Goal: Task Accomplishment & Management: Manage account settings

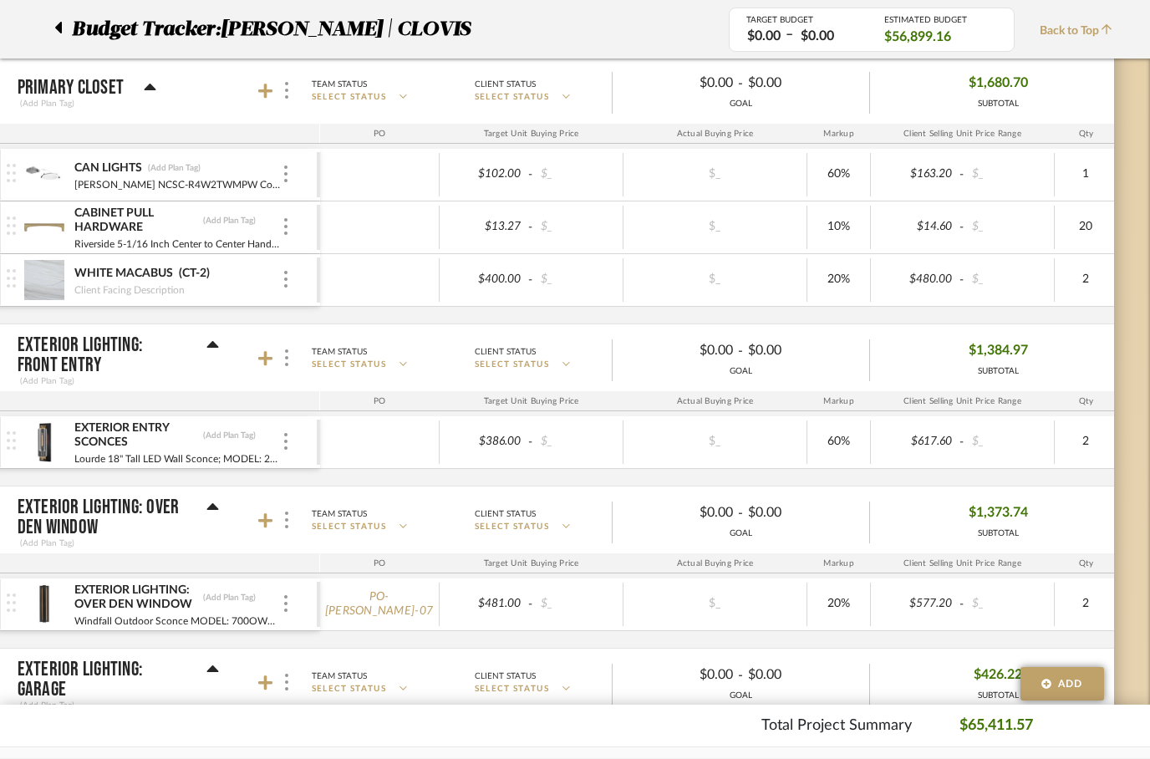
click at [72, 32] on span "Budget Tracker:" at bounding box center [146, 29] width 149 height 30
click at [59, 18] on icon at bounding box center [58, 28] width 8 height 20
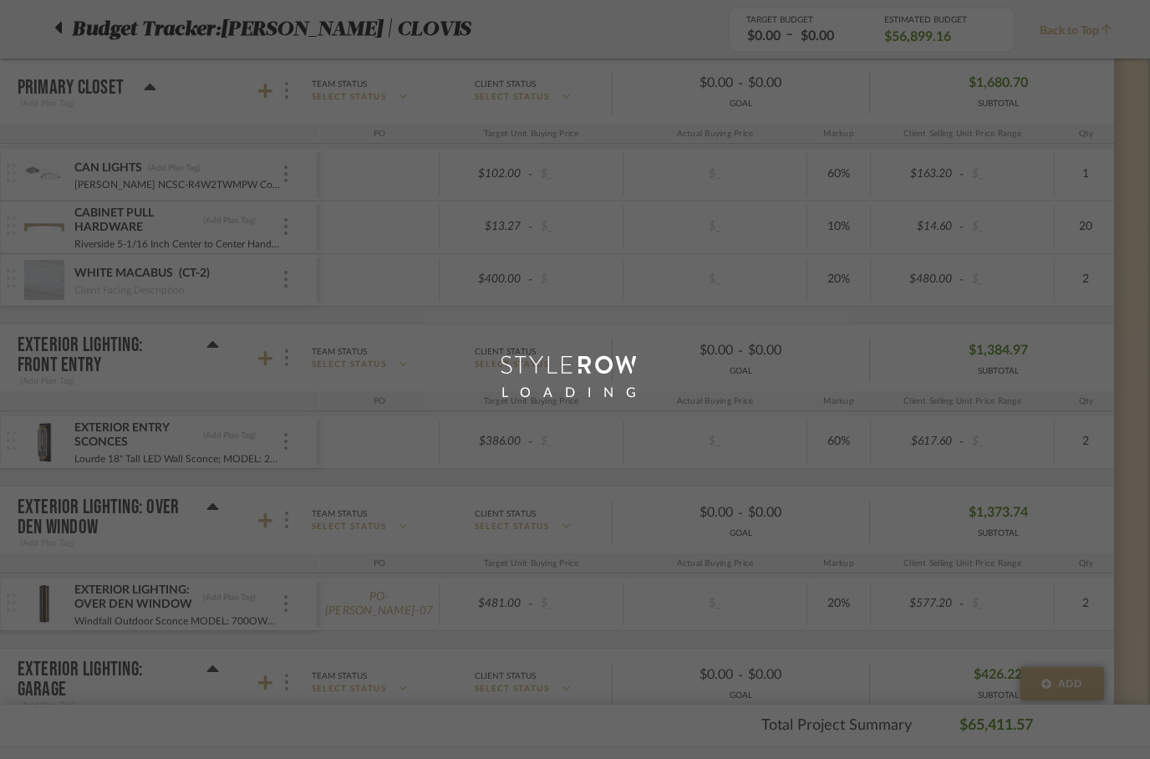
click at [64, 22] on div "LOADING" at bounding box center [575, 379] width 1150 height 759
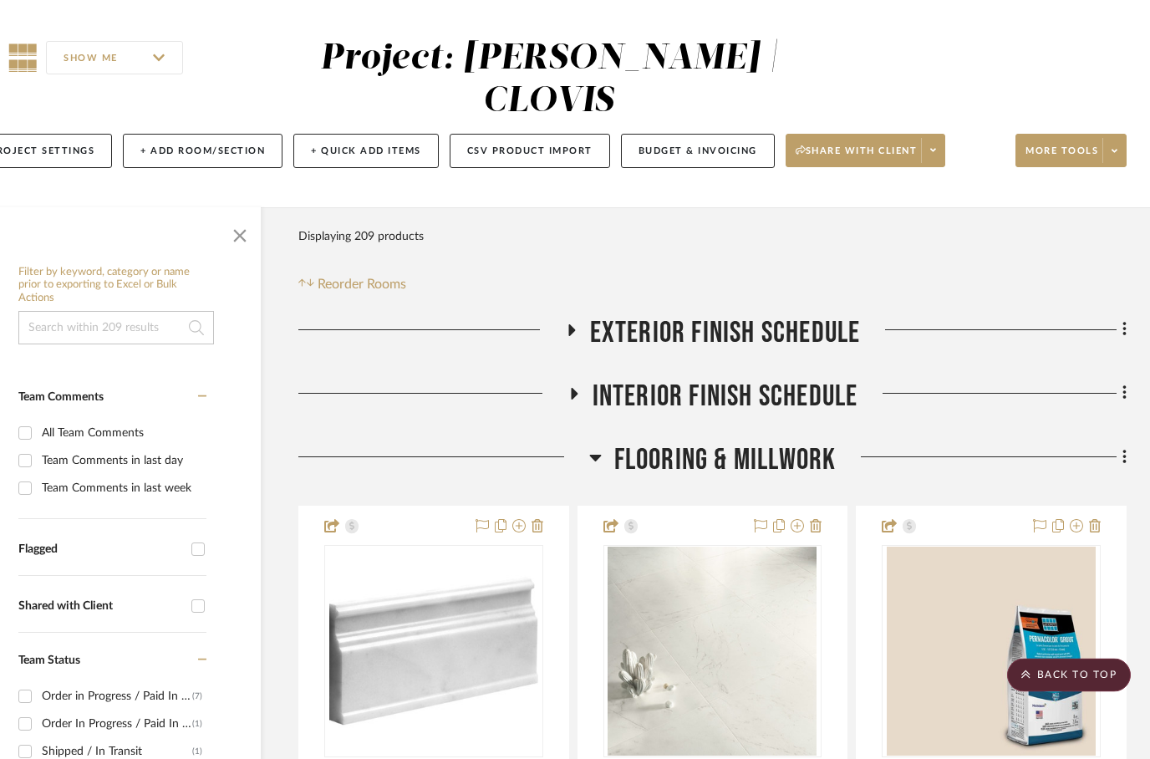
scroll to position [0, 53]
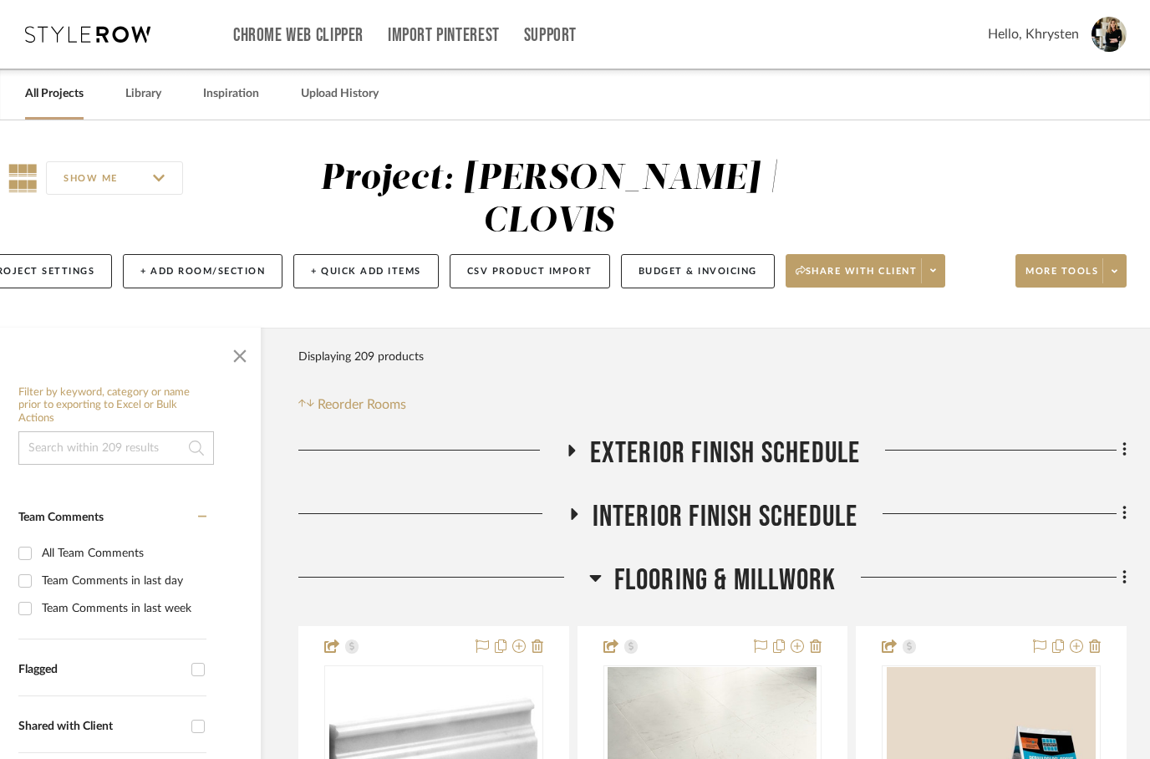
click at [60, 98] on link "All Projects" at bounding box center [54, 94] width 59 height 23
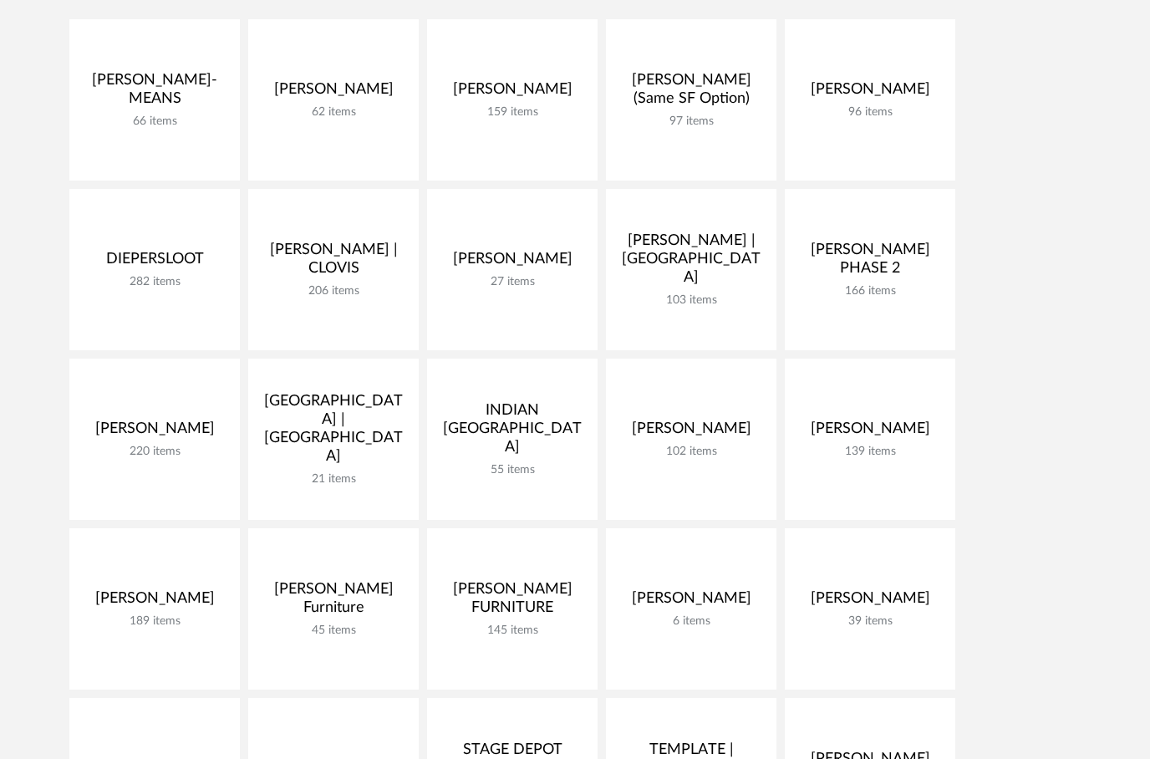
scroll to position [296, 0]
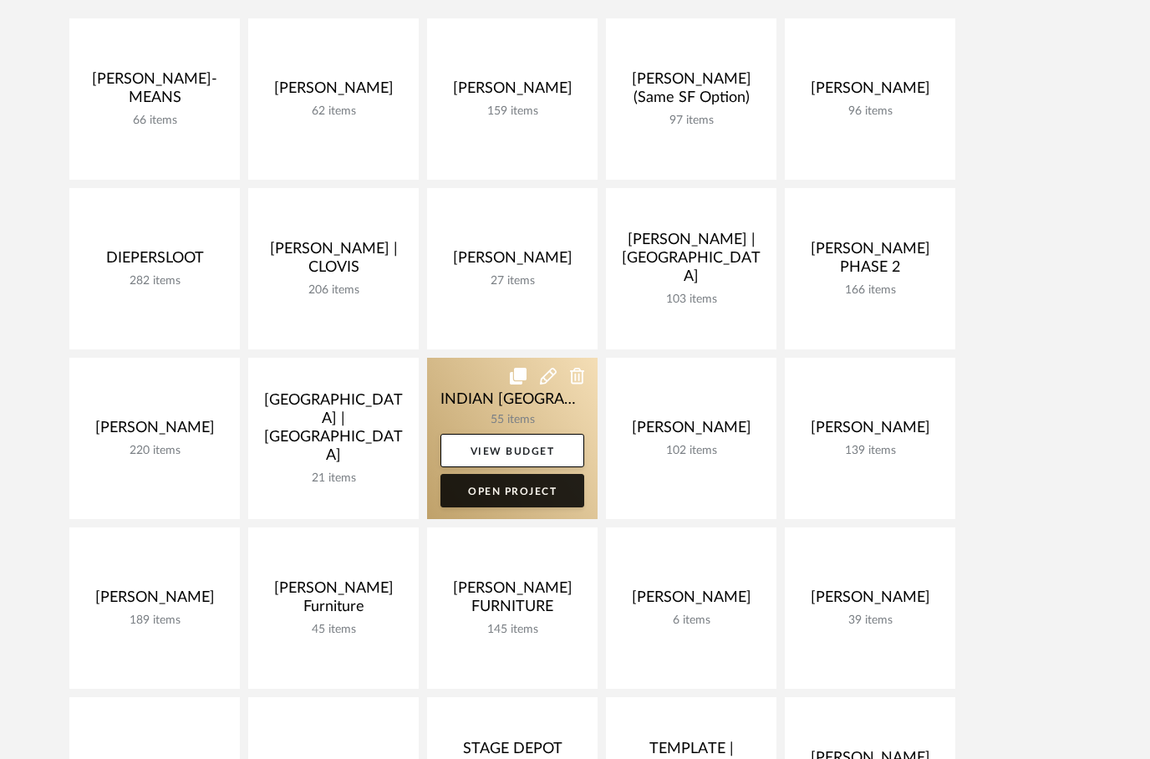
click at [505, 488] on link "Open Project" at bounding box center [512, 490] width 144 height 33
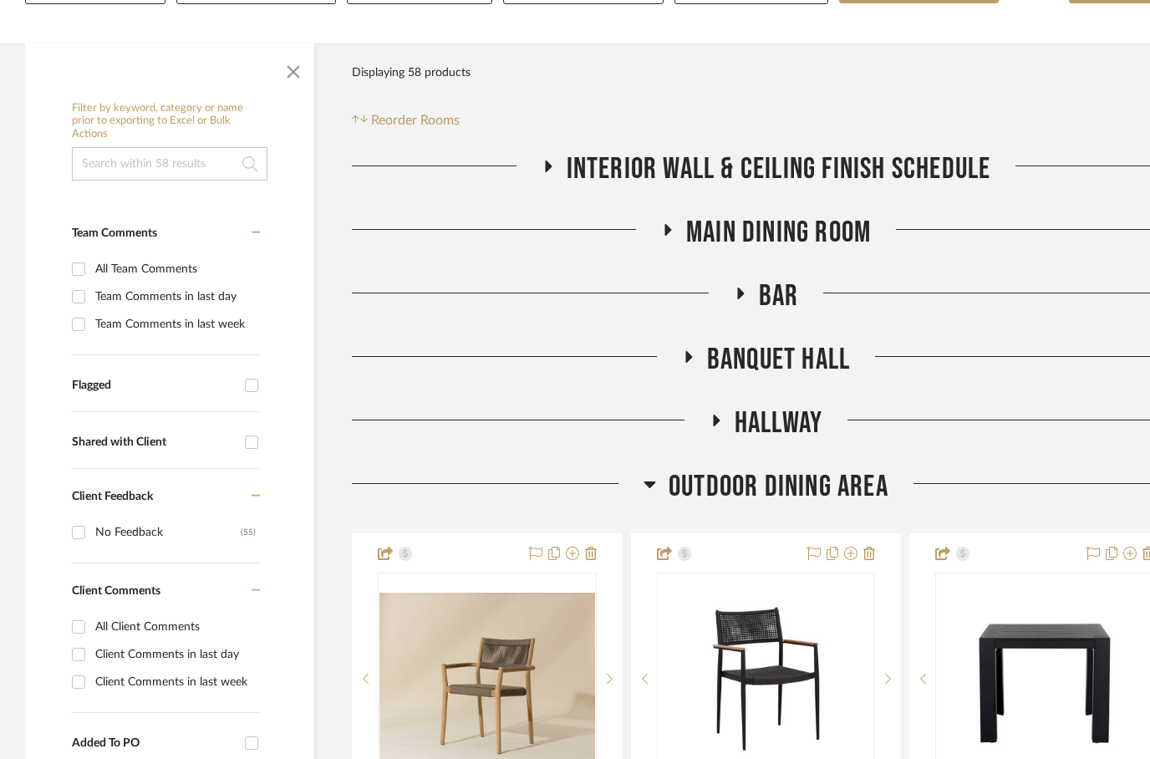
scroll to position [310, 0]
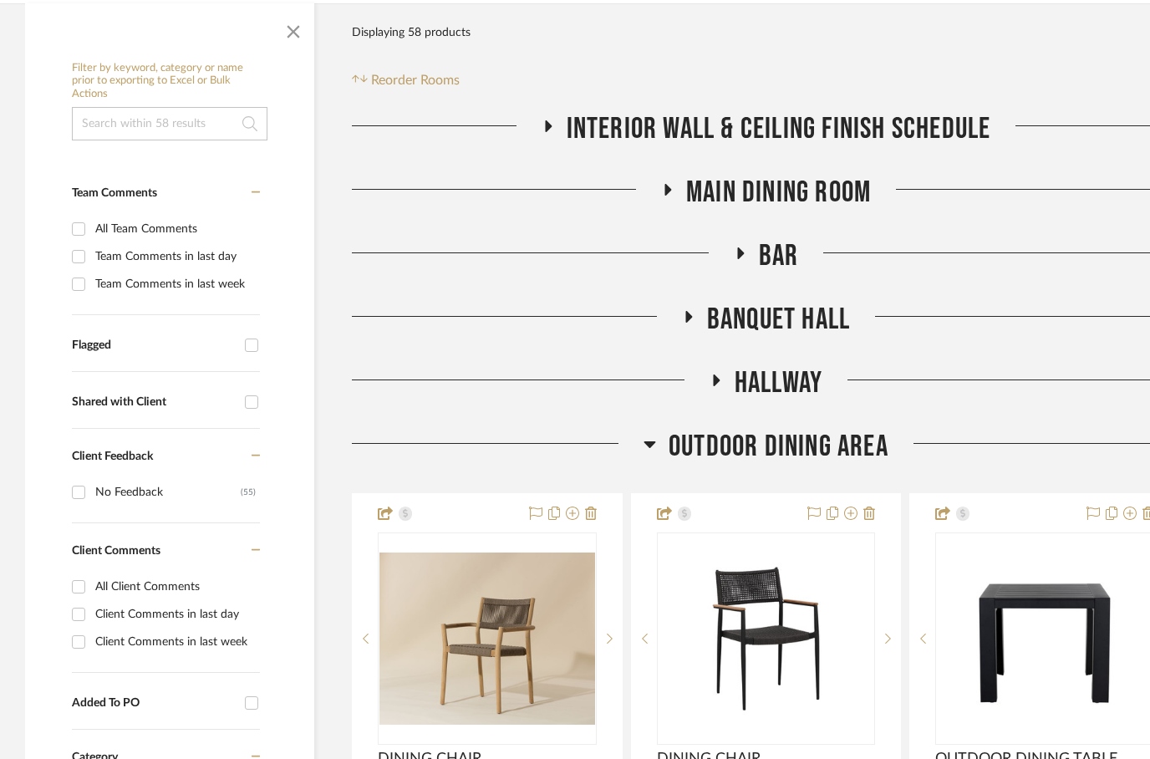
click at [679, 211] on h3 "Main Dining Room" at bounding box center [766, 193] width 210 height 36
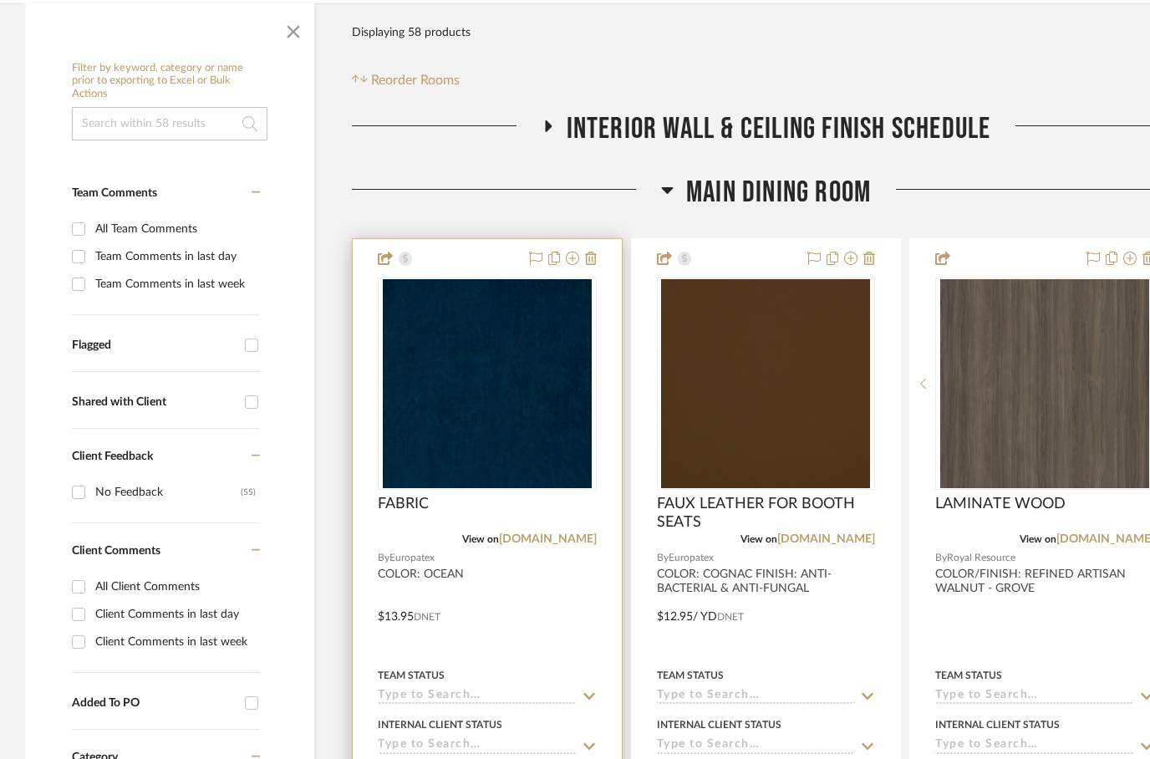
click at [562, 674] on div at bounding box center [487, 604] width 269 height 731
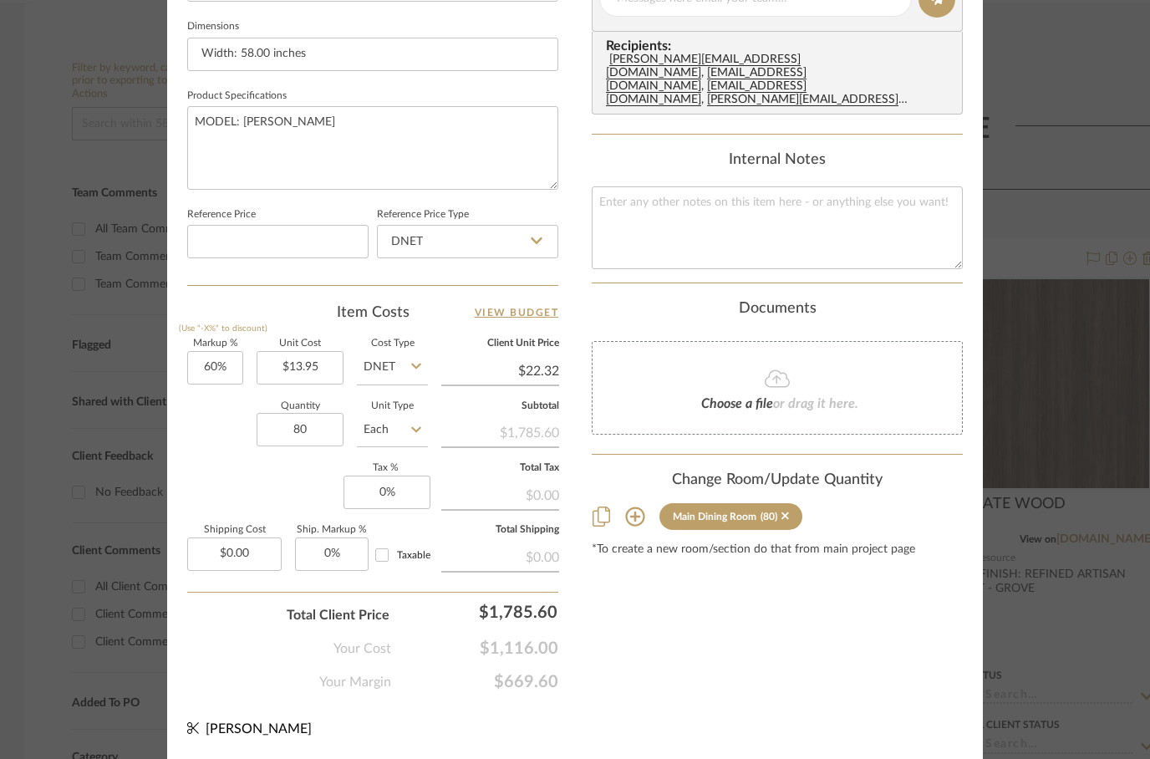
scroll to position [796, 0]
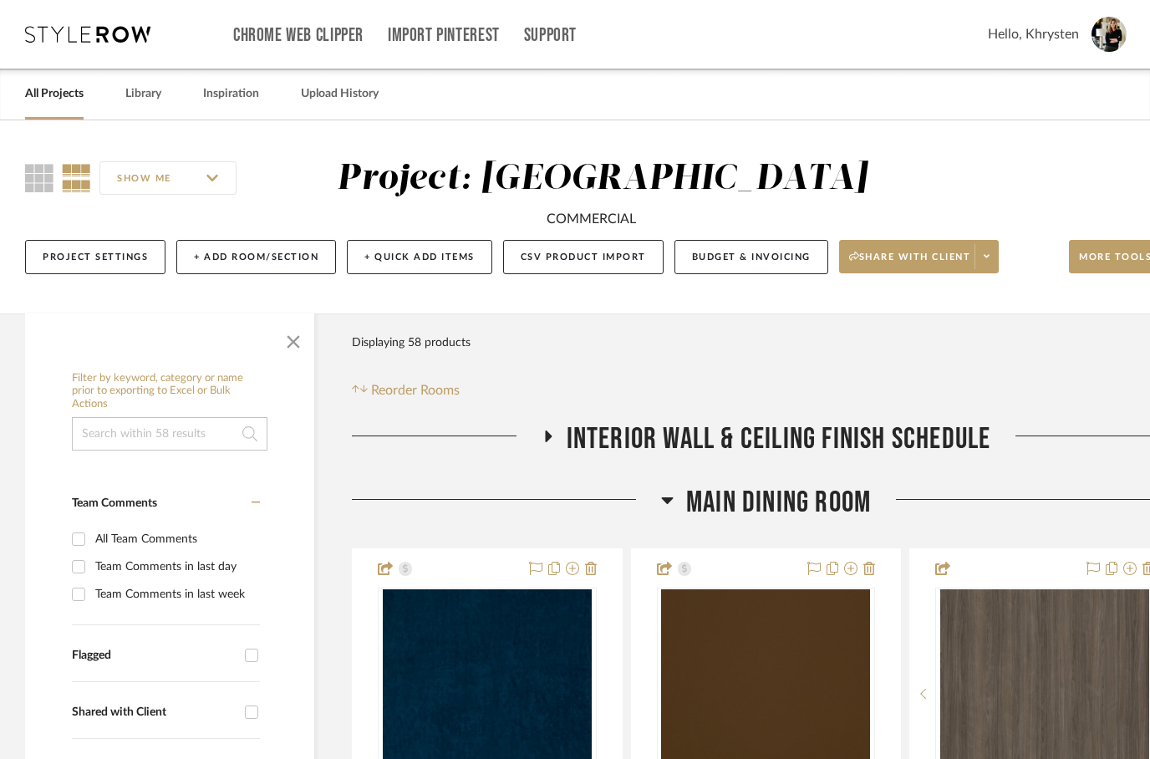
scroll to position [310, 0]
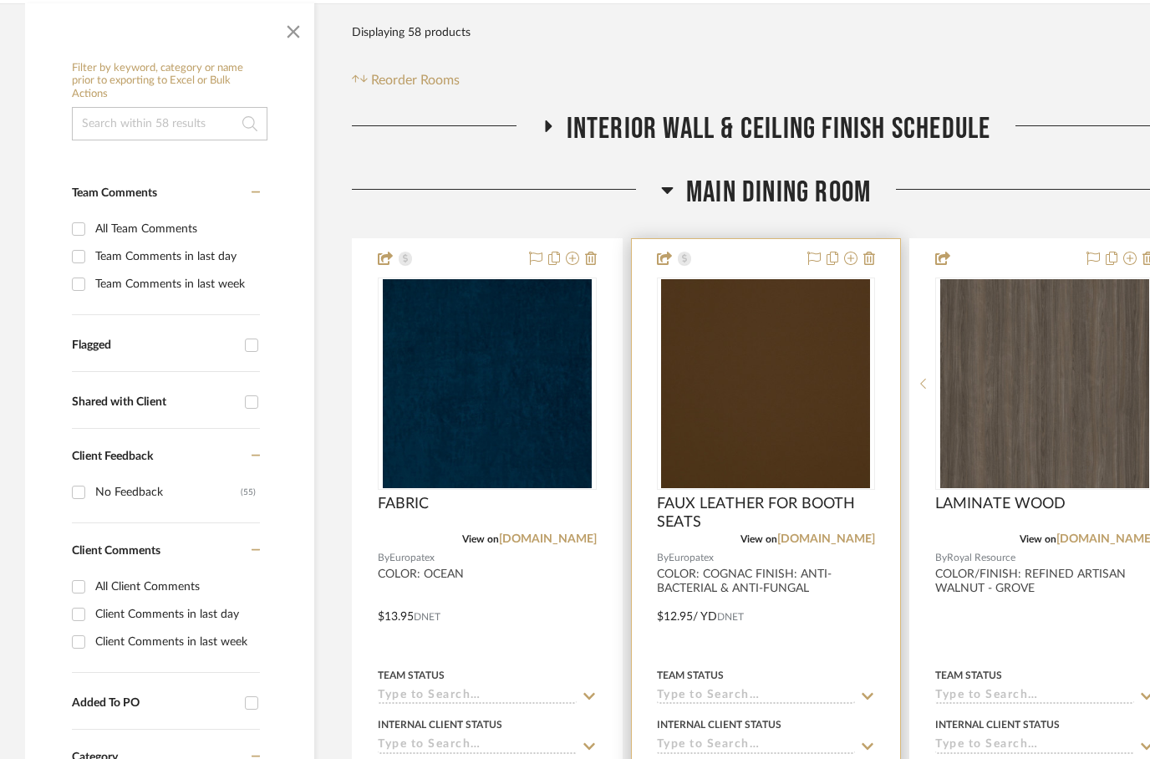
click at [830, 646] on div at bounding box center [766, 604] width 269 height 731
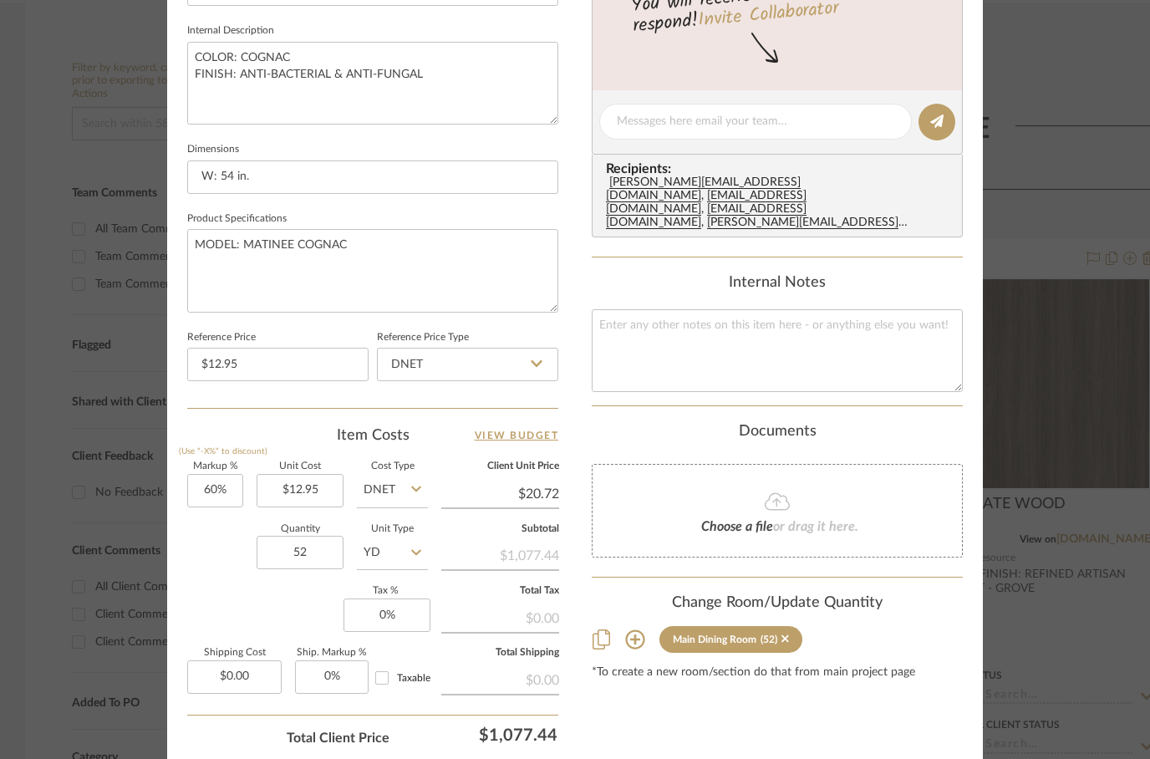
scroll to position [675, 0]
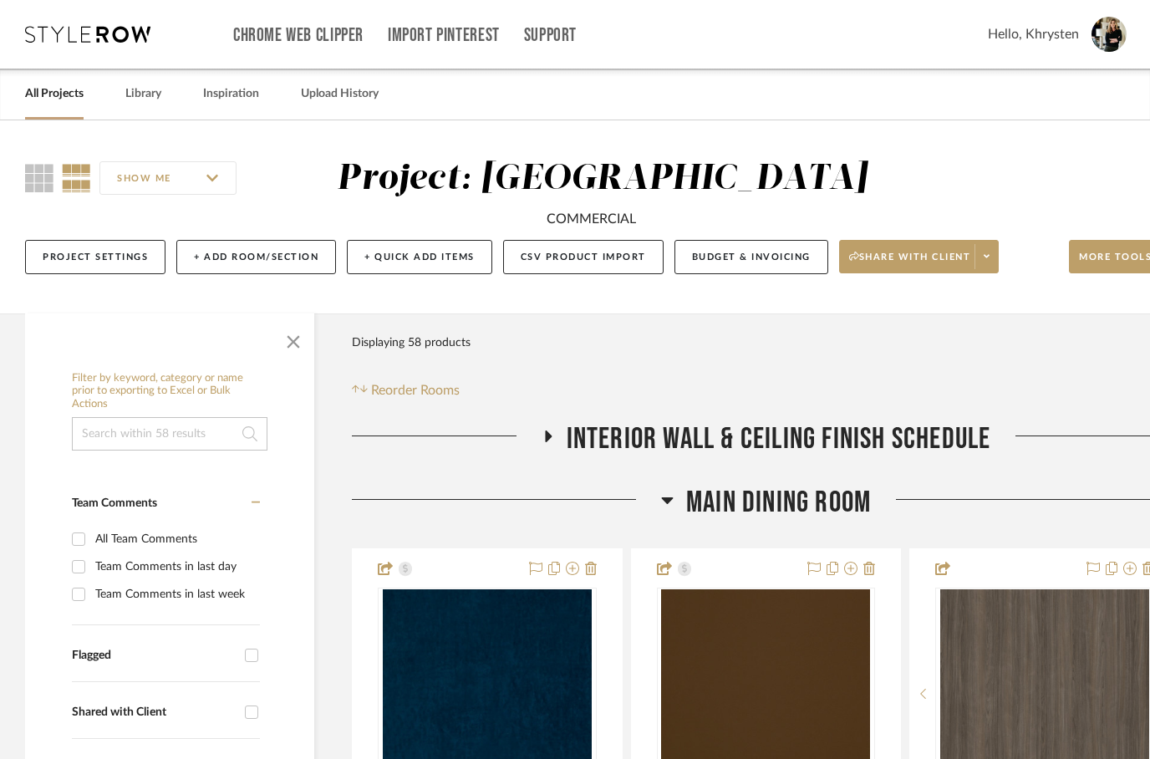
scroll to position [310, 0]
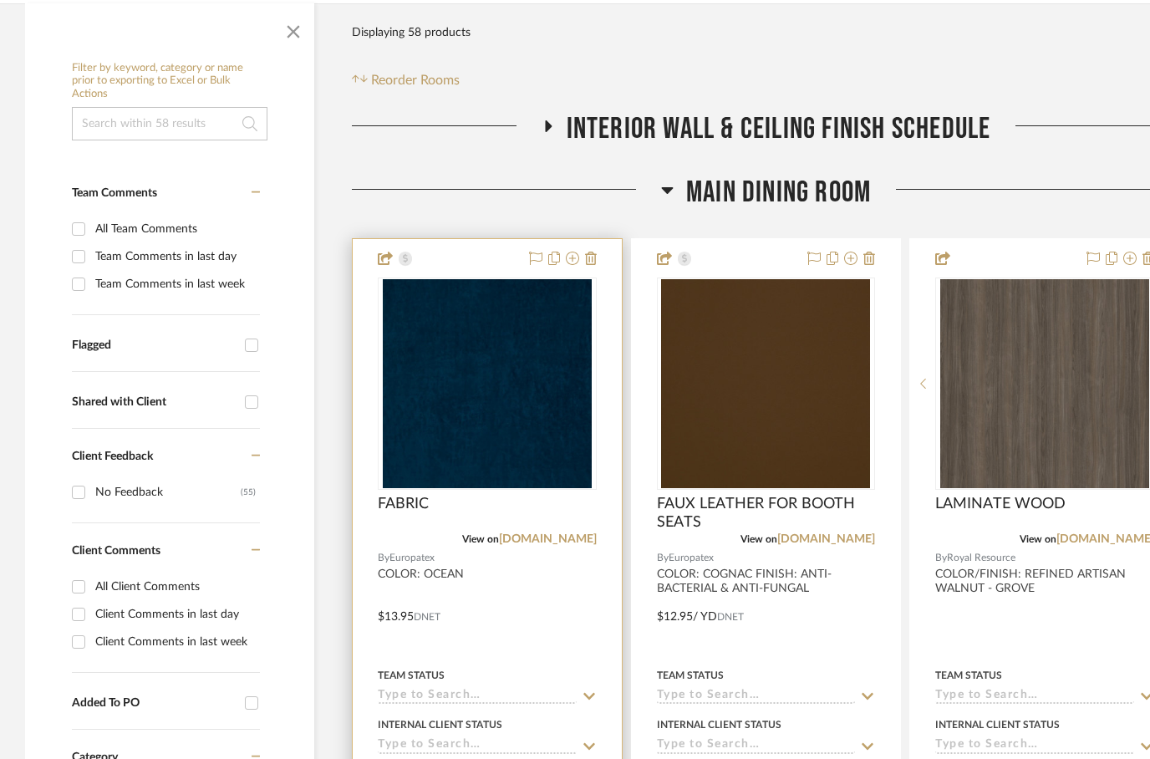
click at [562, 618] on div at bounding box center [487, 604] width 269 height 731
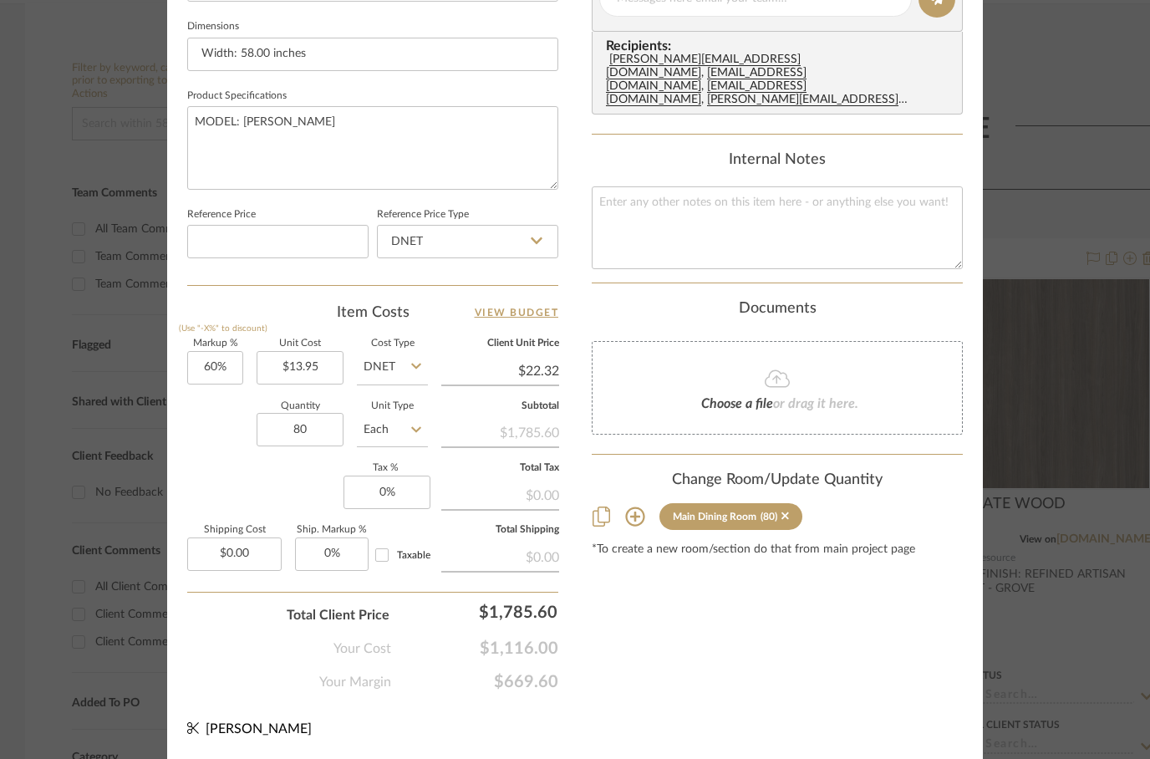
scroll to position [796, 0]
type input "70"
click at [745, 620] on div "Content here copies to Client View - confirm visibility there. Show in Client D…" at bounding box center [777, 5] width 371 height 1376
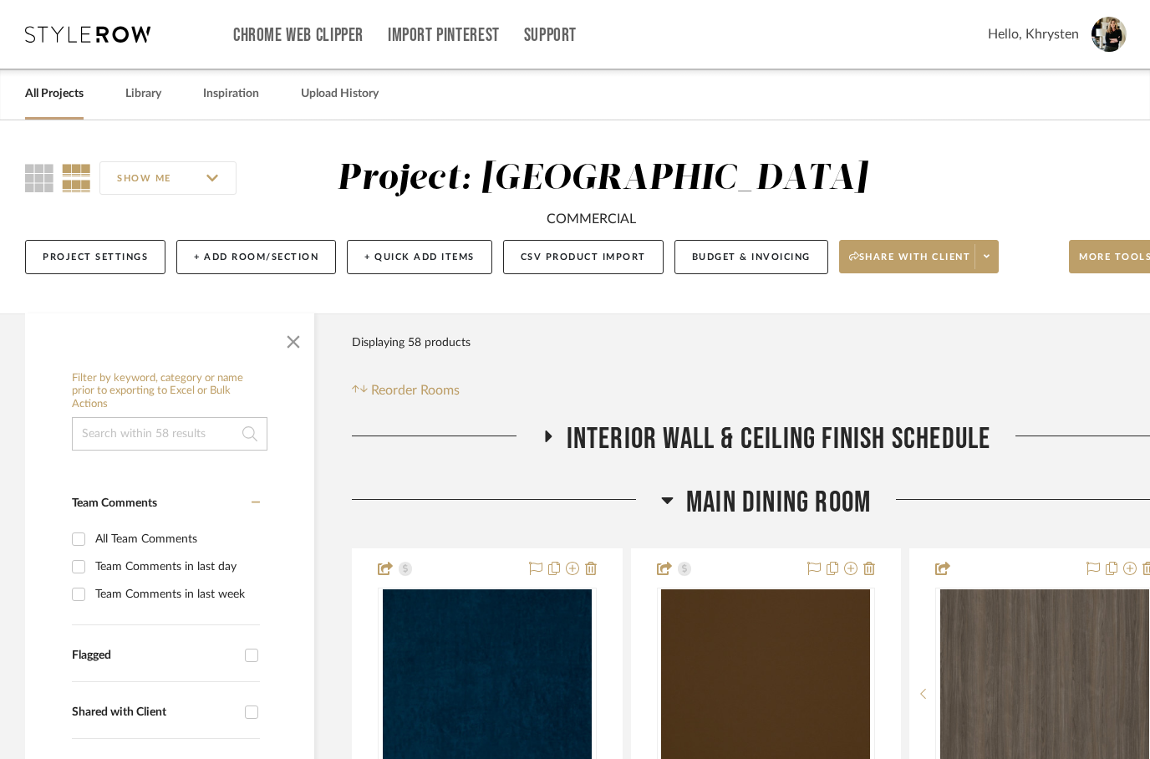
scroll to position [310, 0]
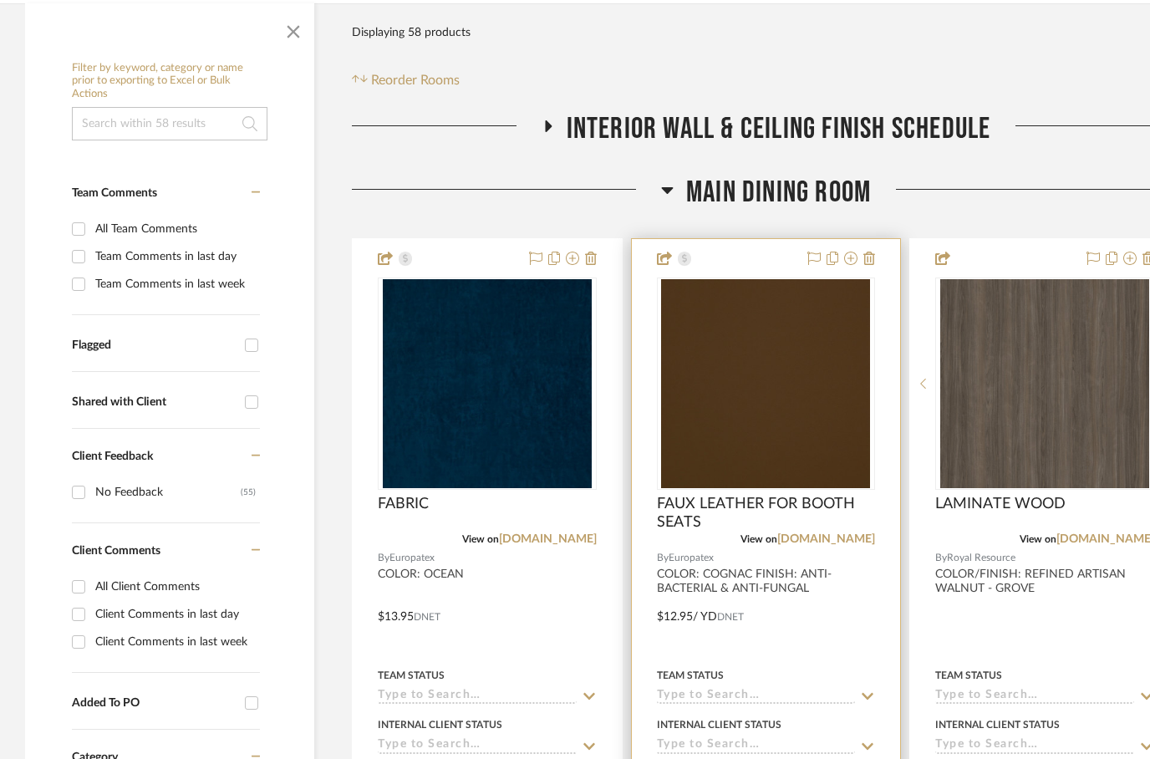
click at [818, 690] on div at bounding box center [766, 604] width 269 height 731
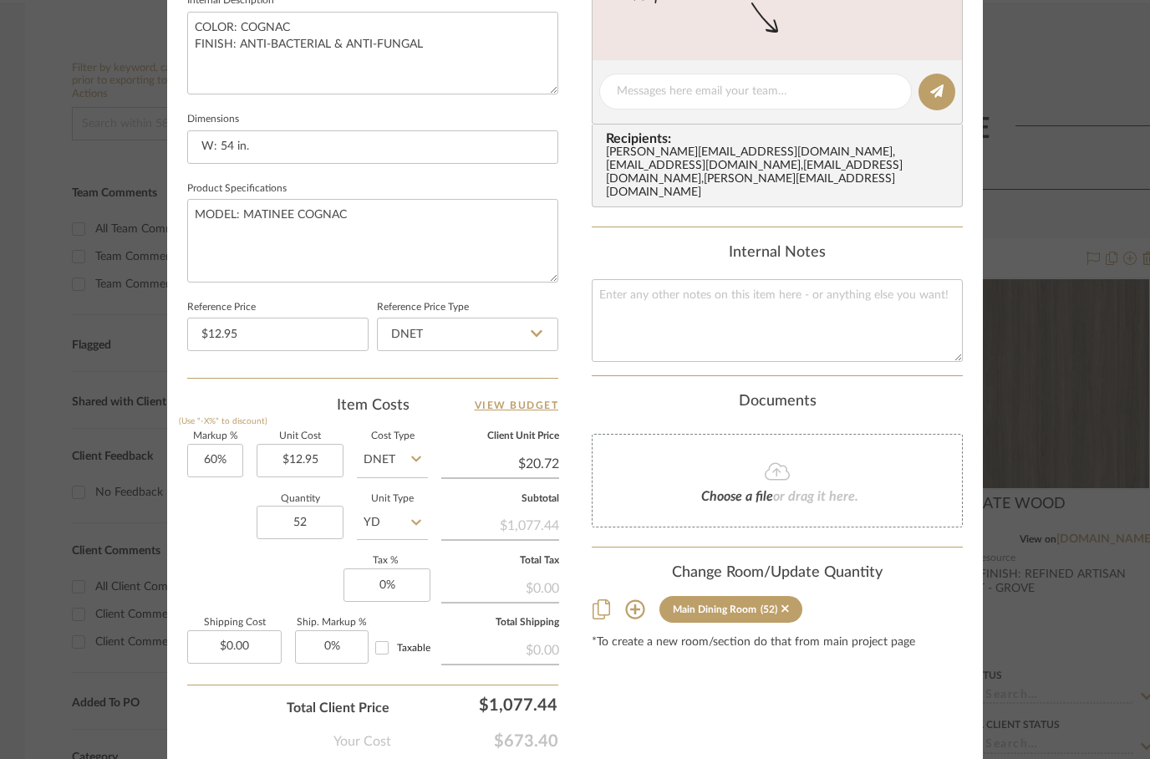
scroll to position [739, 0]
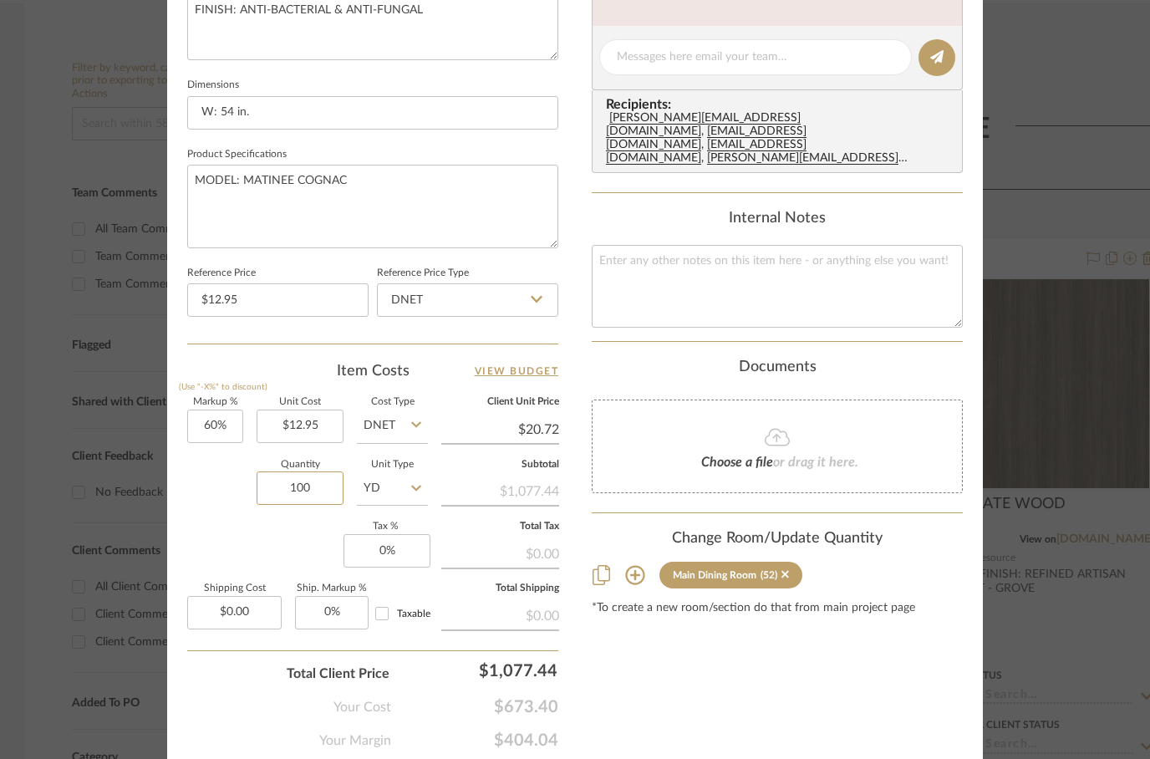
type input "100"
click at [231, 514] on div "Quantity 100 Unit Type YD" at bounding box center [307, 489] width 241 height 59
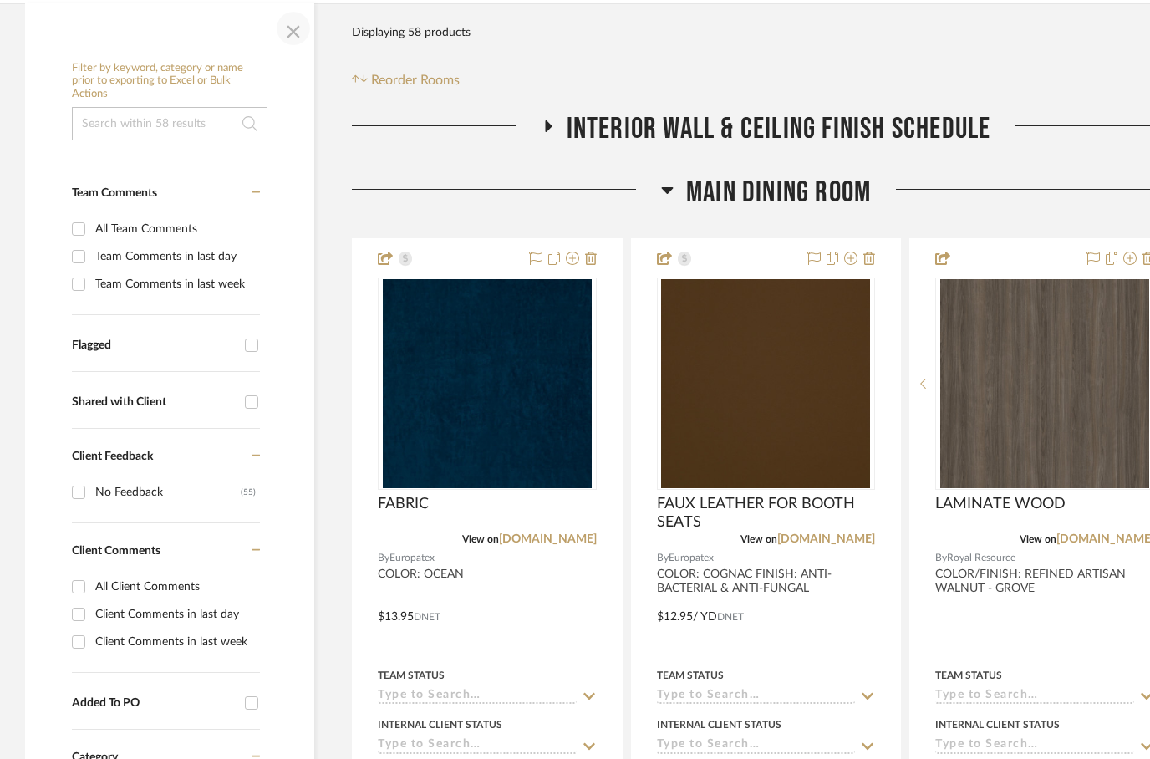
click at [280, 48] on span "button" at bounding box center [293, 28] width 40 height 40
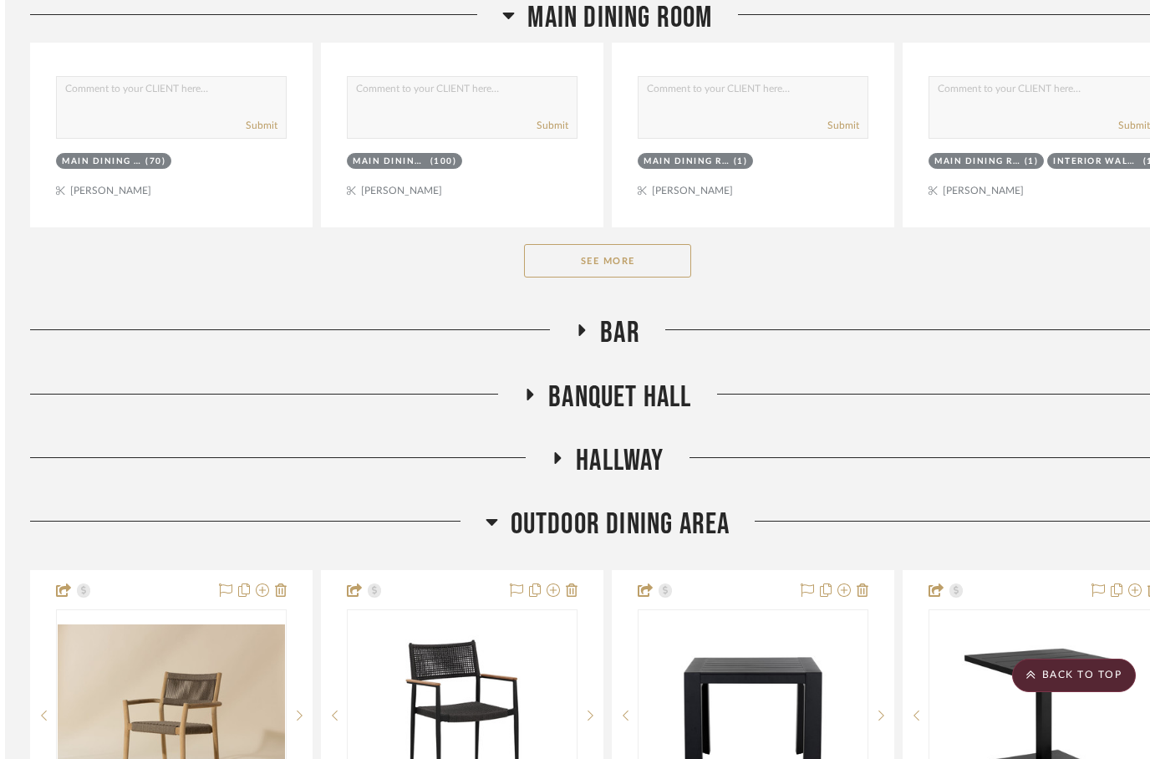
scroll to position [1044, 0]
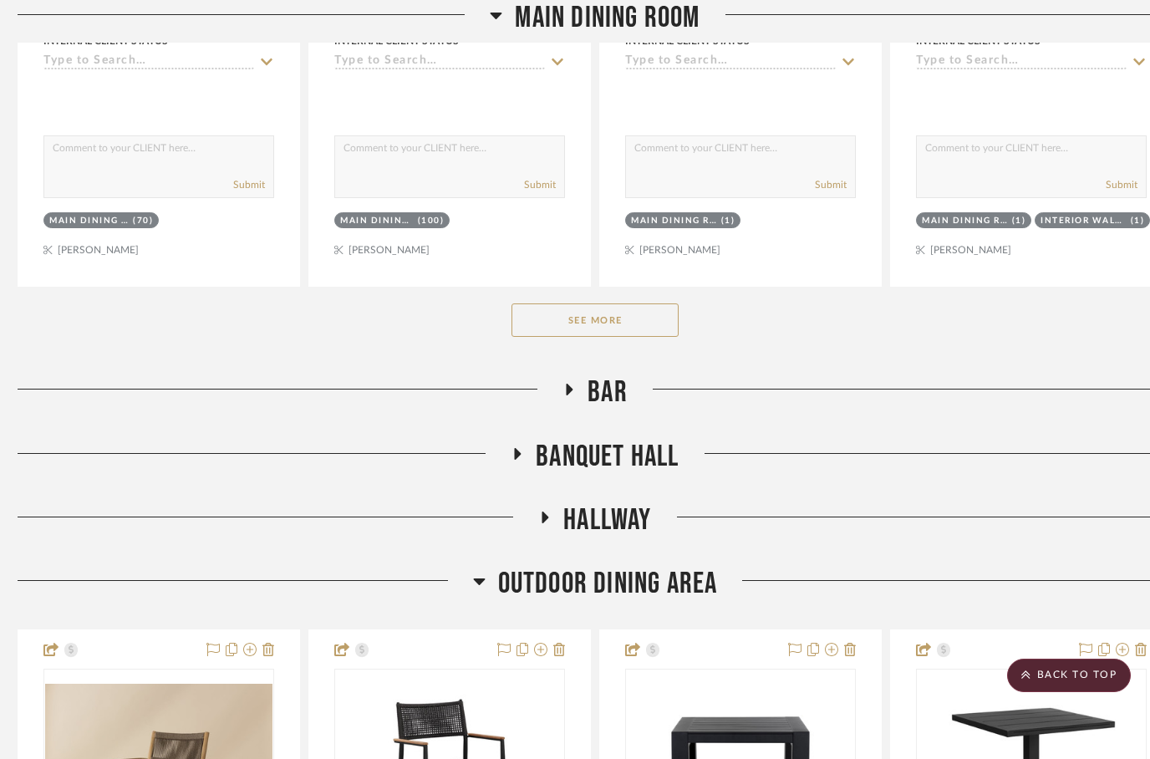
click at [566, 396] on icon at bounding box center [569, 390] width 20 height 13
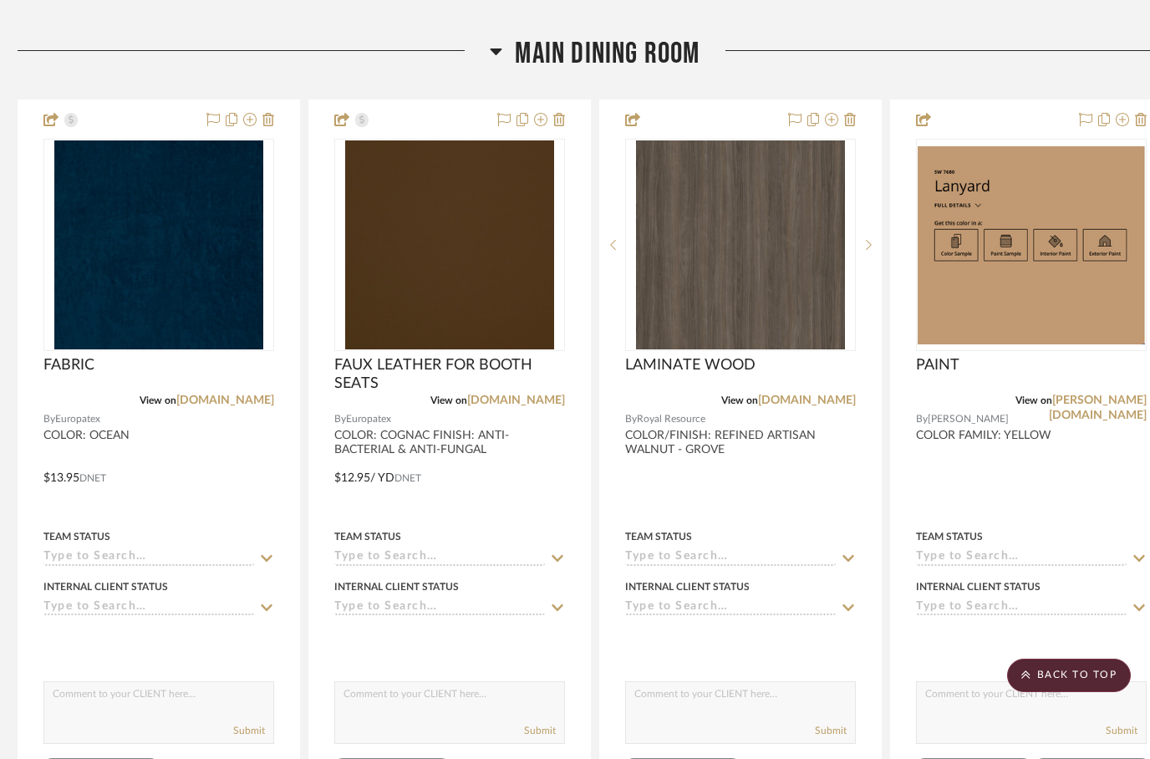
scroll to position [380, 8]
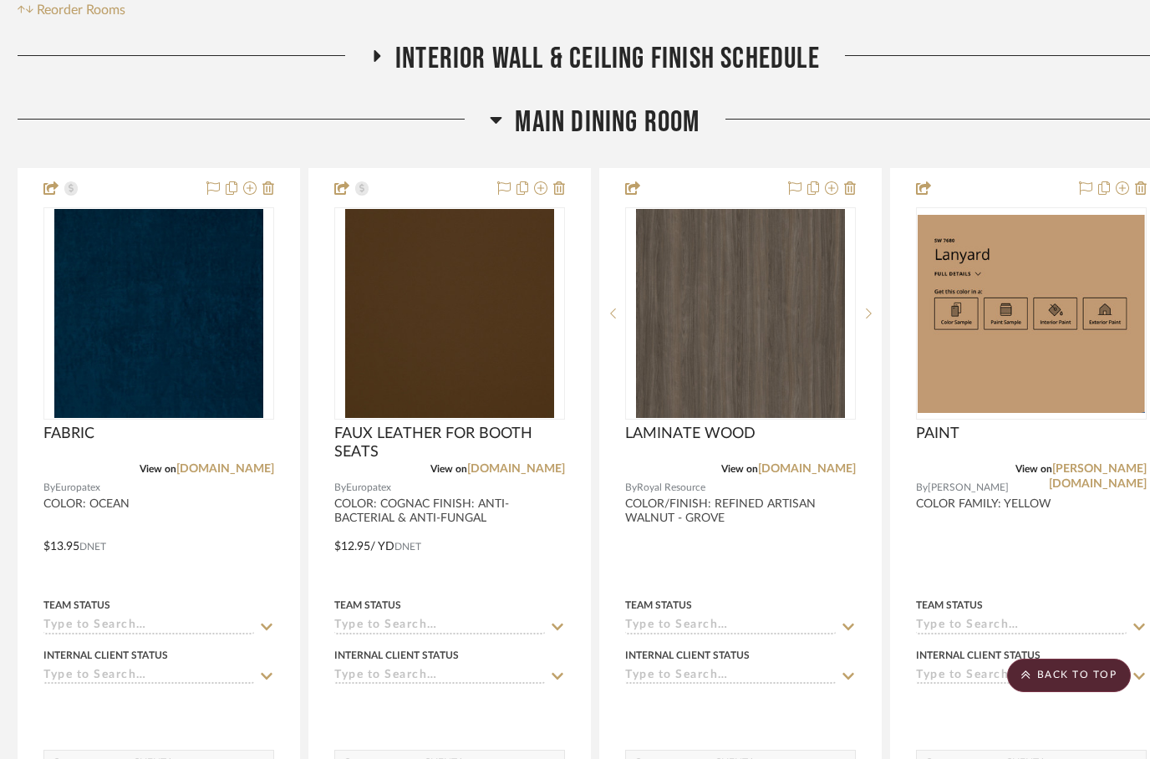
click at [385, 63] on icon at bounding box center [377, 56] width 20 height 13
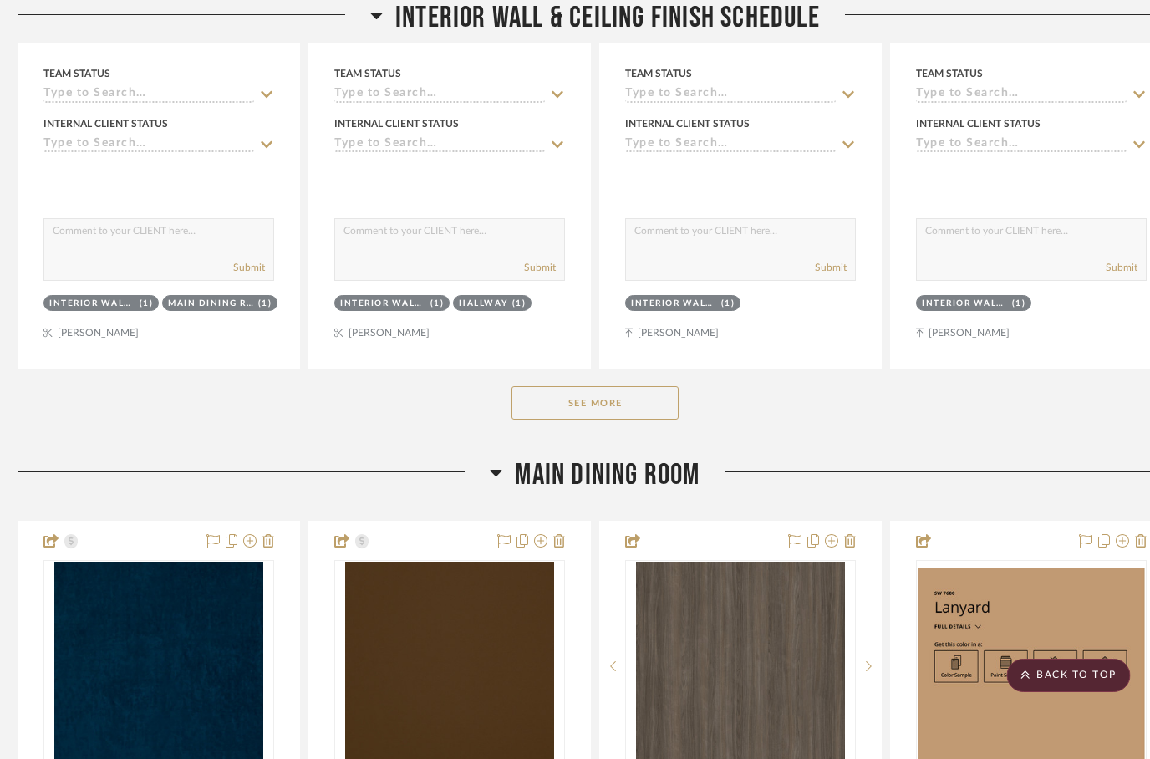
scroll to position [848, 8]
click at [590, 420] on button "See More" at bounding box center [594, 402] width 167 height 33
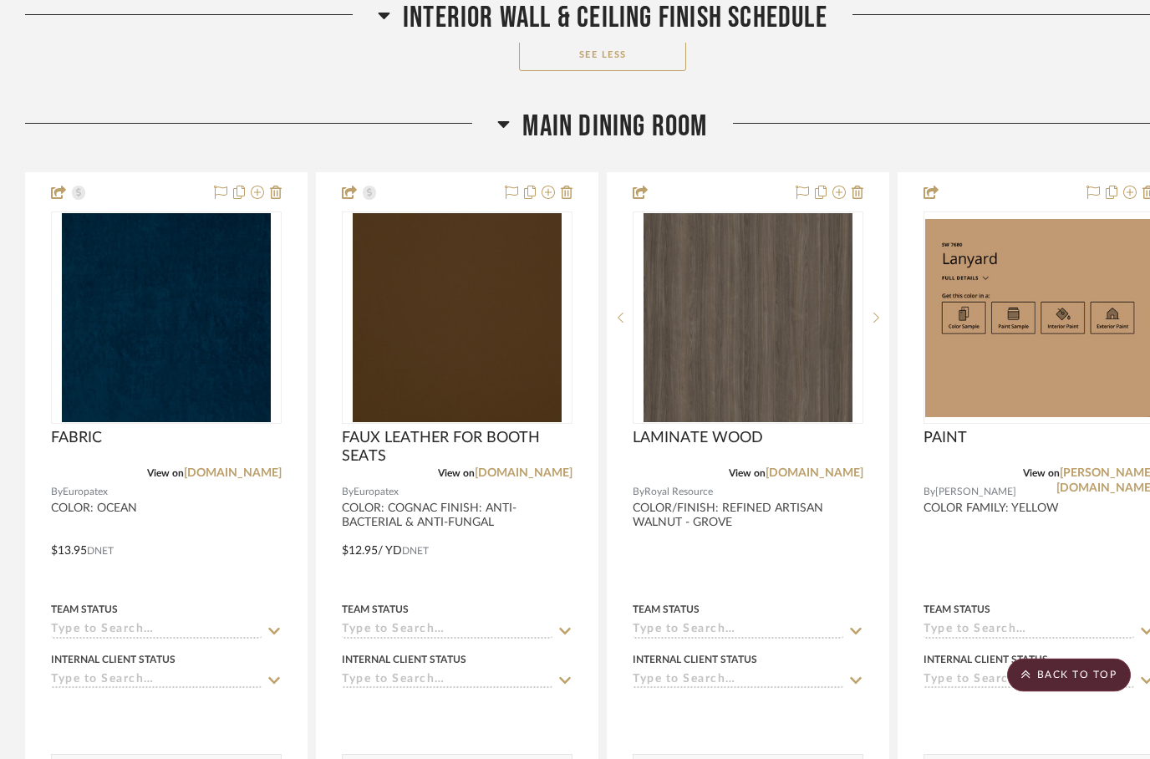
scroll to position [2679, 0]
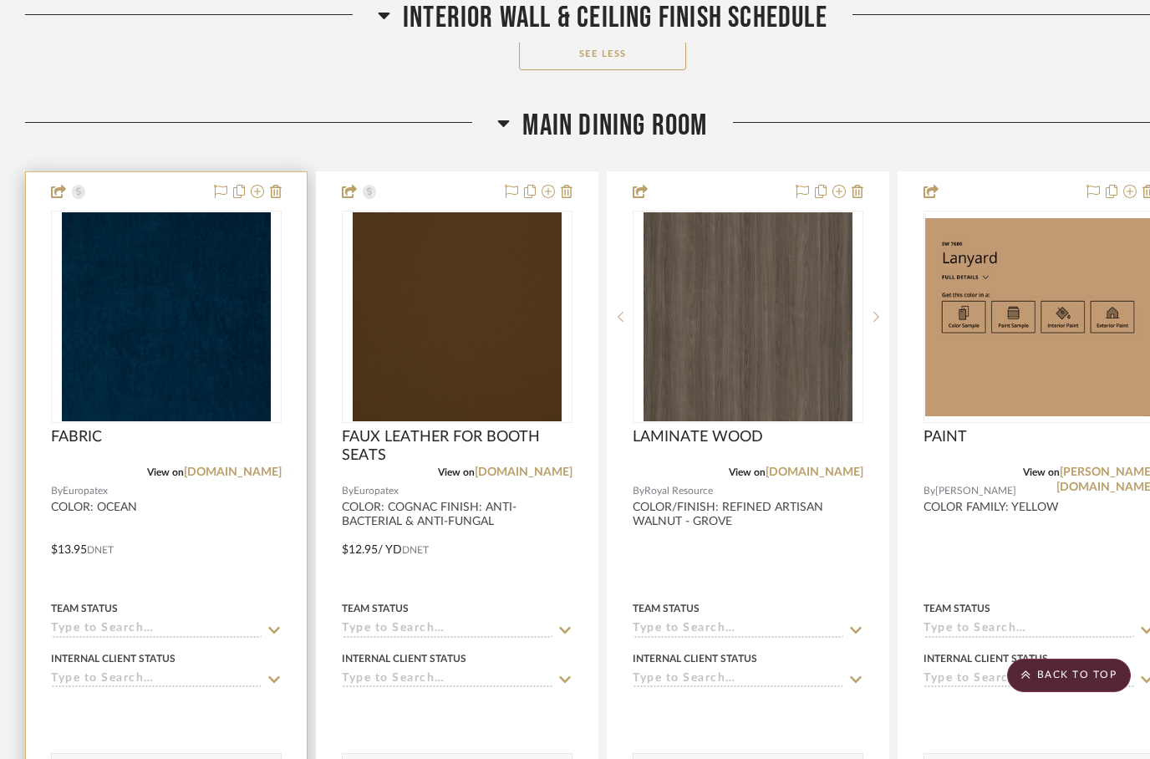
click at [267, 686] on icon at bounding box center [274, 679] width 15 height 13
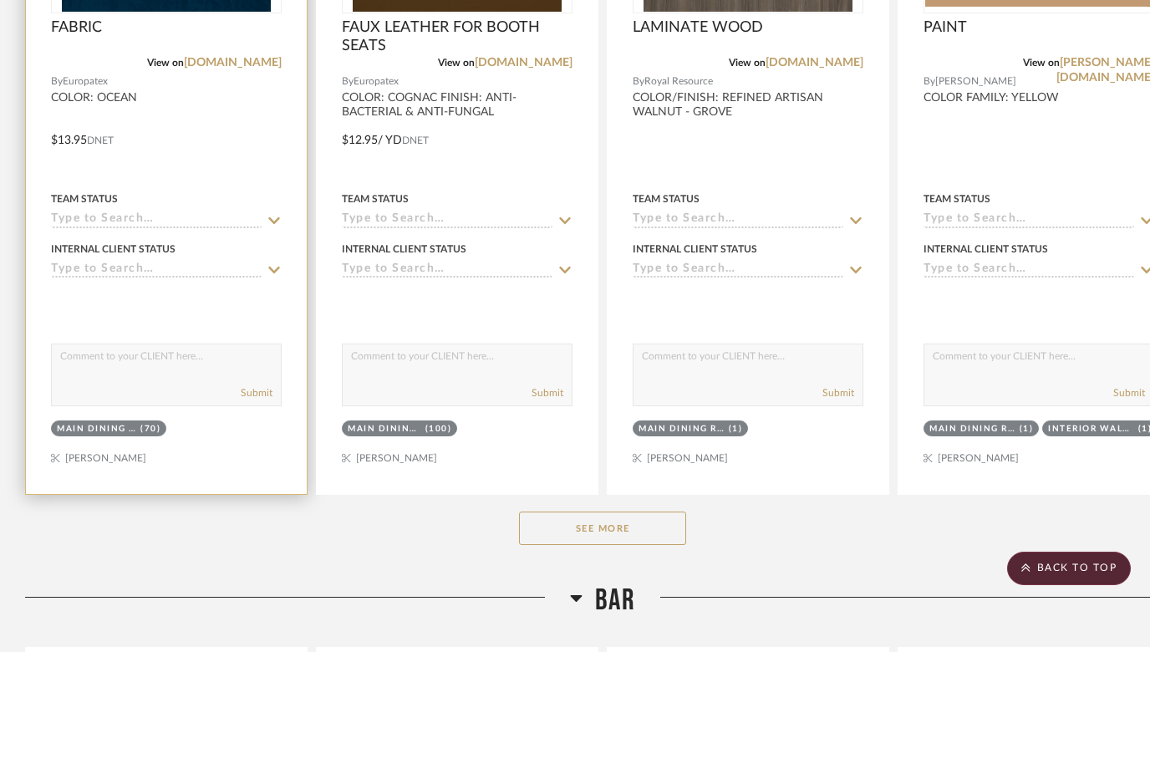
scroll to position [3014, 0]
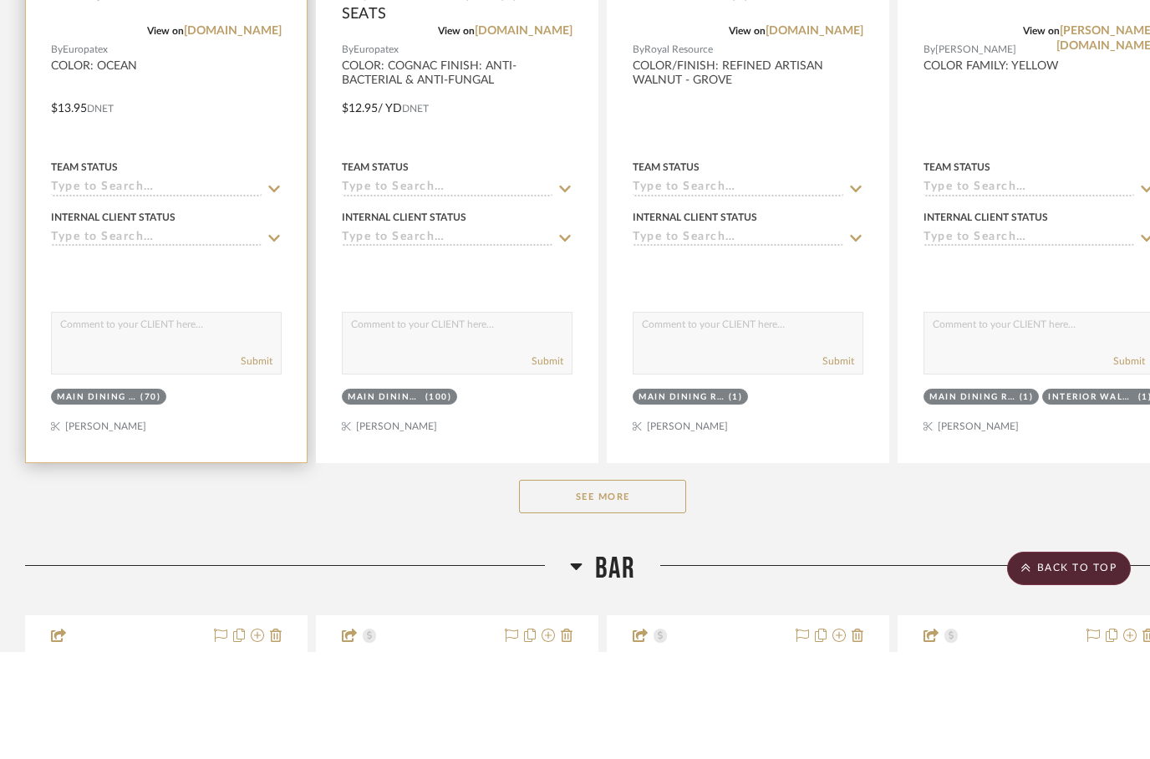
click at [74, 338] on input at bounding box center [156, 346] width 211 height 16
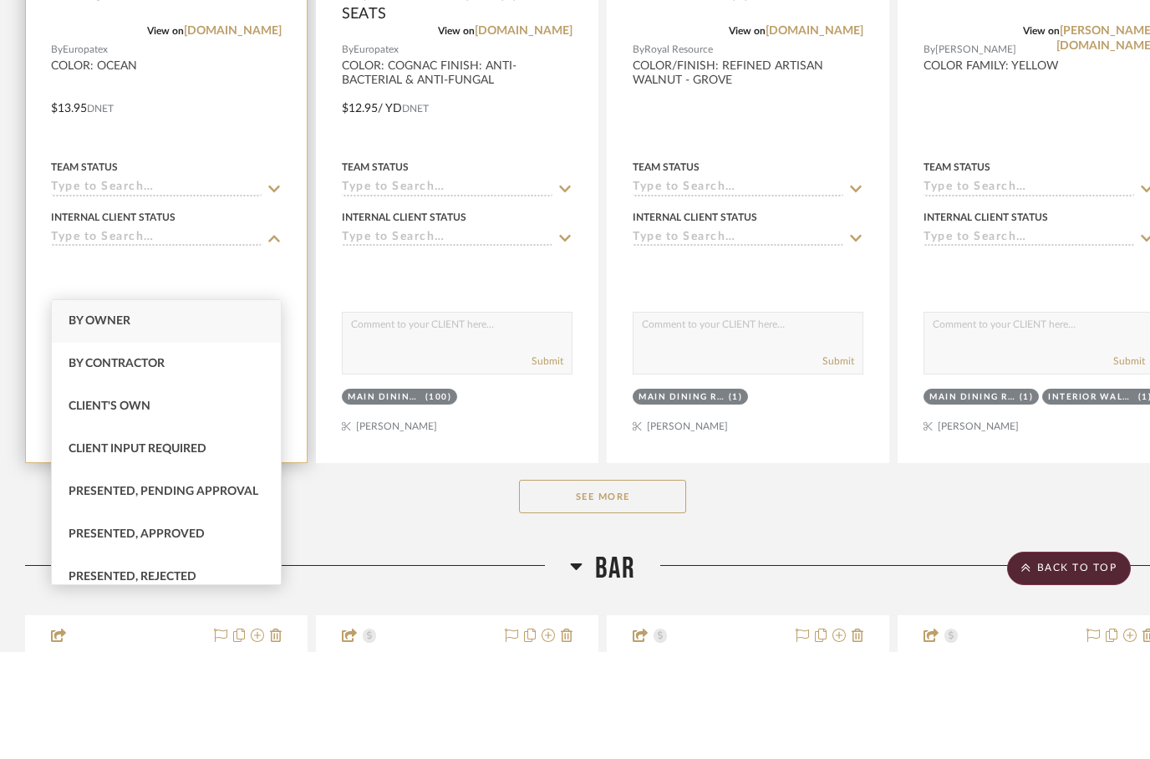
scroll to position [0, 0]
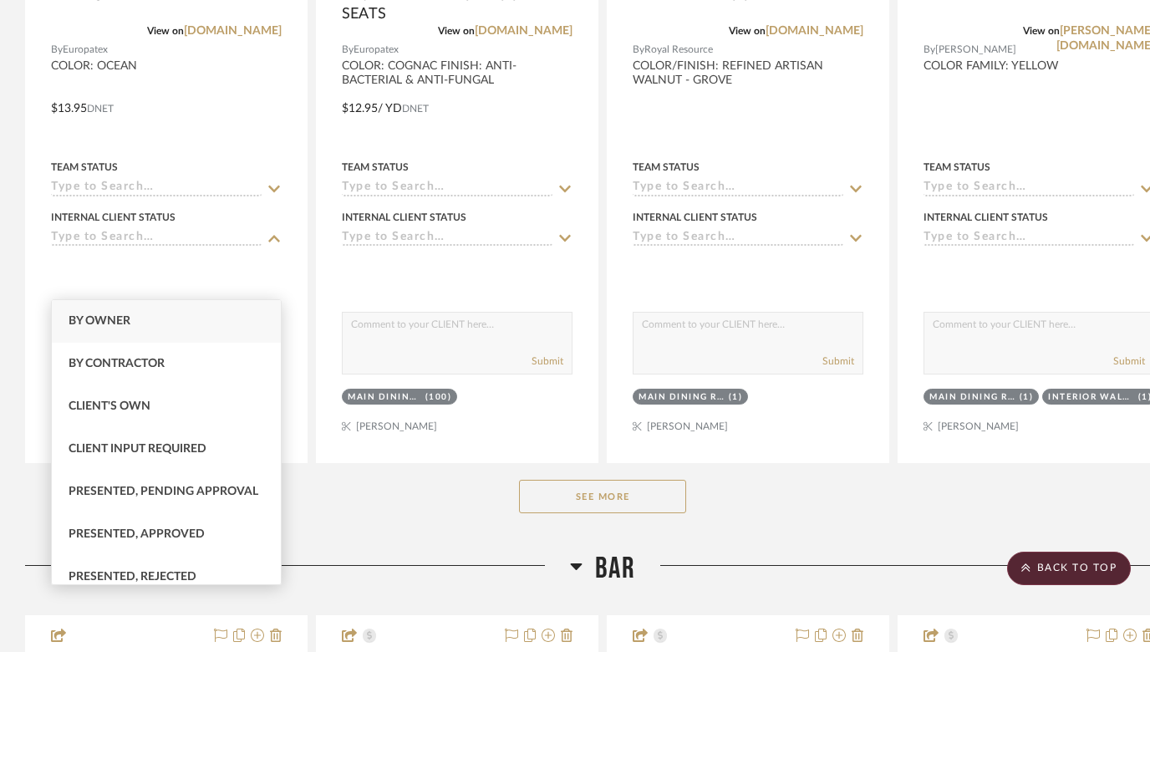
click at [392, 570] on div "See More" at bounding box center [602, 603] width 1155 height 67
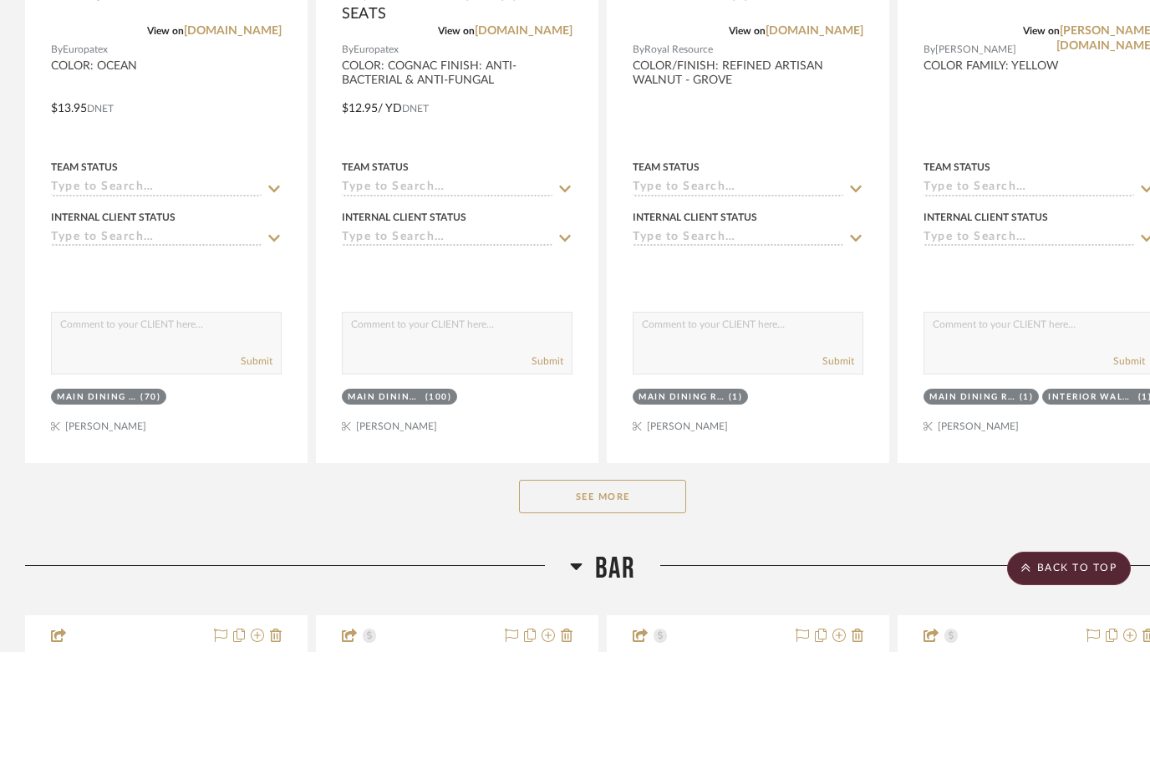
scroll to position [3121, 0]
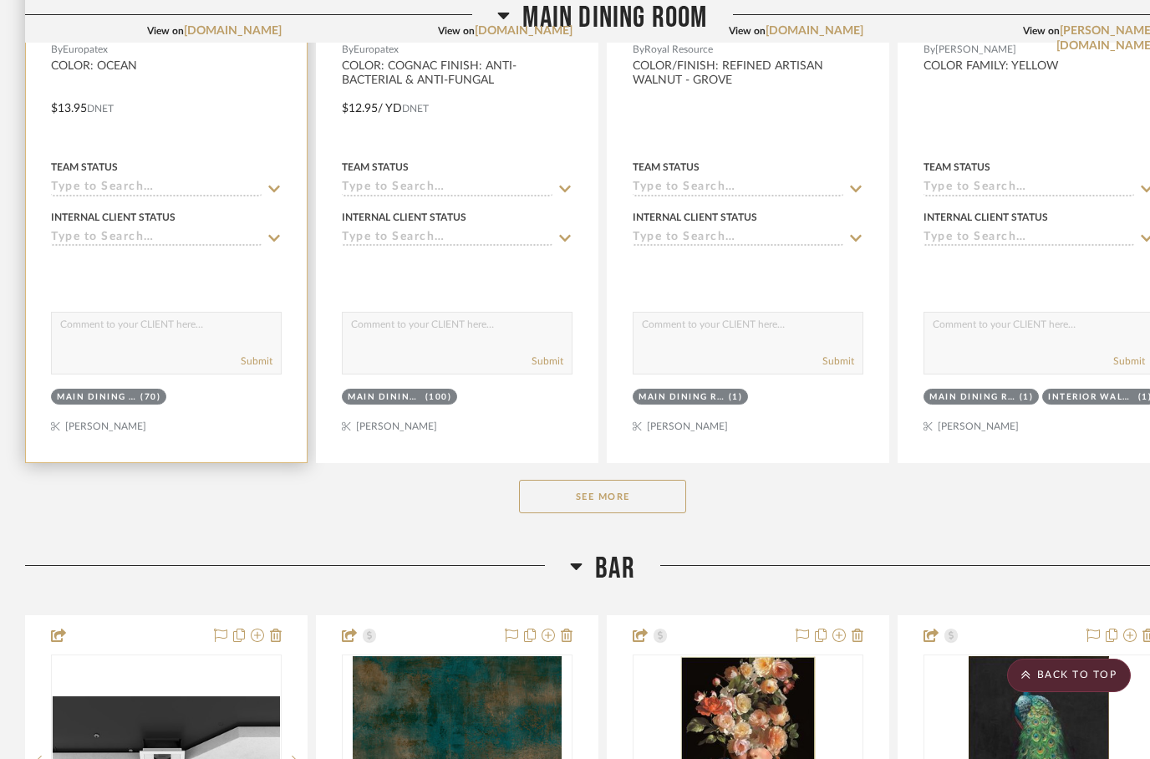
click at [215, 181] on div at bounding box center [166, 96] width 281 height 731
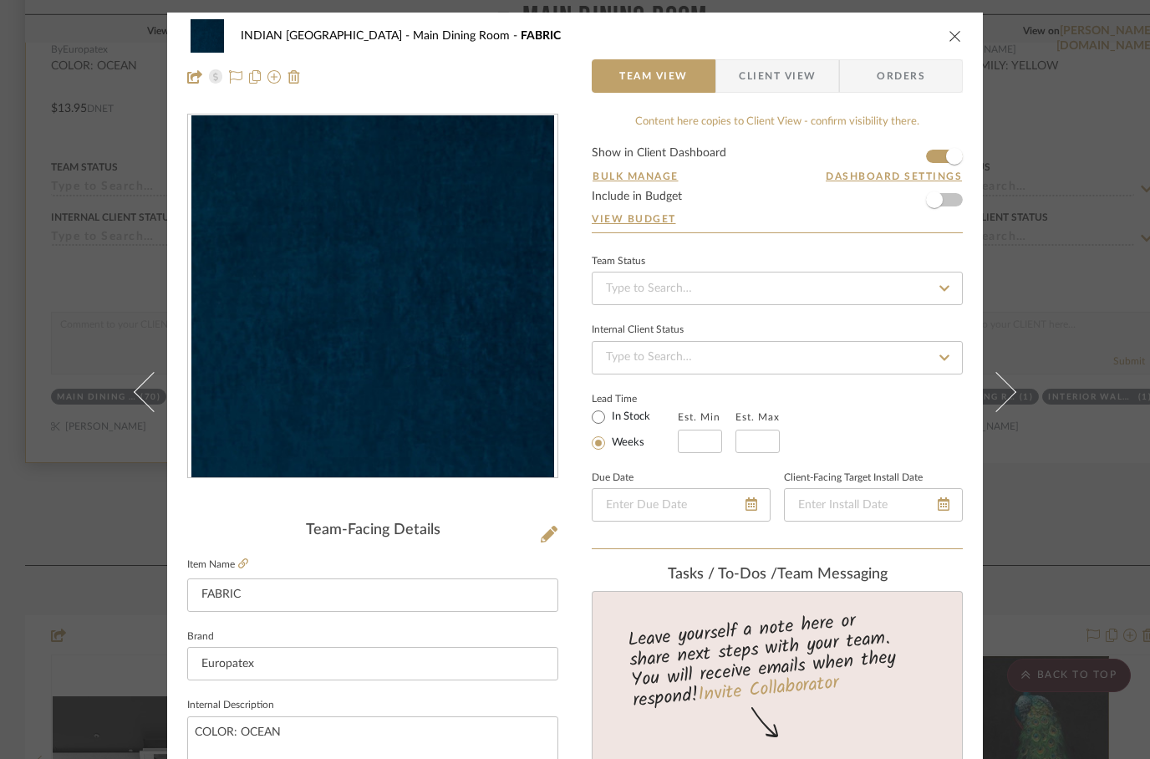
scroll to position [0, 0]
click at [595, 424] on input "In Stock" at bounding box center [598, 417] width 20 height 20
radio input "true"
click at [948, 41] on button "close" at bounding box center [955, 35] width 15 height 15
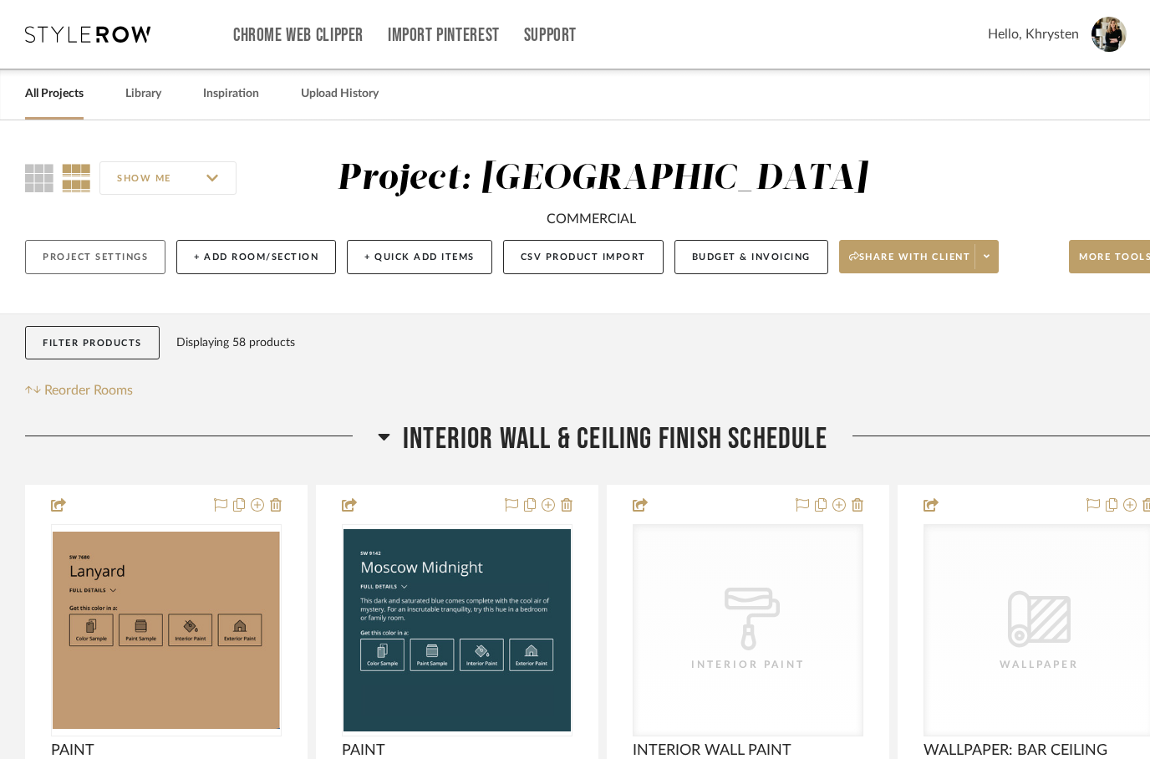
click at [89, 274] on button "Project Settings" at bounding box center [95, 257] width 140 height 34
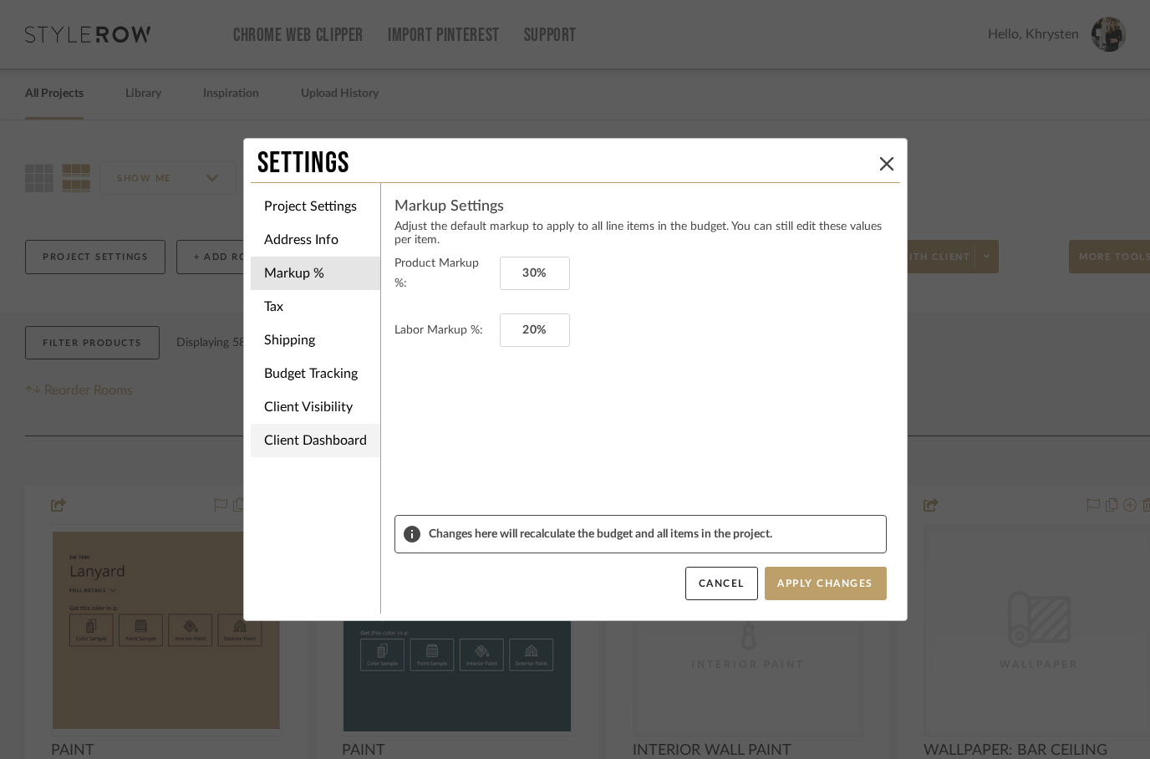
click at [293, 436] on li "Client Dashboard" at bounding box center [316, 440] width 130 height 33
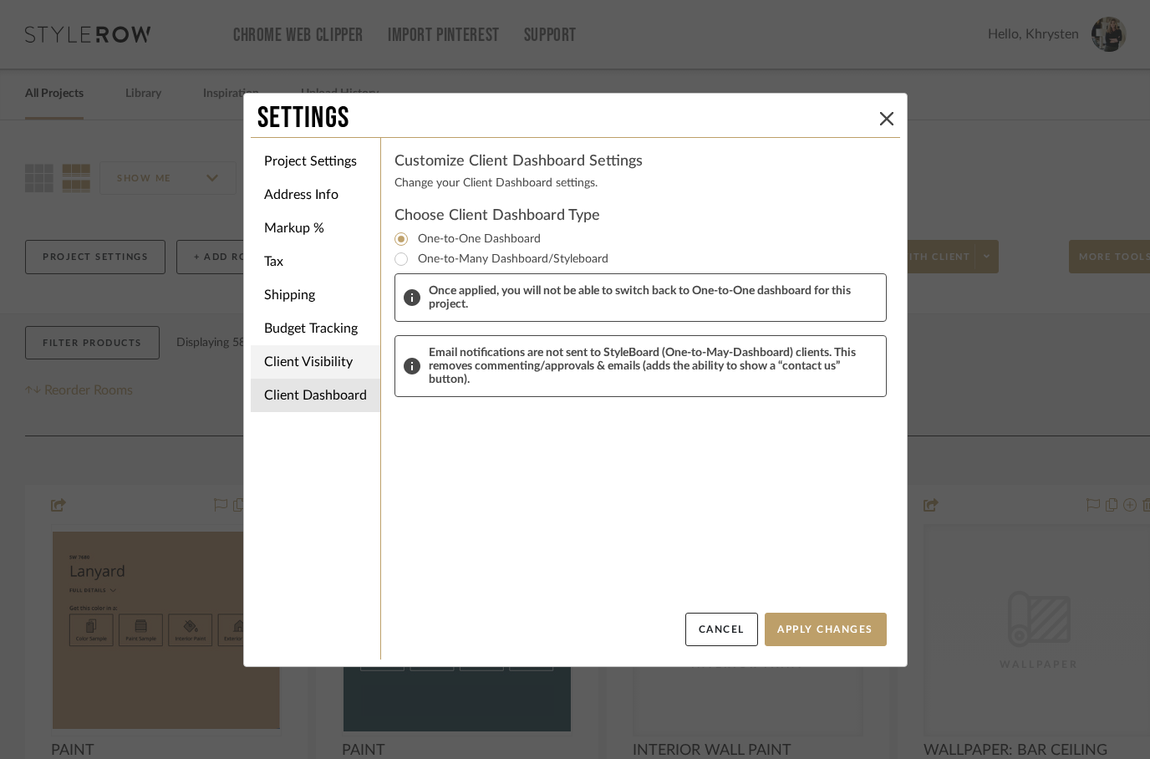
click at [312, 364] on li "Client Visibility" at bounding box center [316, 361] width 130 height 33
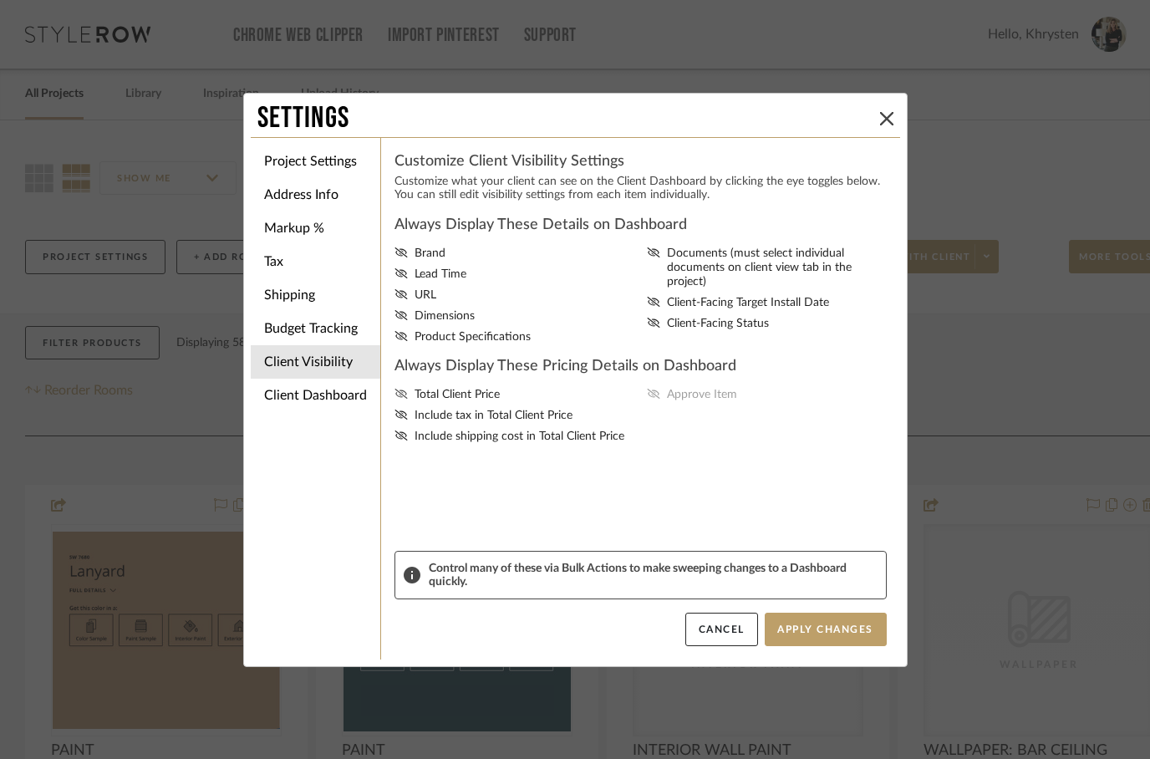
click at [410, 394] on label "Total Client Price" at bounding box center [517, 395] width 247 height 14
click at [0, 0] on input "Total Client Price" at bounding box center [0, 0] width 0 height 0
click at [654, 399] on icon at bounding box center [653, 394] width 13 height 10
click at [0, 0] on input "Approve Item" at bounding box center [0, 0] width 0 height 0
click at [403, 320] on icon at bounding box center [400, 315] width 13 height 10
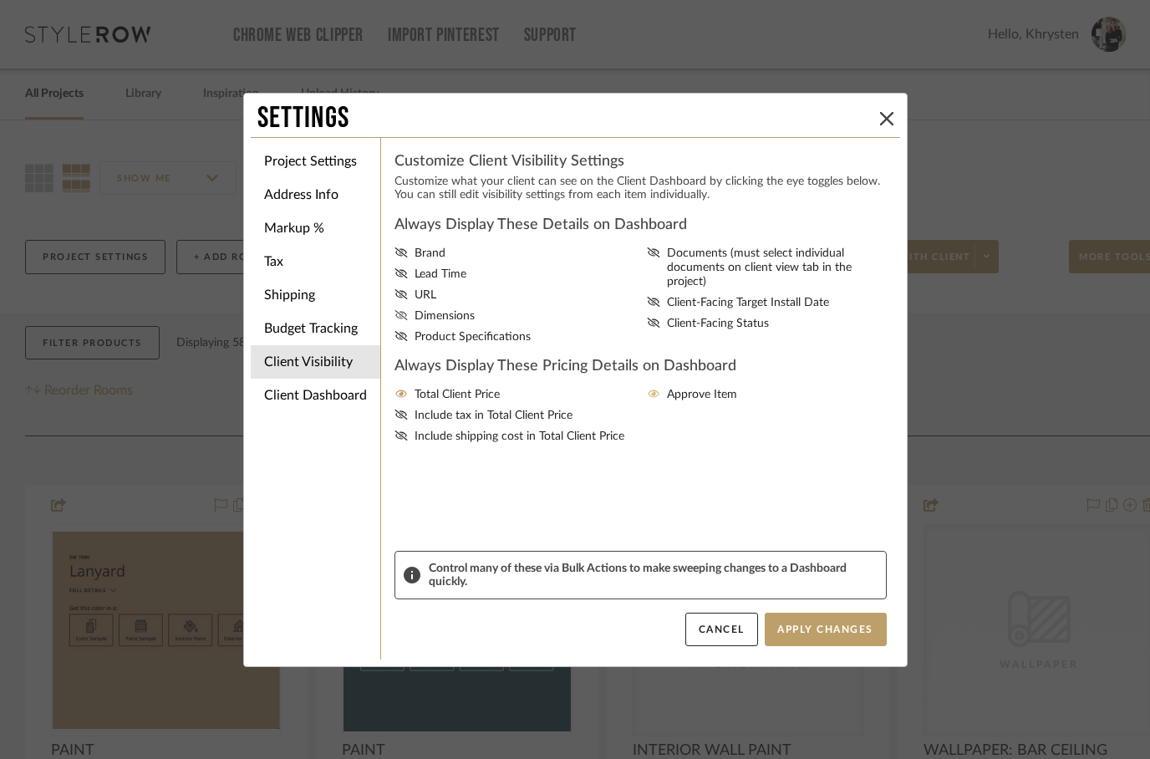
click at [0, 0] on input "Dimensions" at bounding box center [0, 0] width 0 height 0
click at [403, 278] on icon at bounding box center [400, 273] width 13 height 10
click at [0, 0] on input "Lead Time" at bounding box center [0, 0] width 0 height 0
click at [405, 341] on icon at bounding box center [400, 336] width 13 height 10
click at [0, 0] on input "Product Specifications" at bounding box center [0, 0] width 0 height 0
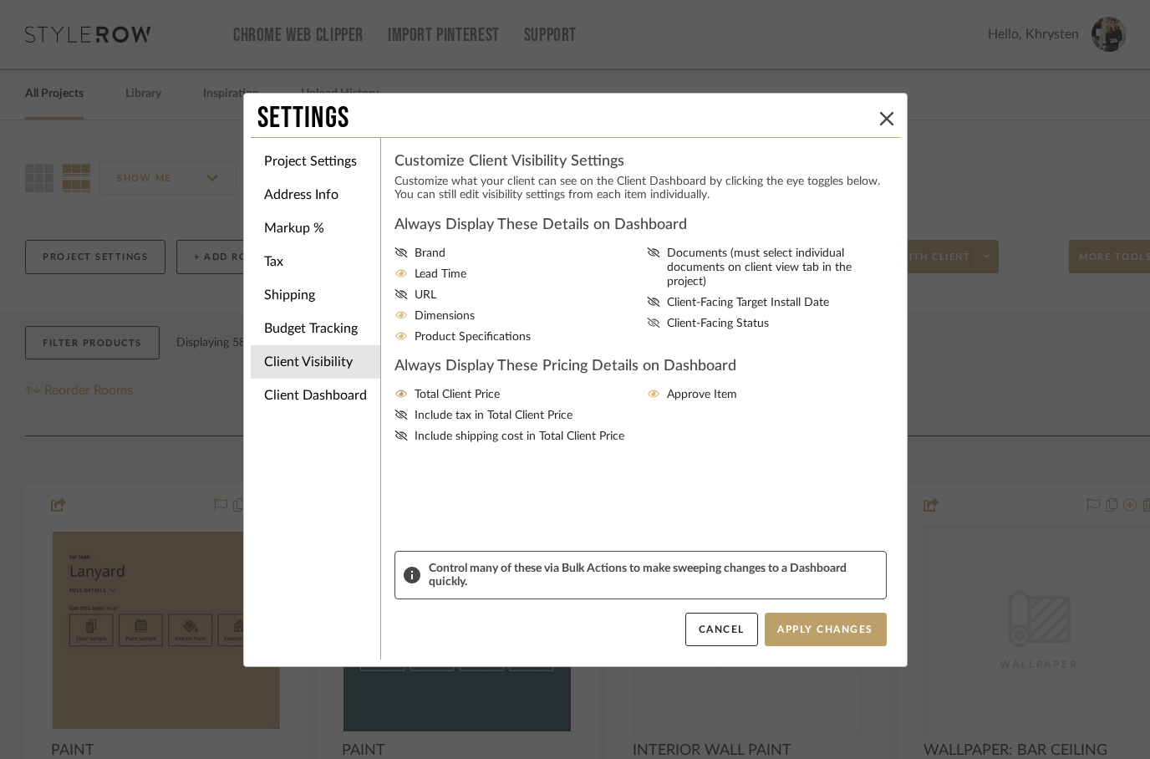
click at [665, 317] on label "Client-Facing Status" at bounding box center [770, 324] width 247 height 14
click at [0, 0] on input "Client-Facing Status" at bounding box center [0, 0] width 0 height 0
click at [654, 296] on fa-icon at bounding box center [653, 303] width 13 height 14
click at [0, 0] on input "Client-Facing Target Install Date" at bounding box center [0, 0] width 0 height 0
click at [837, 628] on button "Apply Changes" at bounding box center [826, 629] width 122 height 33
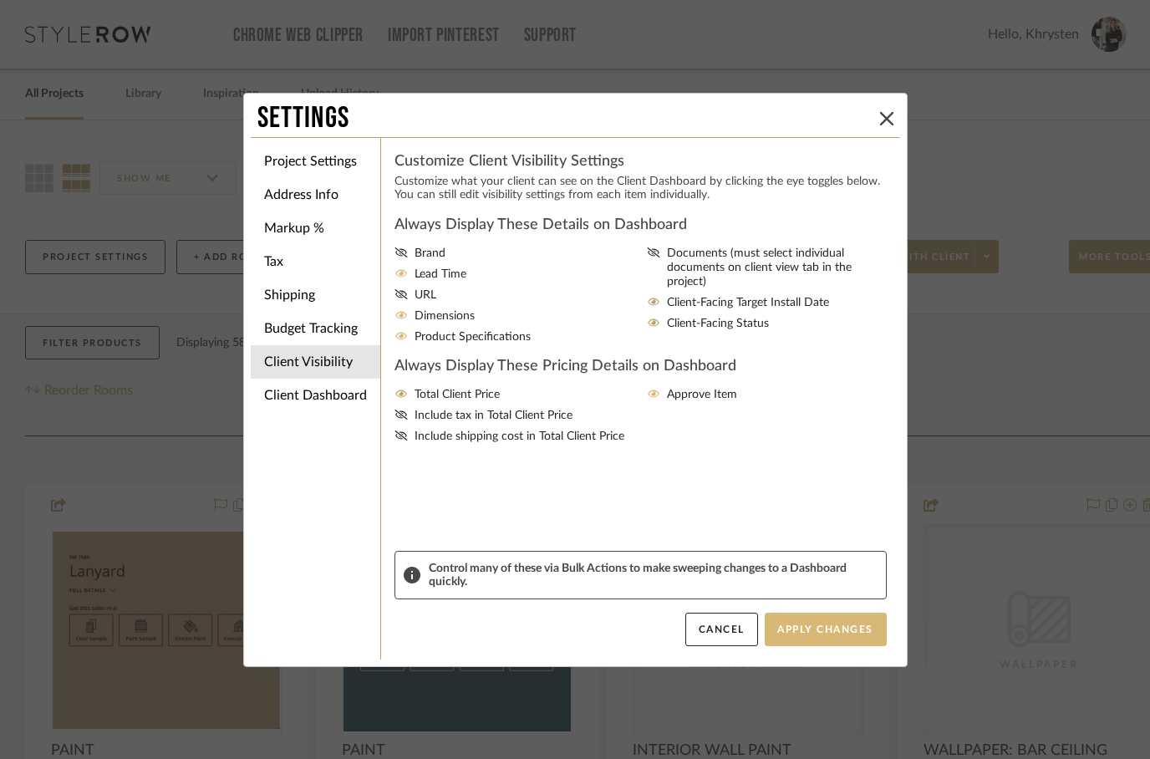
click at [843, 631] on button "Apply Changes" at bounding box center [826, 629] width 122 height 33
click at [816, 628] on button "Apply Changes" at bounding box center [826, 629] width 122 height 33
click at [296, 407] on li "Client Dashboard" at bounding box center [316, 395] width 130 height 33
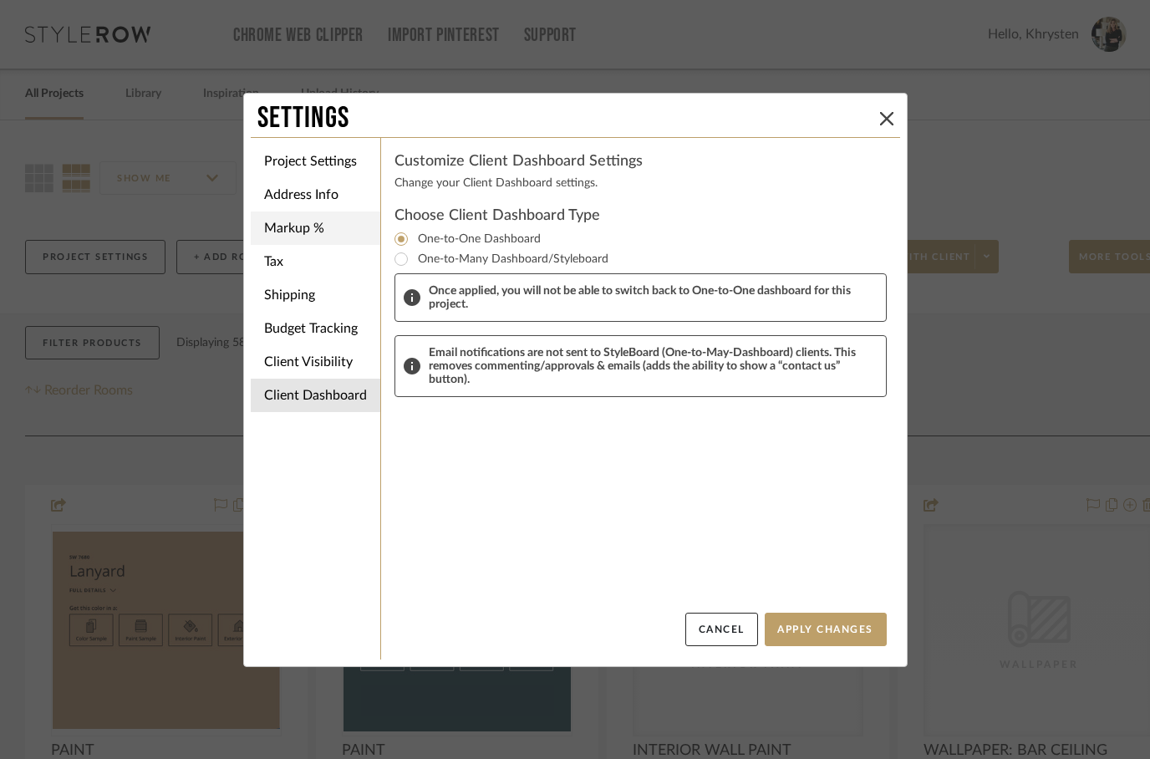
click at [285, 230] on li "Markup %" at bounding box center [316, 227] width 130 height 33
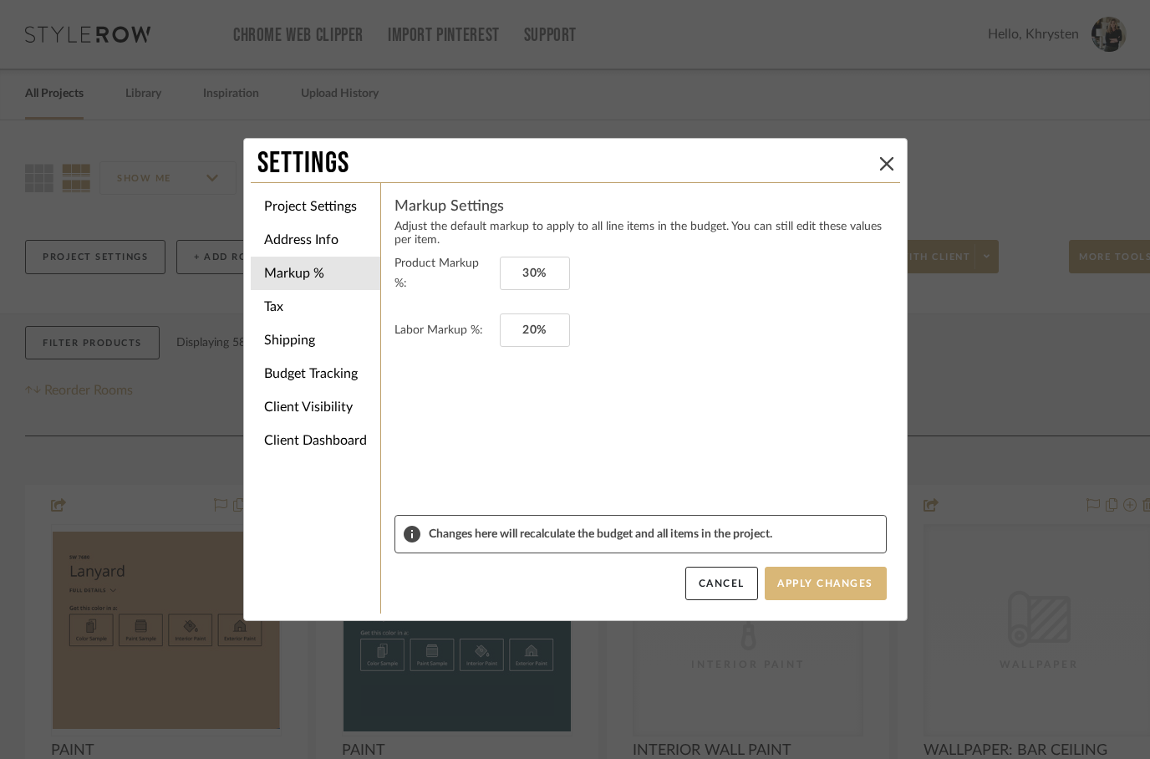
click at [843, 581] on button "Apply Changes" at bounding box center [826, 583] width 122 height 33
click at [831, 593] on button "Apply Changes" at bounding box center [826, 583] width 122 height 33
click at [829, 568] on button "Apply Changes" at bounding box center [826, 583] width 122 height 33
click at [821, 594] on button "Apply Changes" at bounding box center [826, 583] width 122 height 33
click at [836, 588] on button "Apply Changes" at bounding box center [826, 583] width 122 height 33
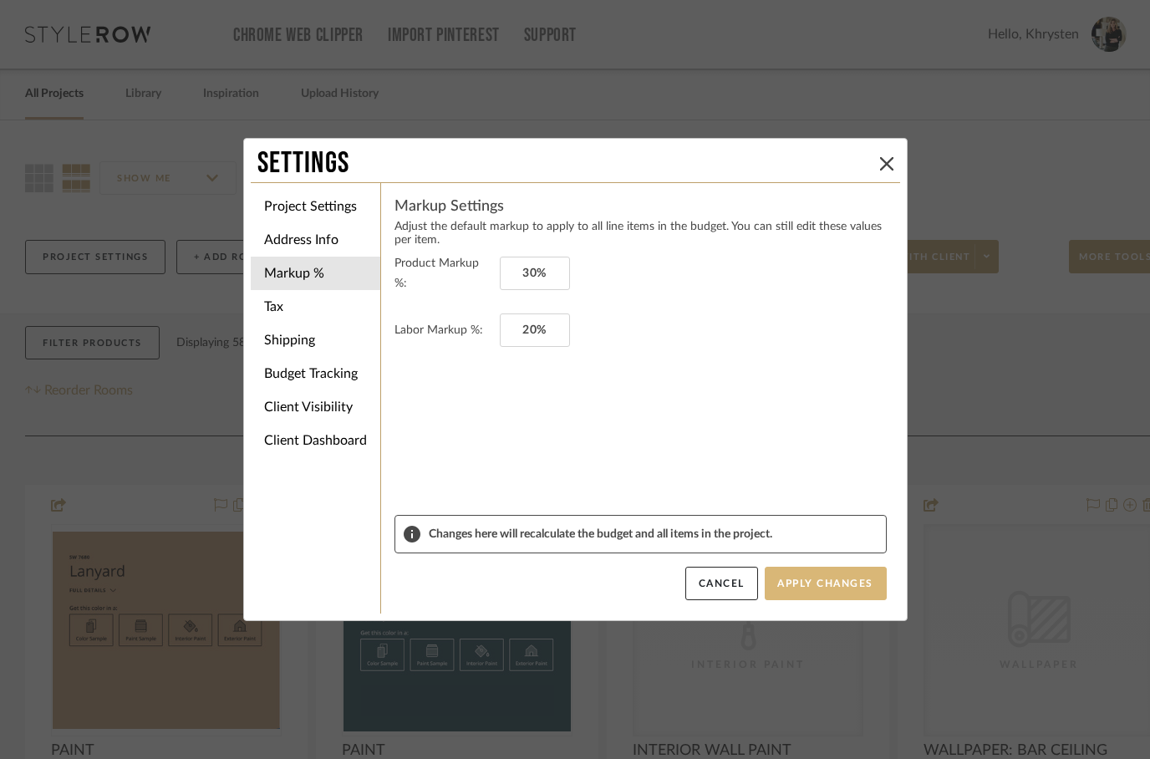
click at [834, 593] on button "Apply Changes" at bounding box center [826, 583] width 122 height 33
click at [704, 593] on button "Cancel" at bounding box center [721, 583] width 73 height 33
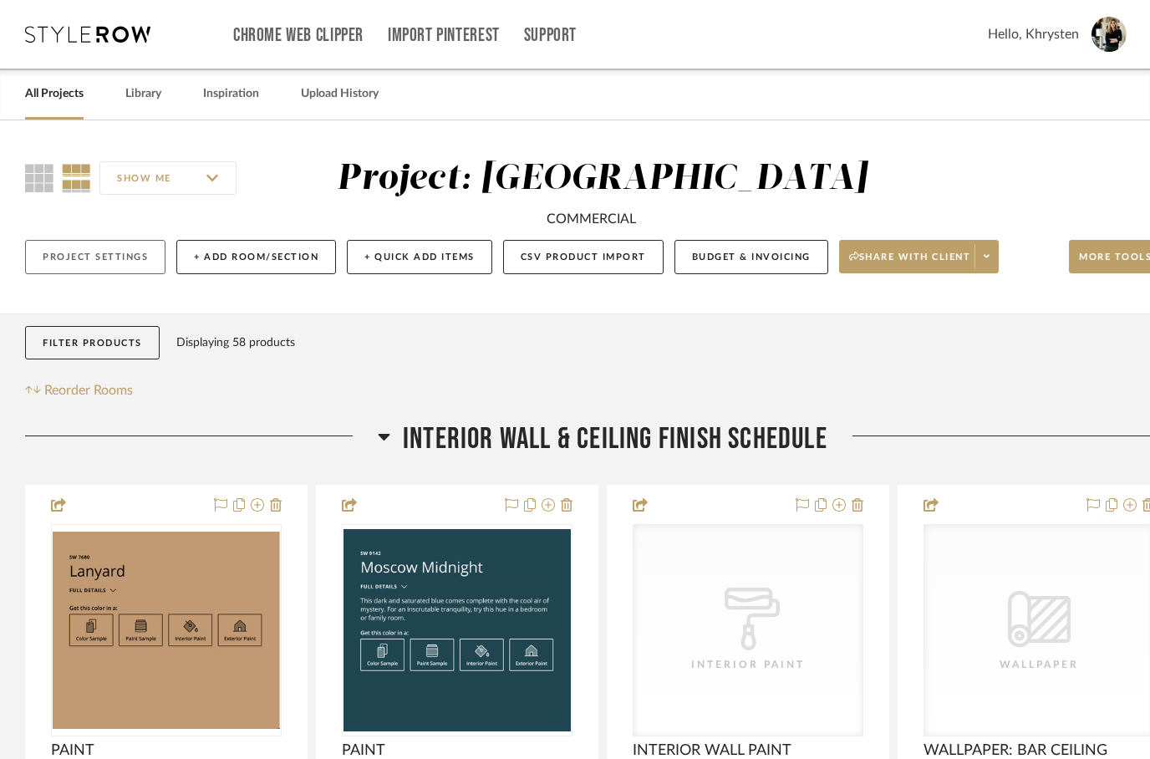
click at [104, 274] on button "Project Settings" at bounding box center [95, 257] width 140 height 34
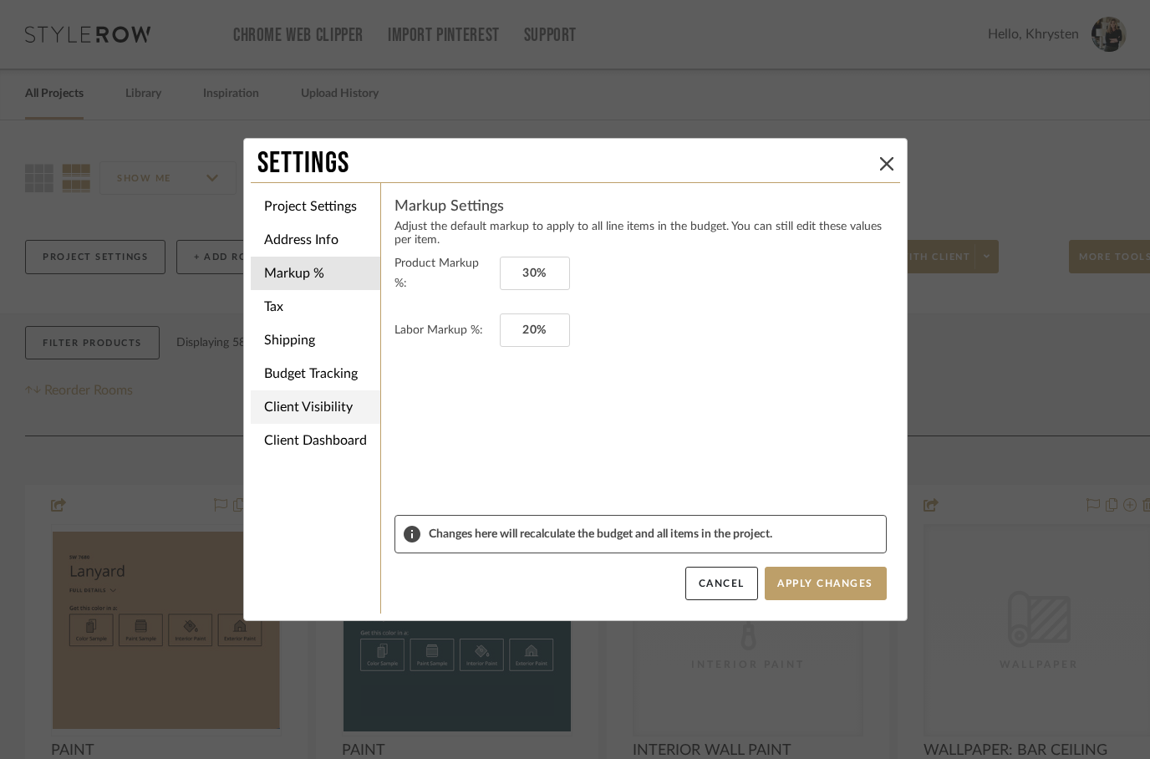
click at [309, 404] on li "Client Visibility" at bounding box center [316, 406] width 130 height 33
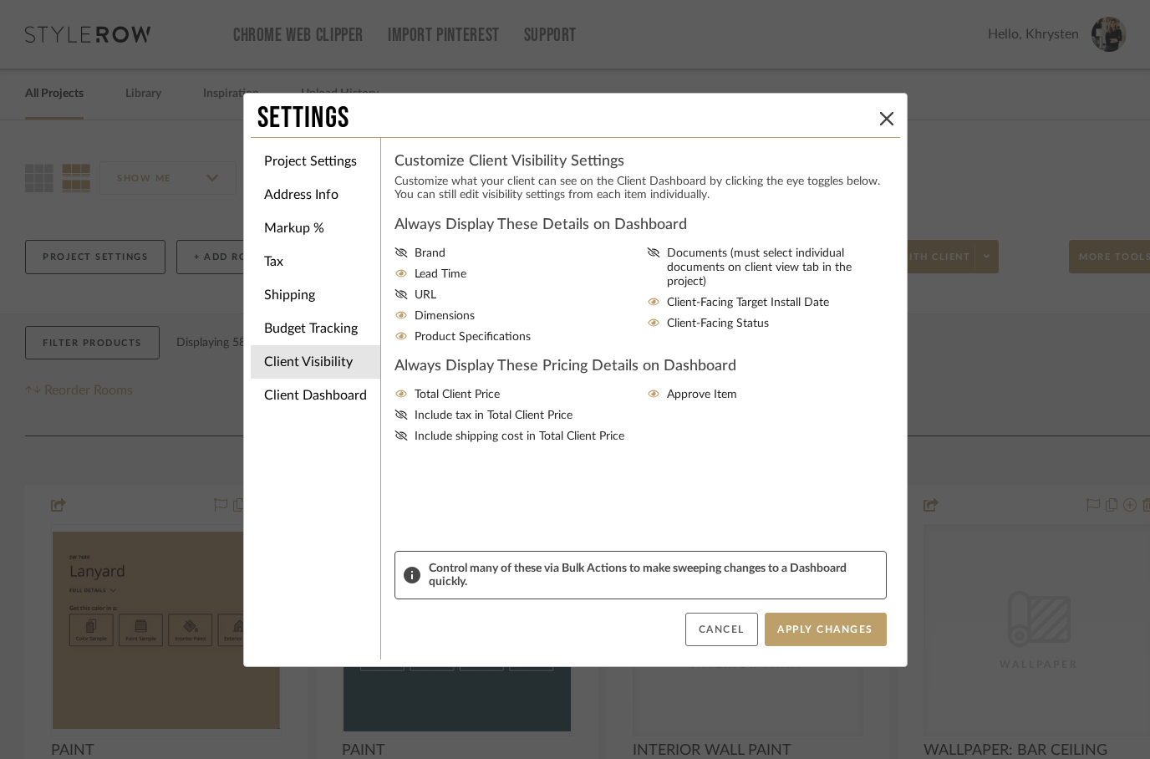
click at [708, 627] on button "Cancel" at bounding box center [721, 629] width 73 height 33
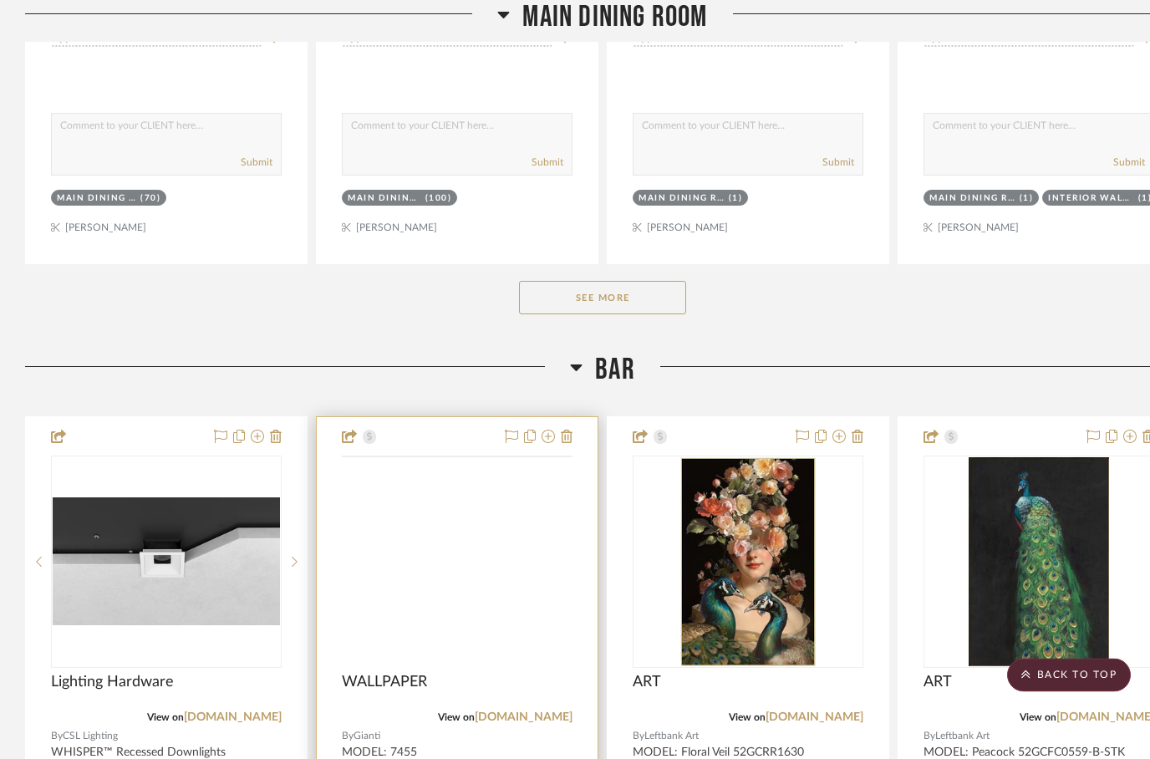
scroll to position [3320, 0]
click at [0, 0] on img at bounding box center [0, 0] width 0 height 0
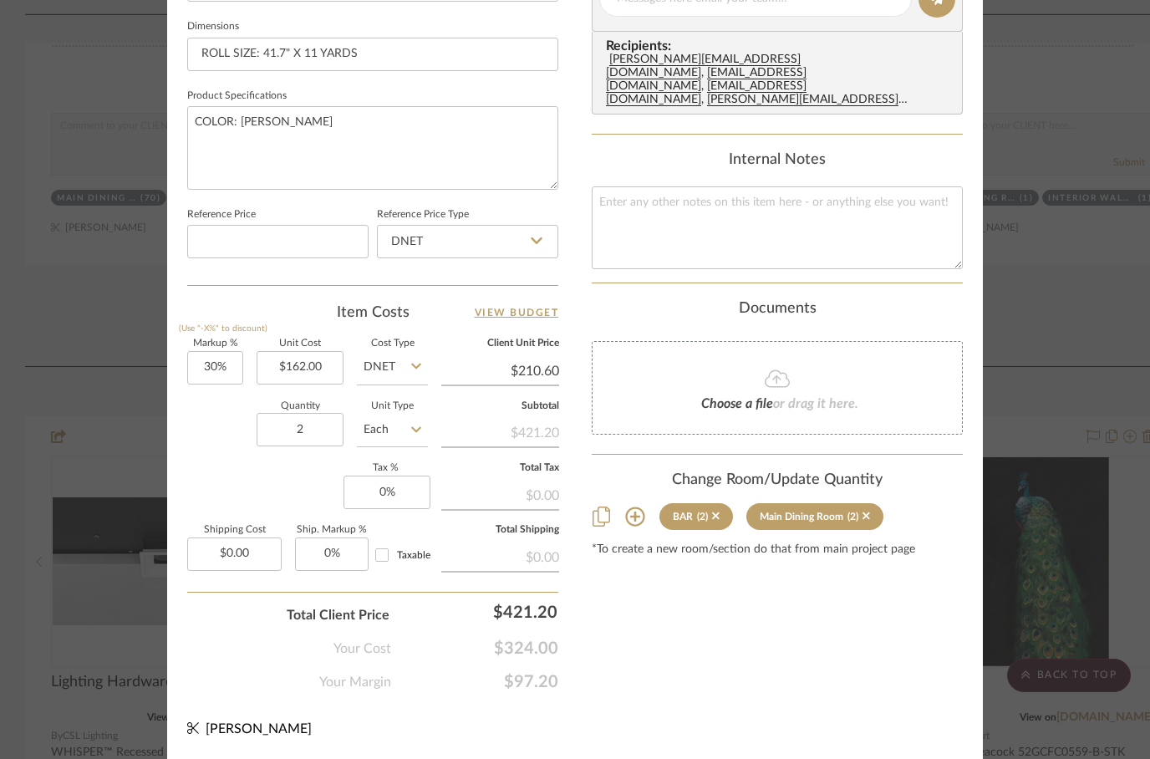
scroll to position [796, 0]
click at [223, 457] on div "Quantity 2 Unit Type Each" at bounding box center [307, 432] width 241 height 59
type input "60%"
type input "$259.20"
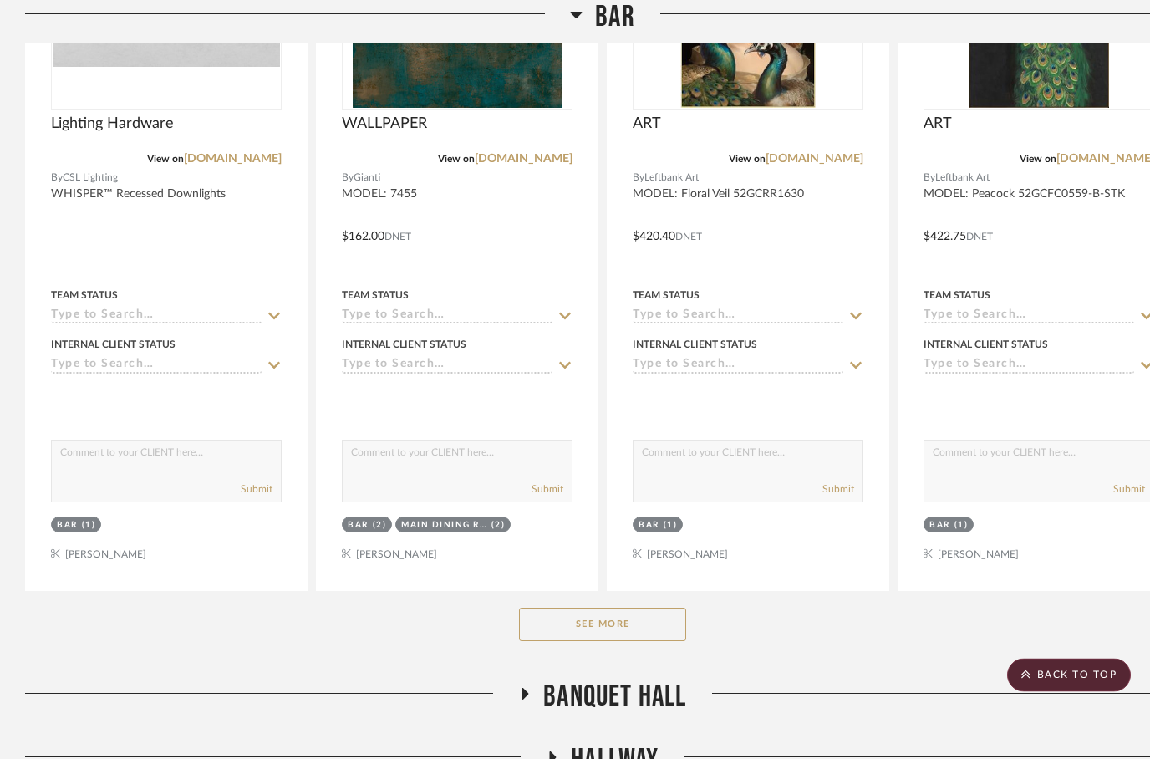
scroll to position [3951, 0]
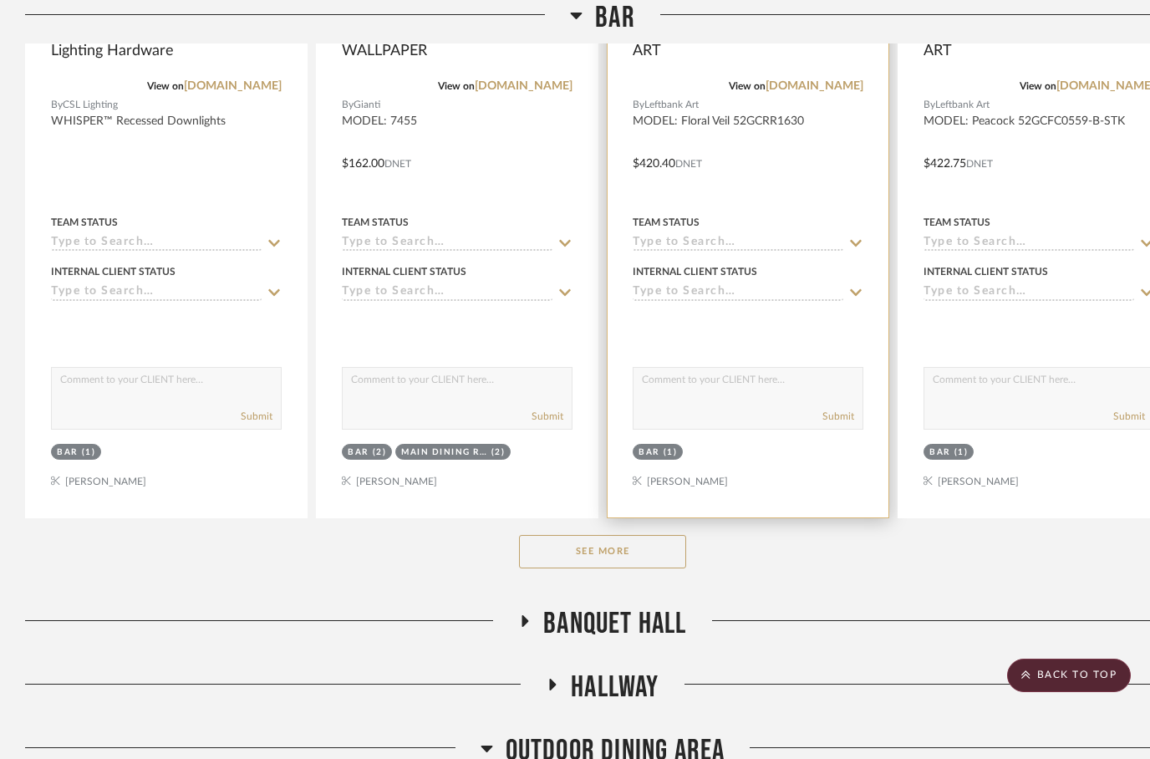
click at [814, 236] on div at bounding box center [748, 151] width 281 height 731
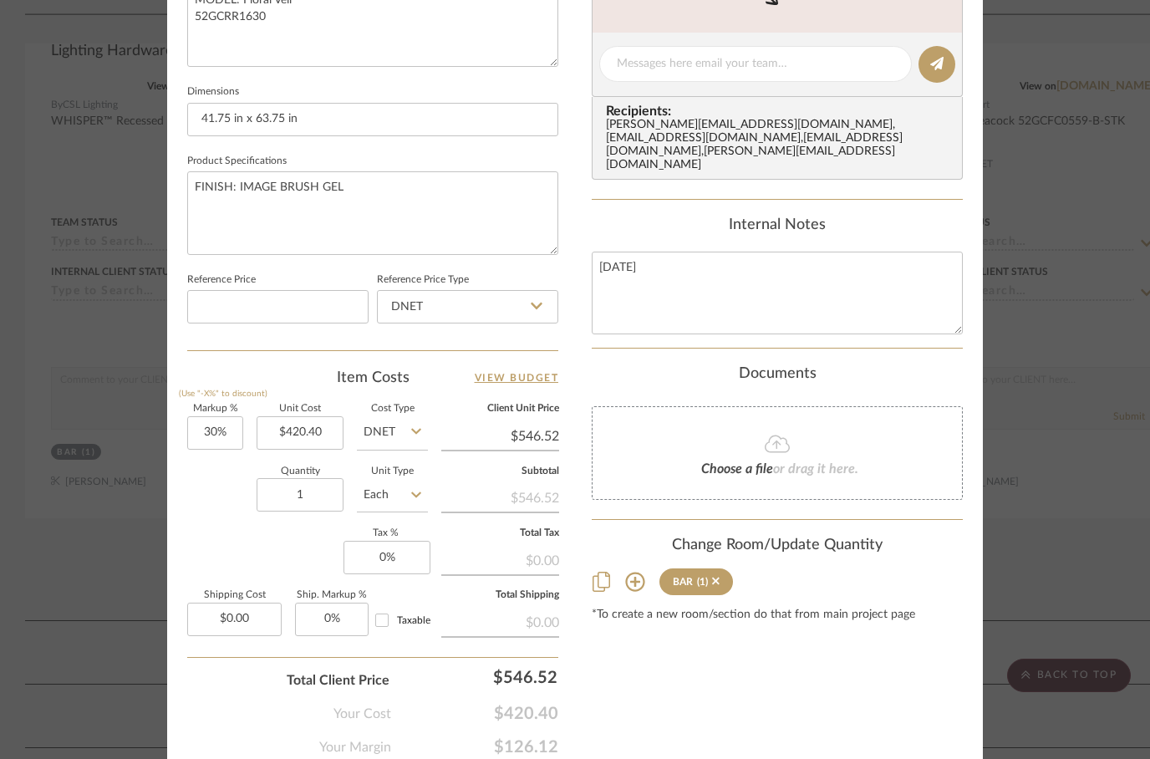
scroll to position [732, 0]
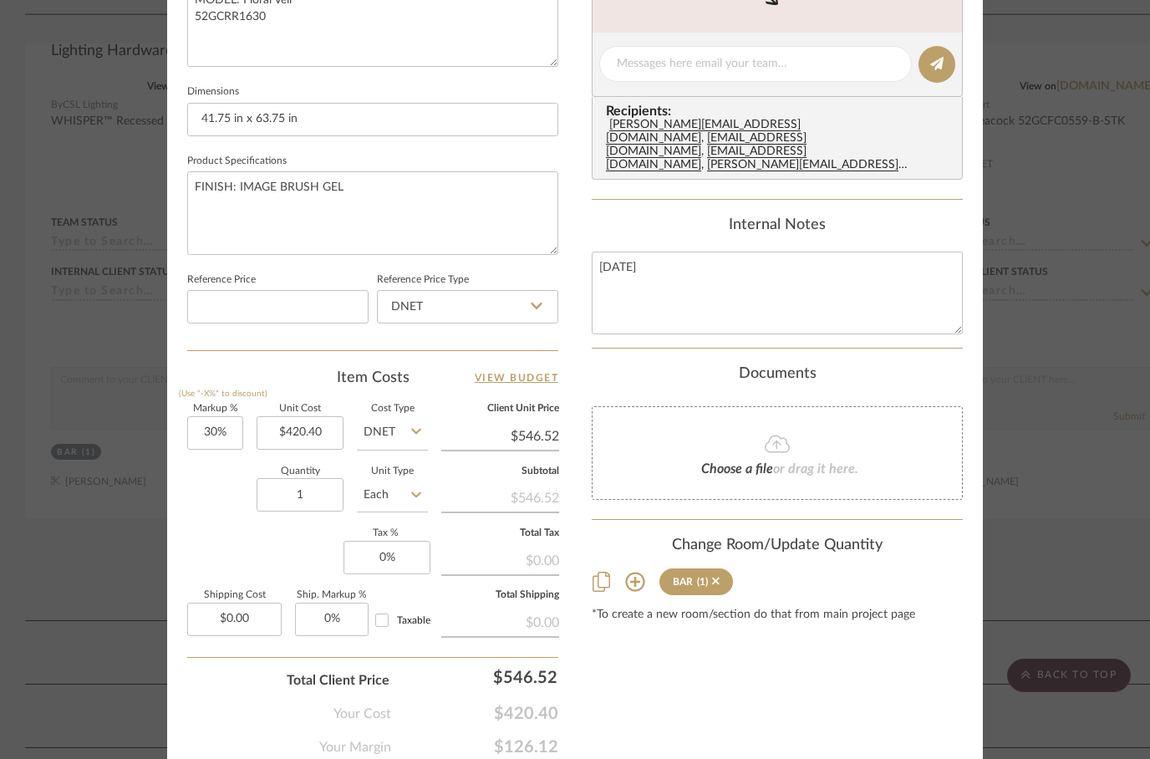
type input "420.40"
type input "30"
type input "$420.40"
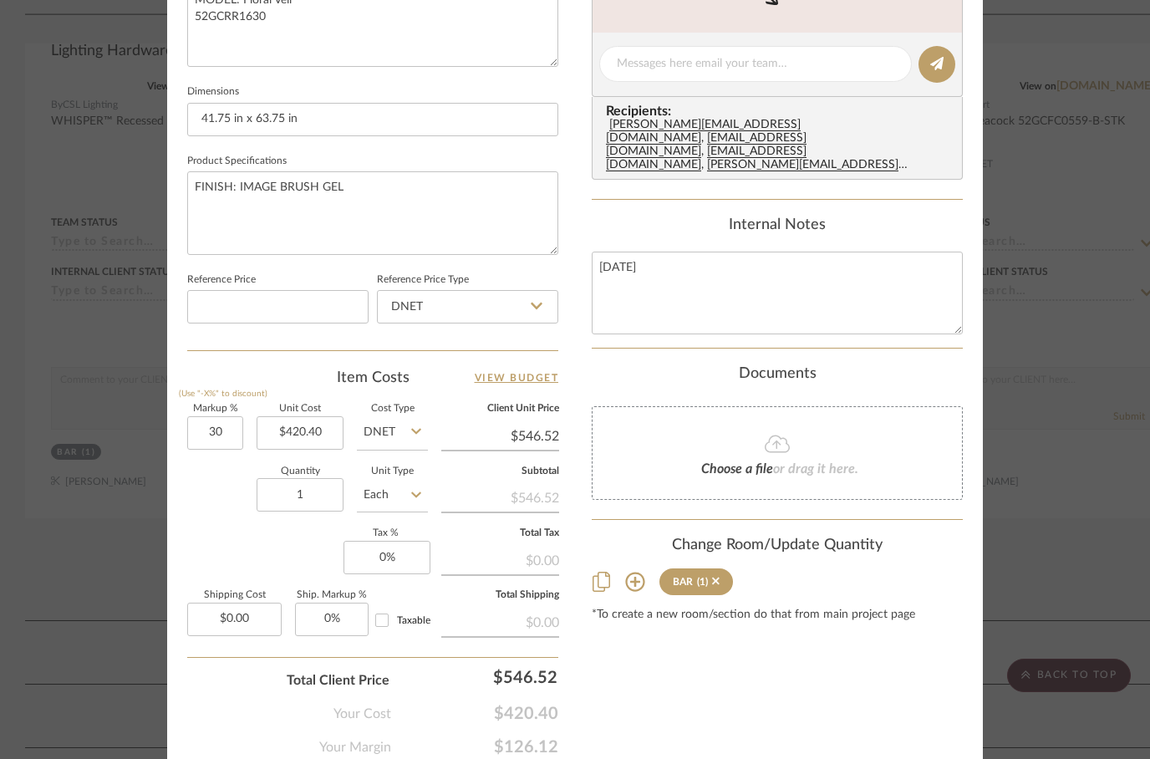
type input "30%"
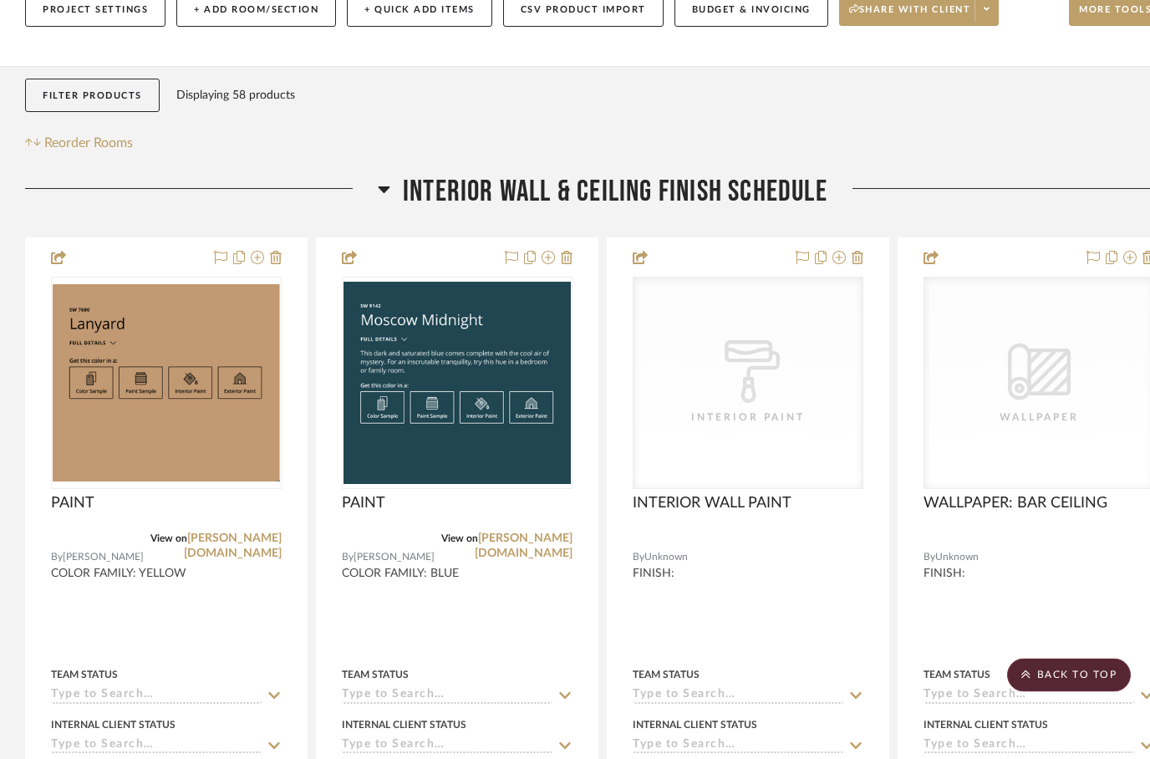
scroll to position [0, 0]
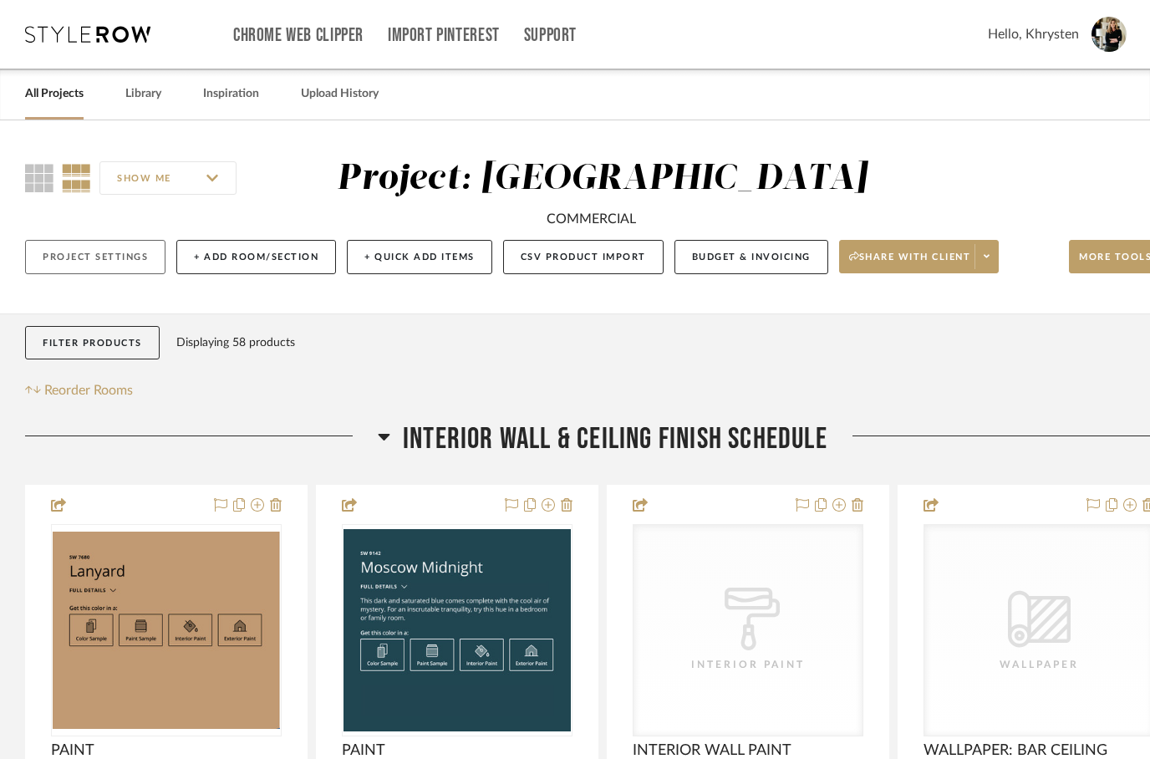
click at [79, 274] on button "Project Settings" at bounding box center [95, 257] width 140 height 34
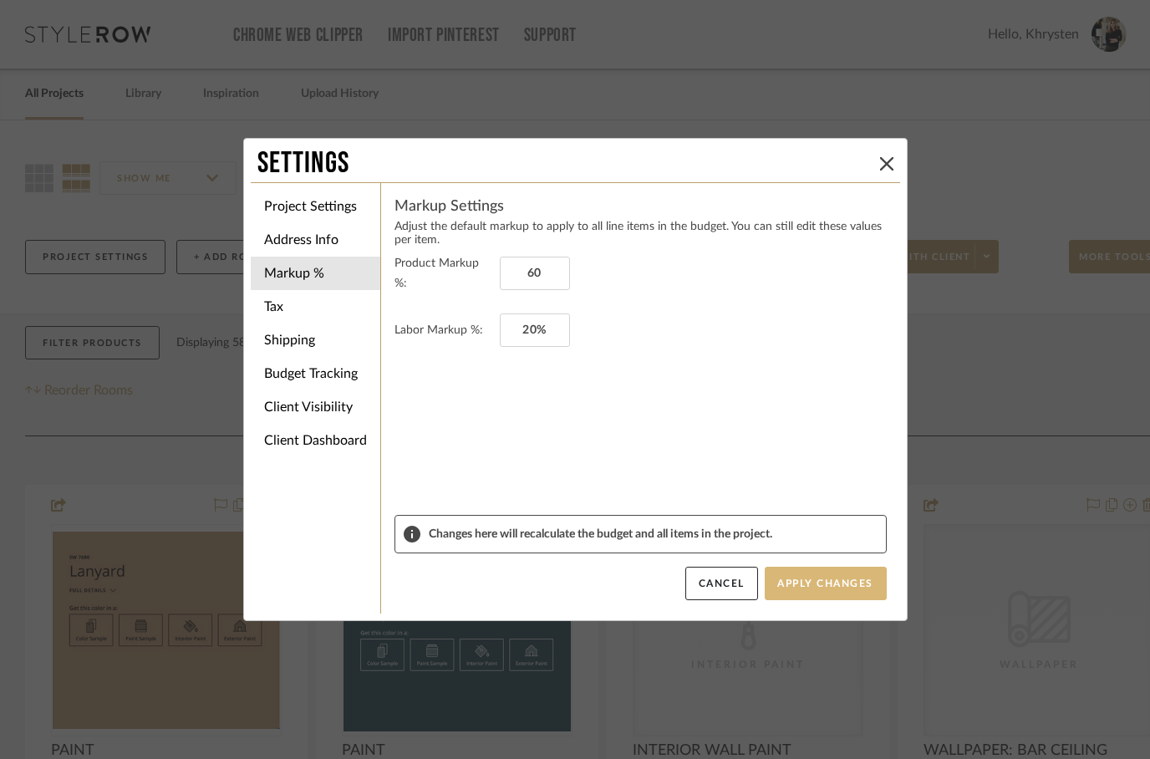
click at [836, 574] on button "Apply Changes" at bounding box center [826, 583] width 122 height 33
type input "60%"
click at [283, 301] on li "Tax" at bounding box center [316, 306] width 130 height 33
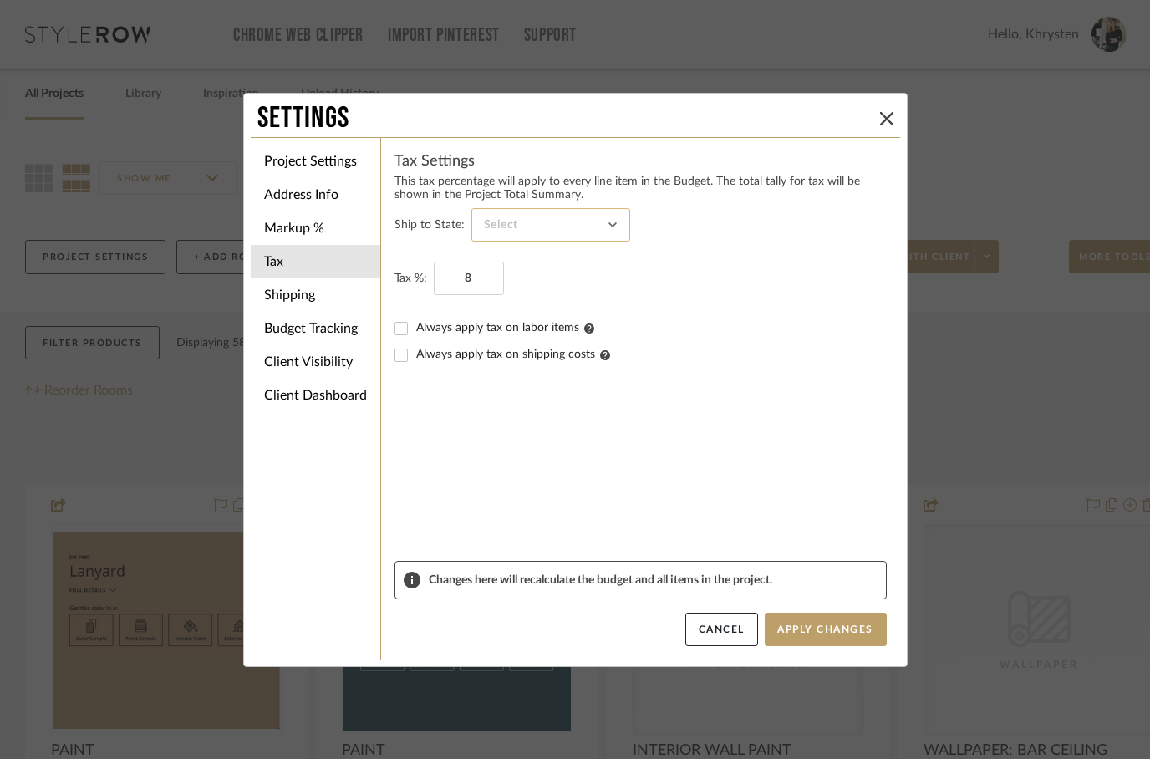
click at [599, 231] on input at bounding box center [550, 224] width 159 height 33
type input "8%"
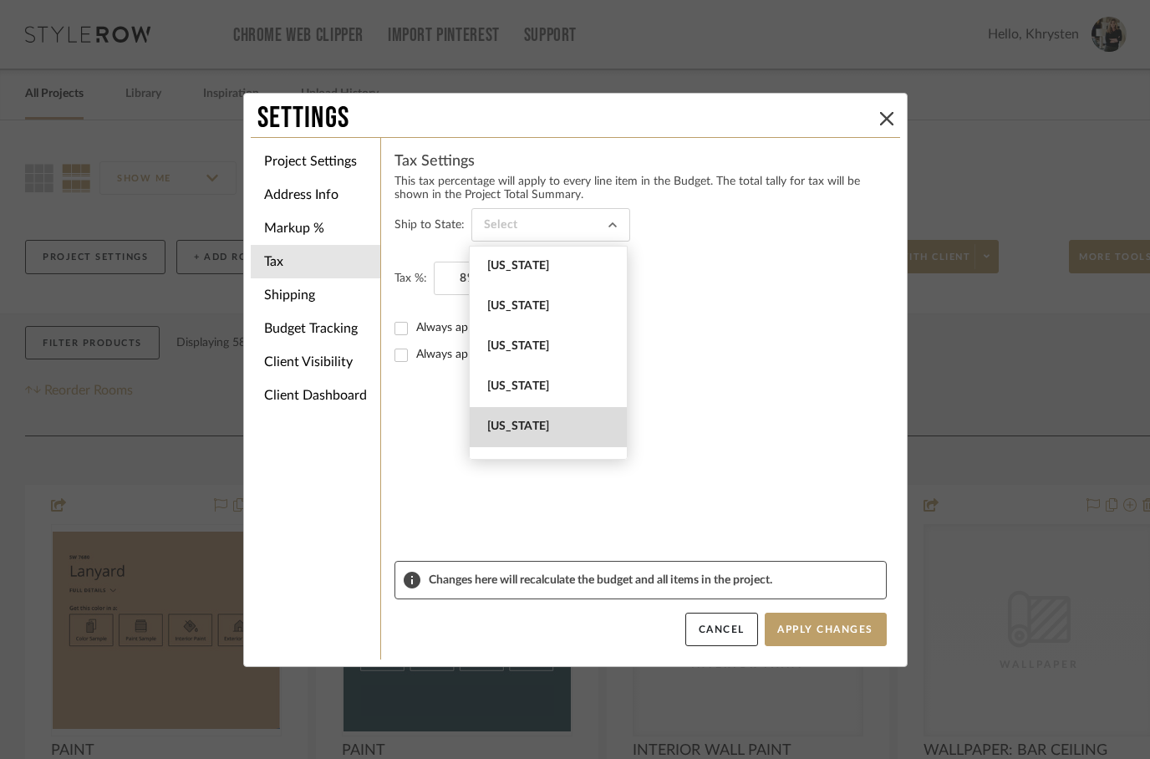
click at [498, 430] on span "[US_STATE]" at bounding box center [550, 427] width 126 height 14
type input "[US_STATE]"
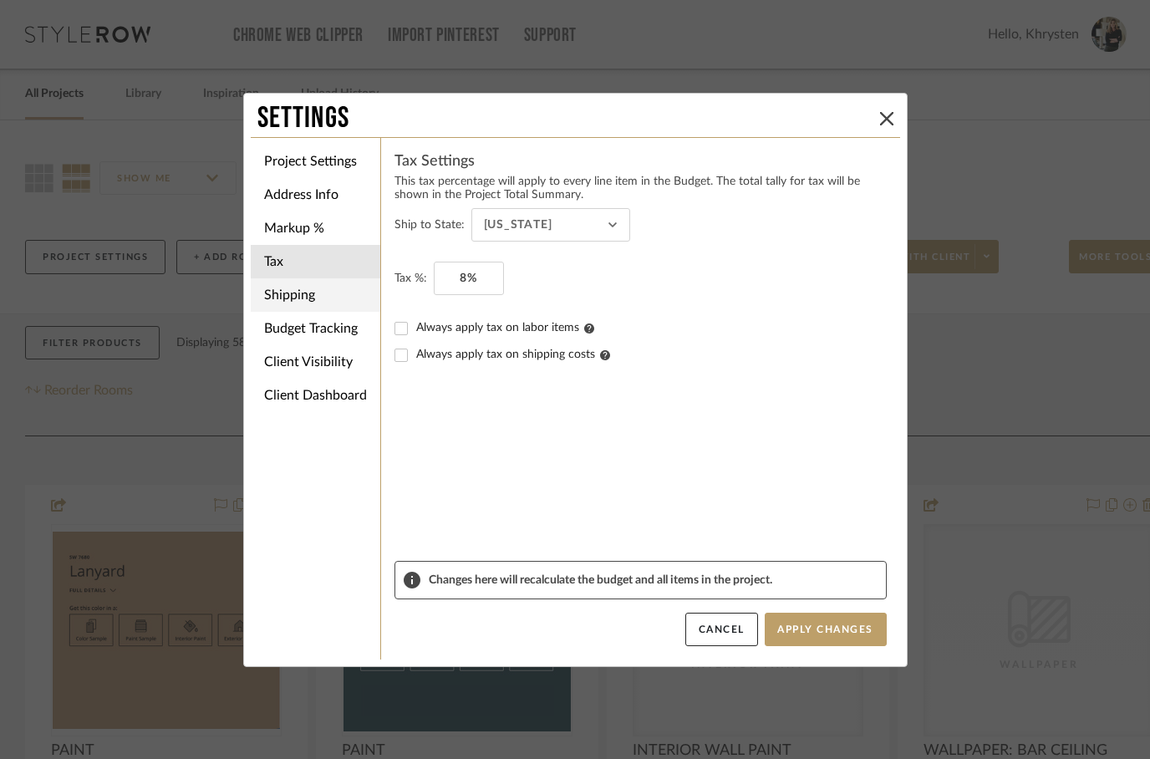
click at [310, 305] on li "Shipping" at bounding box center [316, 294] width 130 height 33
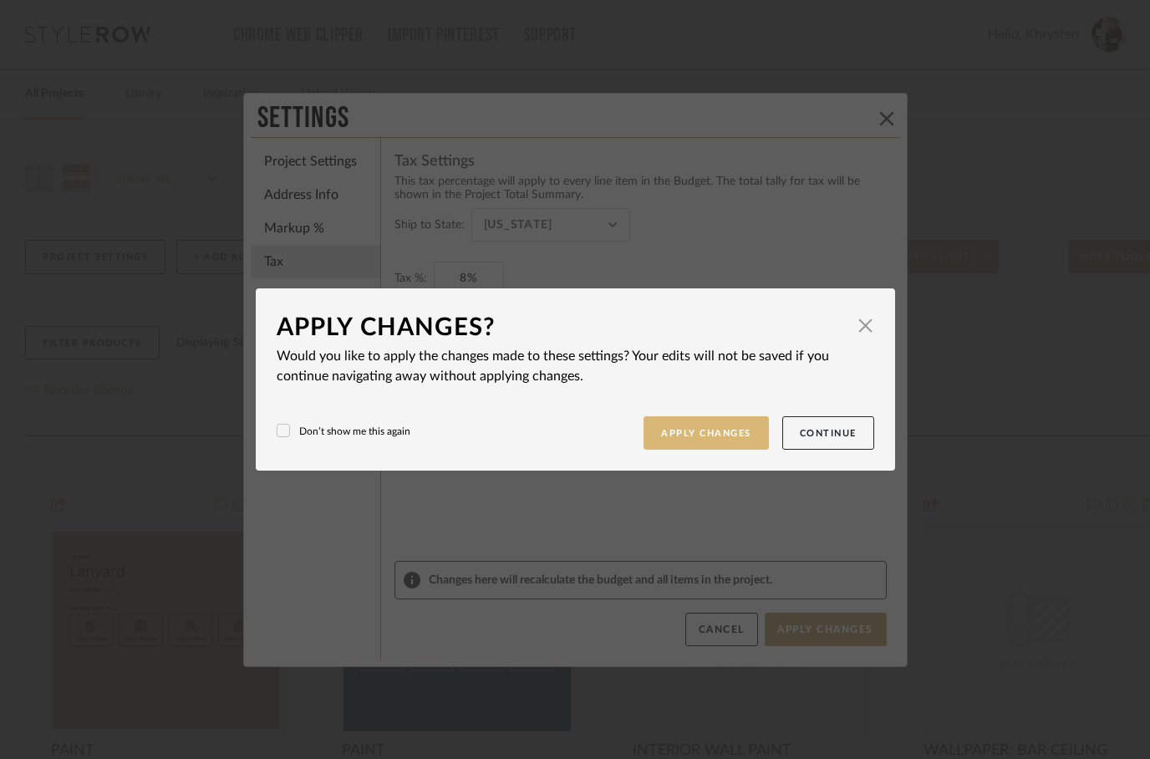
click at [703, 439] on button "Apply Changes" at bounding box center [706, 433] width 125 height 34
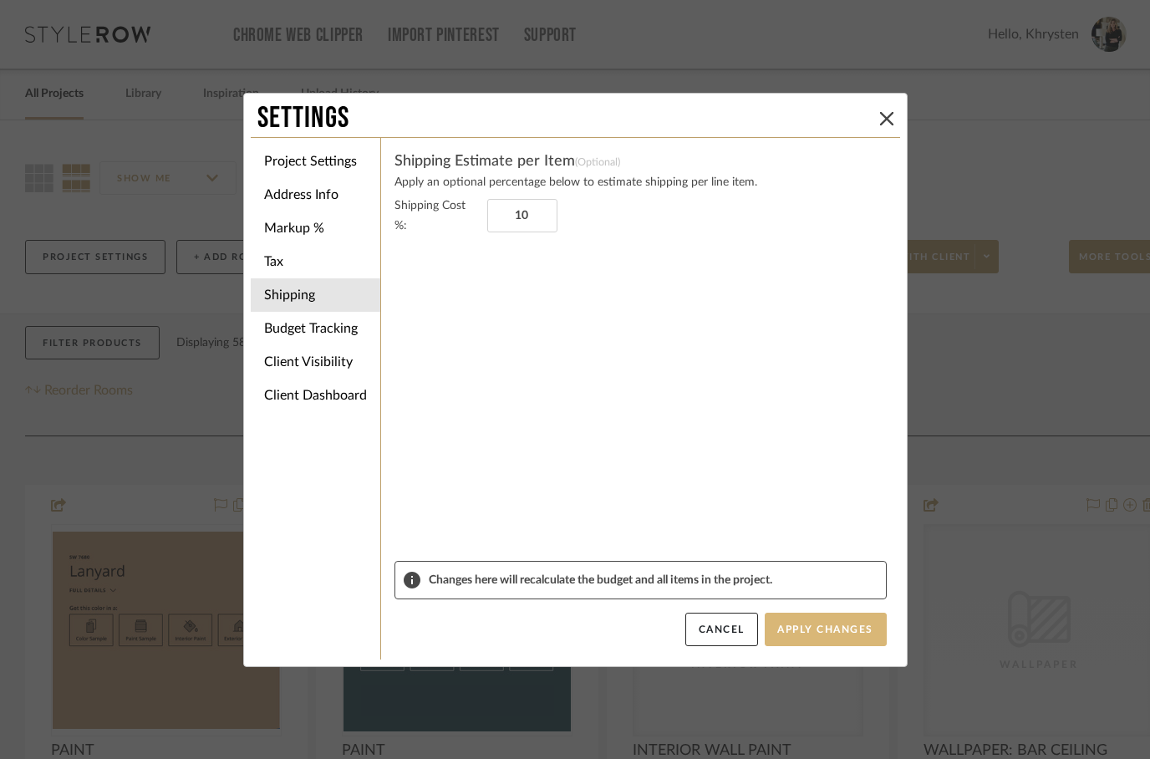
click at [823, 617] on button "Apply Changes" at bounding box center [826, 629] width 122 height 33
type input "10%"
click at [344, 171] on li "Project Settings" at bounding box center [316, 161] width 130 height 33
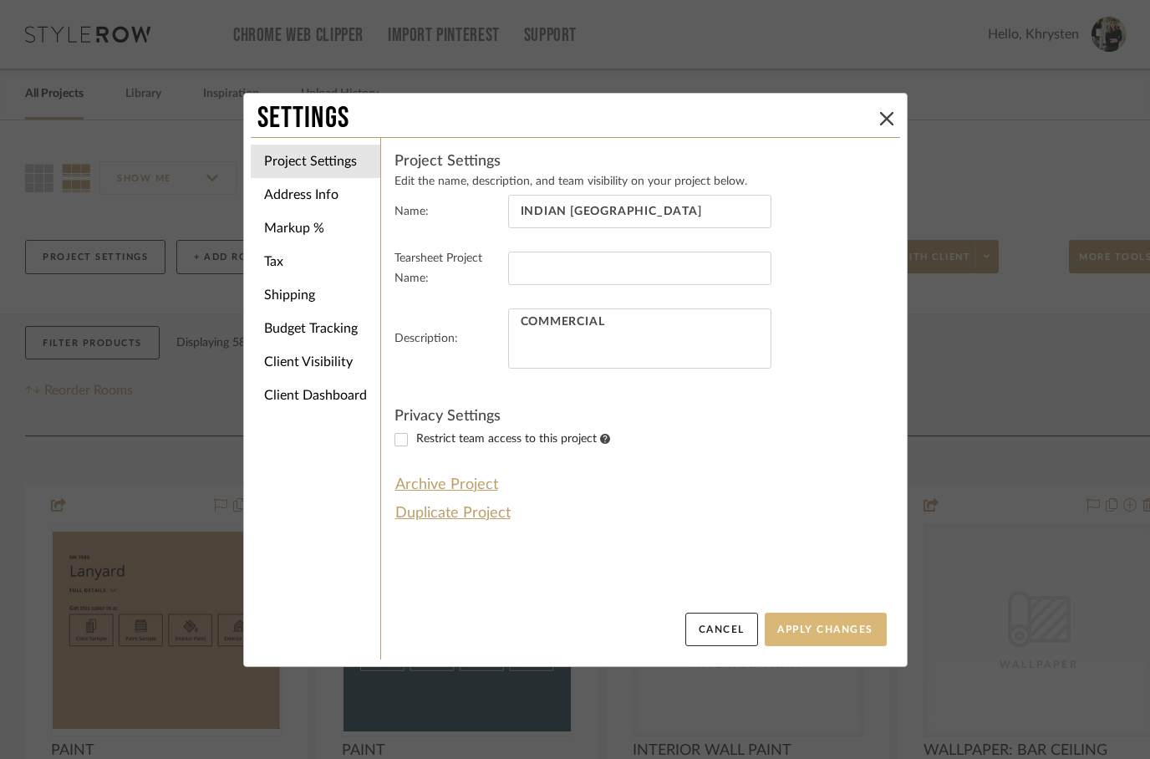
click at [831, 618] on button "Apply Changes" at bounding box center [826, 629] width 122 height 33
click at [848, 633] on button "Apply Changes" at bounding box center [826, 629] width 122 height 33
click at [140, 518] on div "Settings Project Settings Address Info Markup % Tax Shipping Budget Tracking Cl…" at bounding box center [575, 379] width 1150 height 759
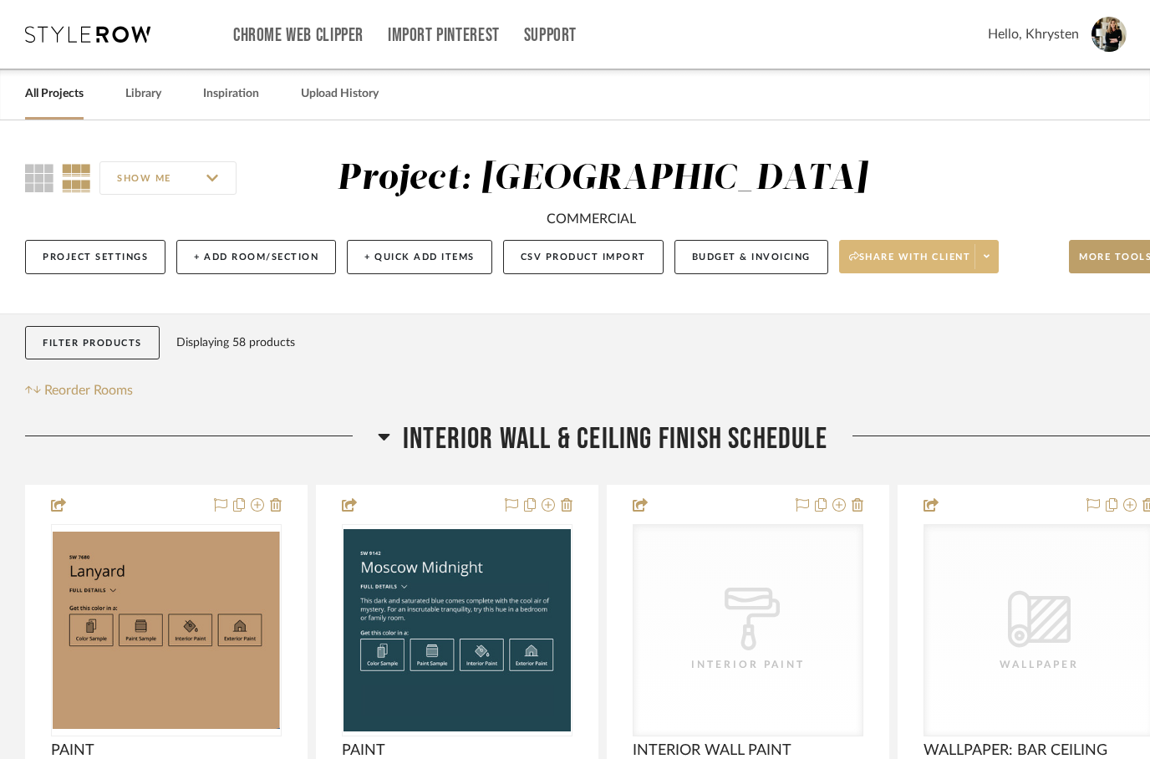
click at [898, 276] on span "Share with client" at bounding box center [910, 263] width 122 height 25
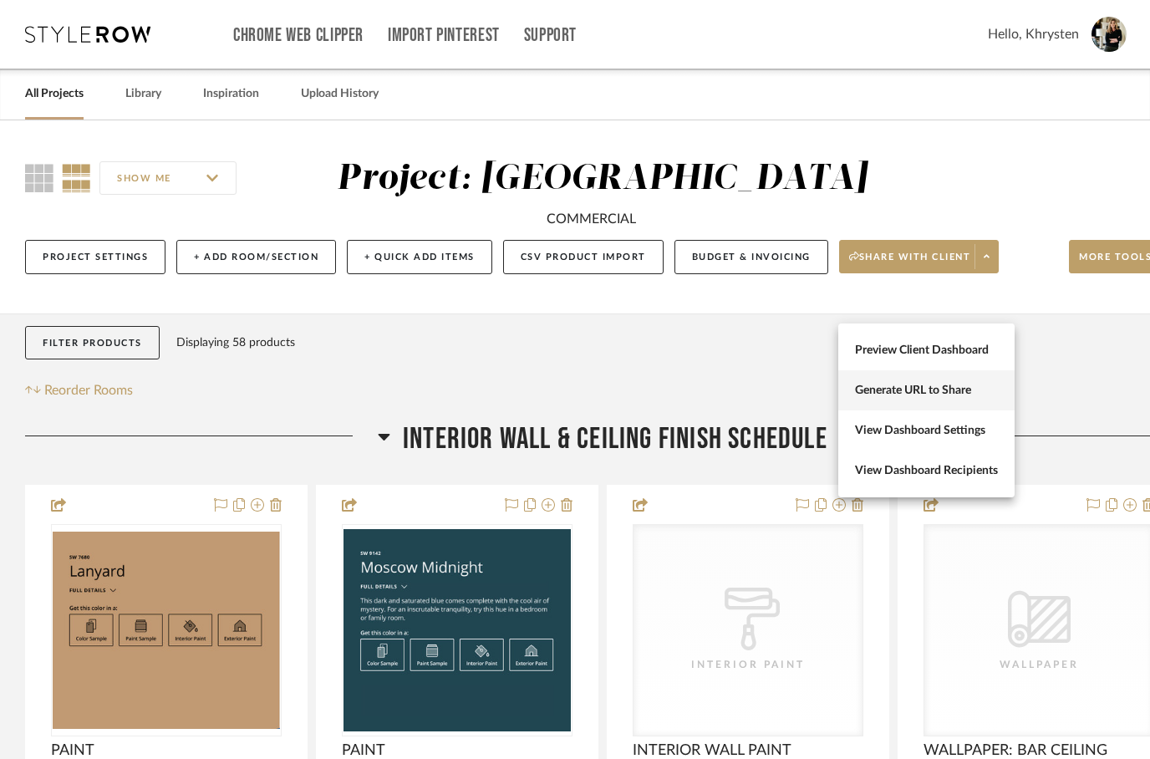
click at [943, 386] on span "Generate URL to Share" at bounding box center [926, 391] width 143 height 14
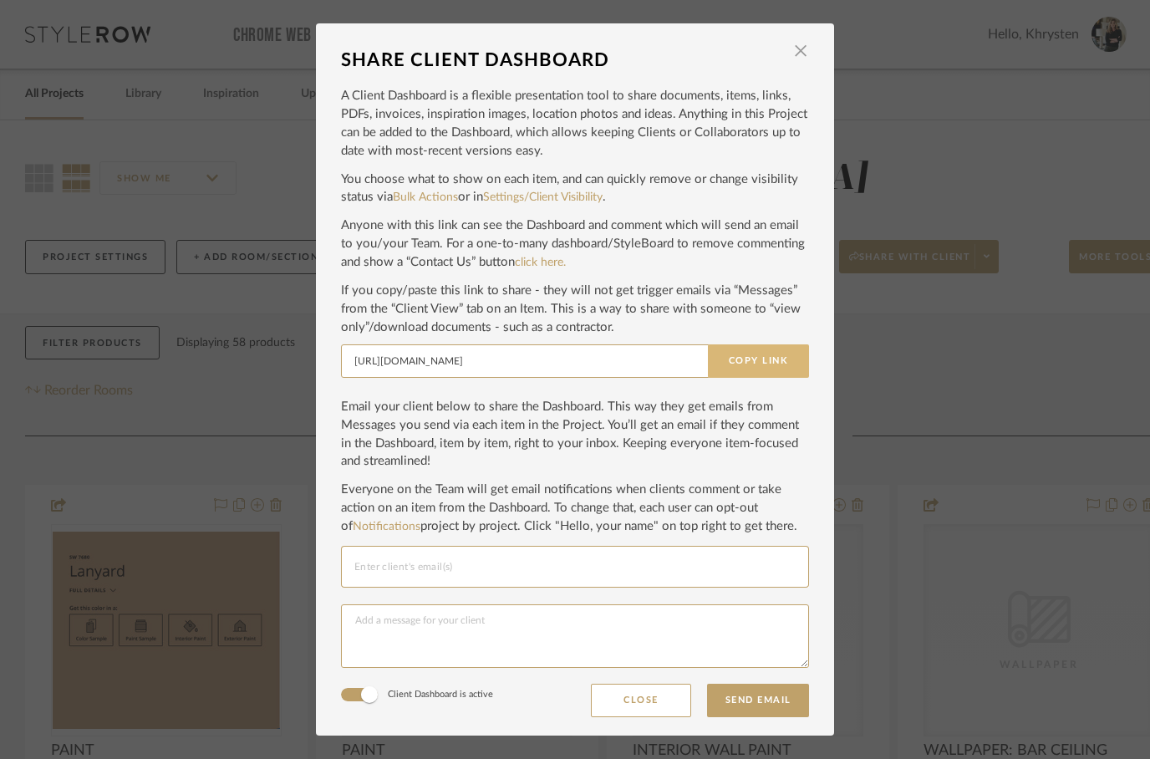
click at [786, 362] on button "Copy Link" at bounding box center [758, 360] width 101 height 33
click at [800, 66] on span "button" at bounding box center [800, 50] width 33 height 33
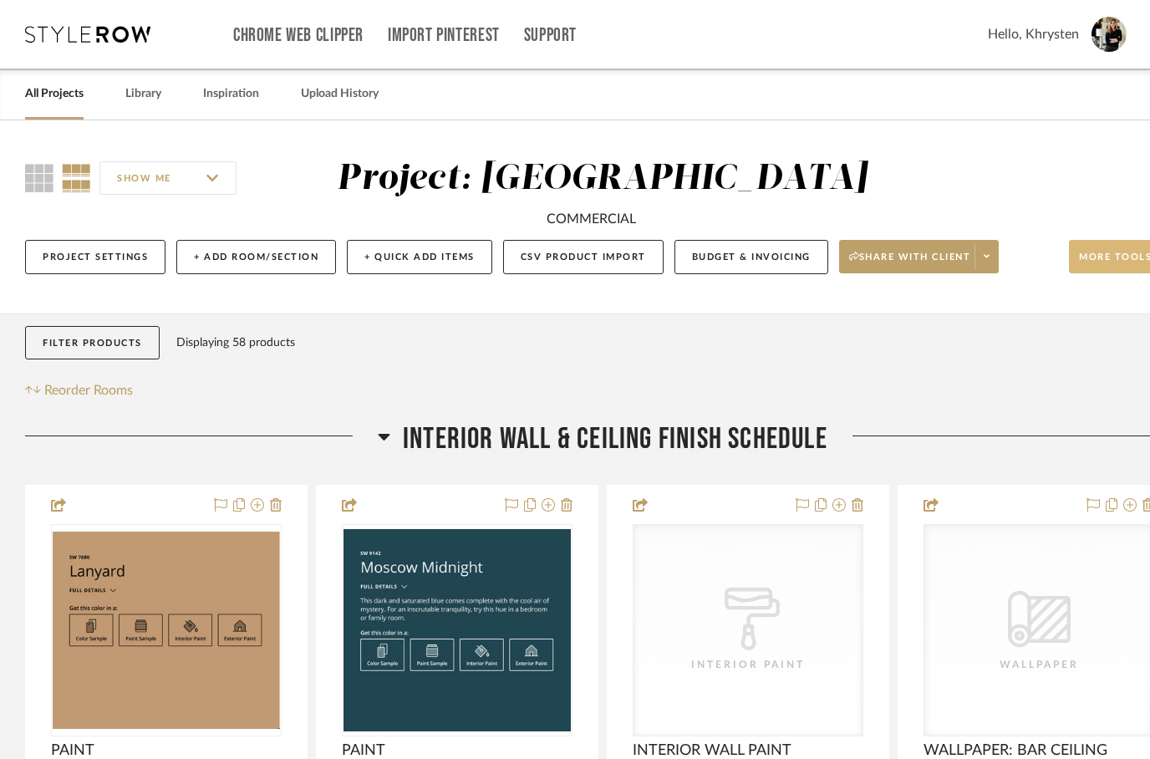
click at [1105, 276] on span "More tools" at bounding box center [1115, 263] width 73 height 25
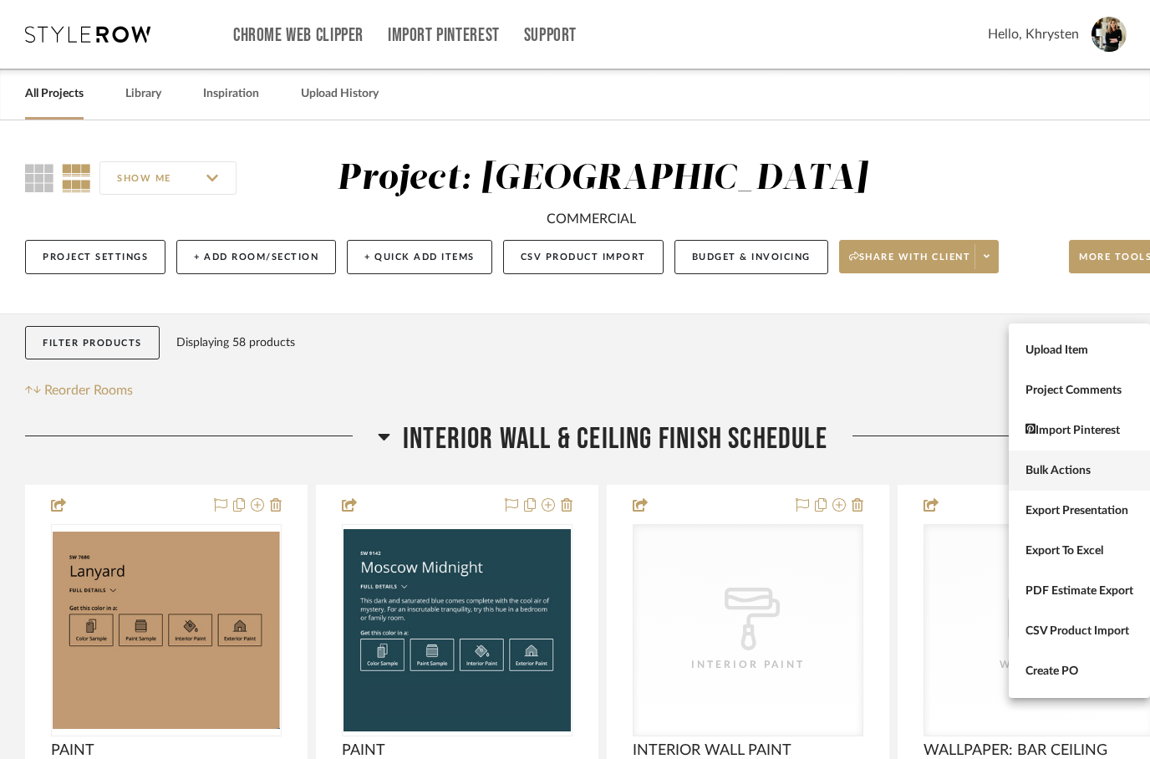
click at [1056, 471] on span "Bulk Actions" at bounding box center [1079, 471] width 108 height 14
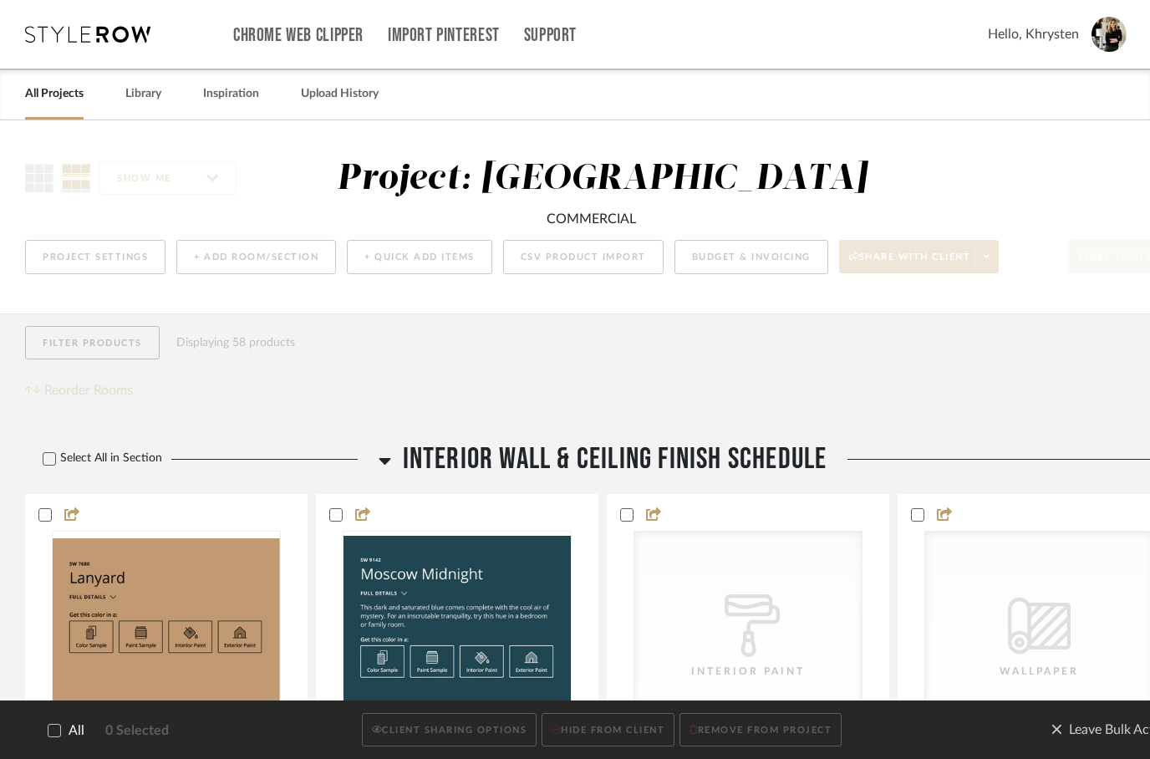
click at [55, 732] on icon at bounding box center [54, 730] width 11 height 8
checkbox input "true"
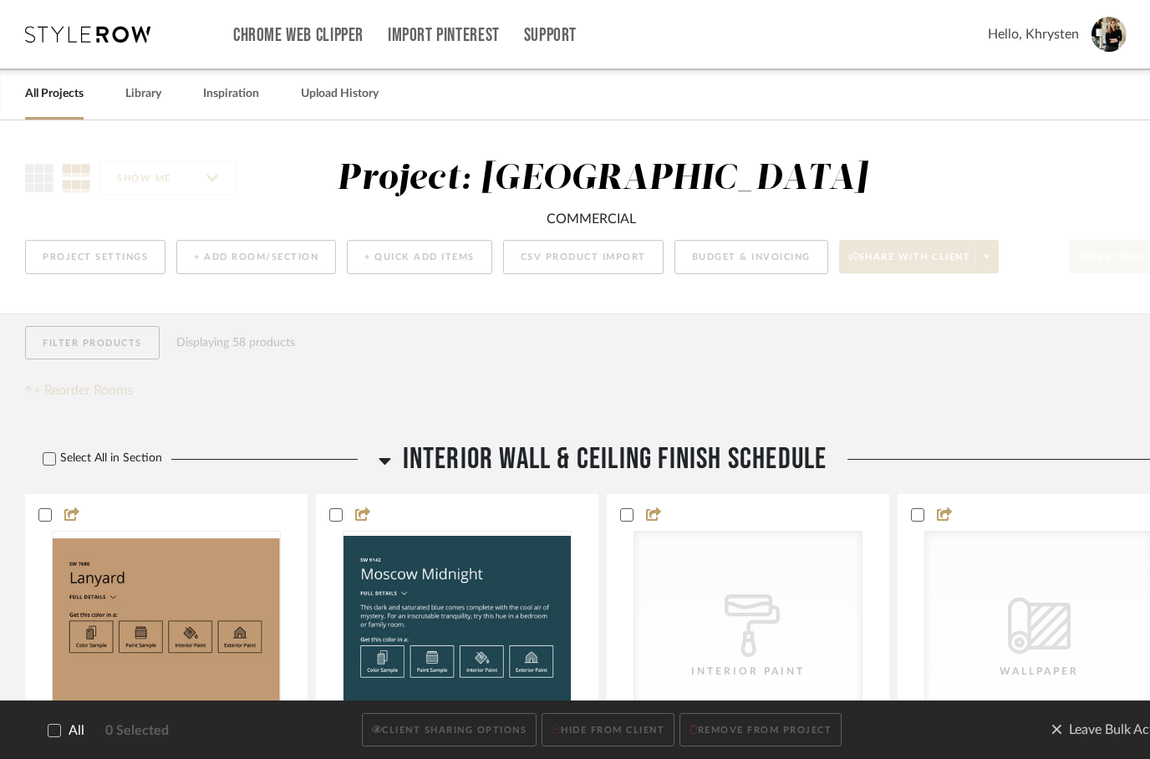
checkbox input "true"
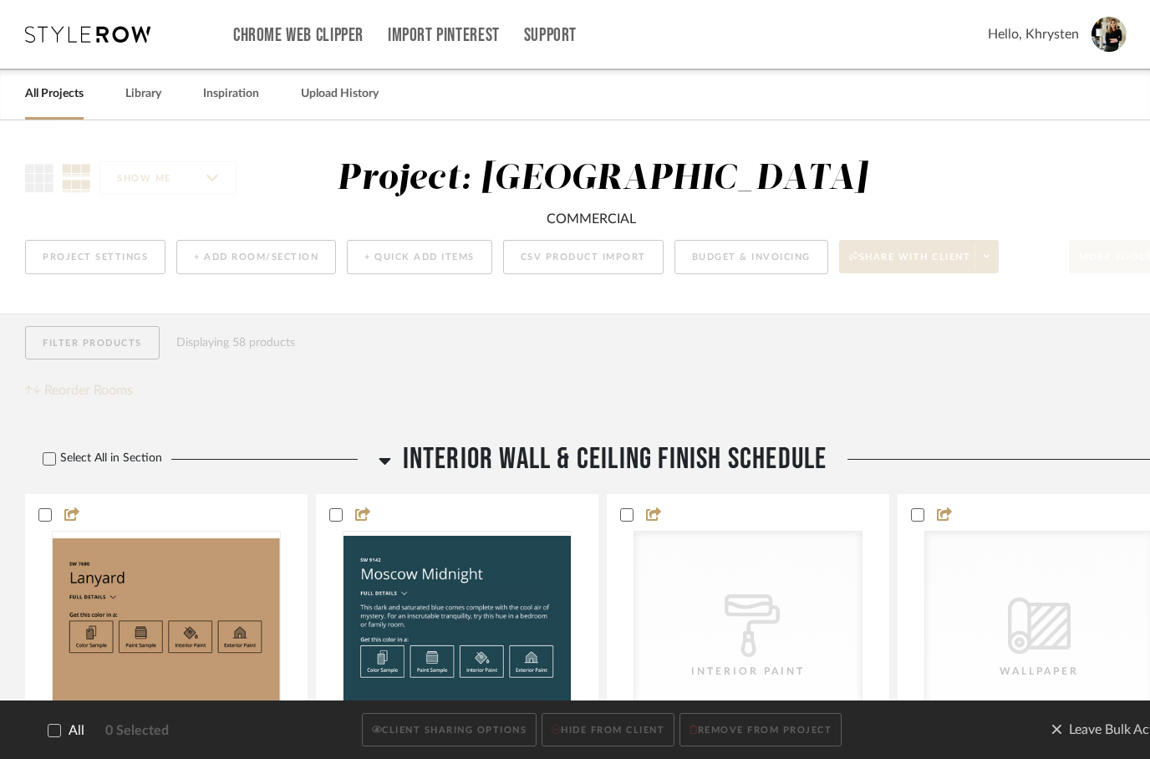
checkbox input "true"
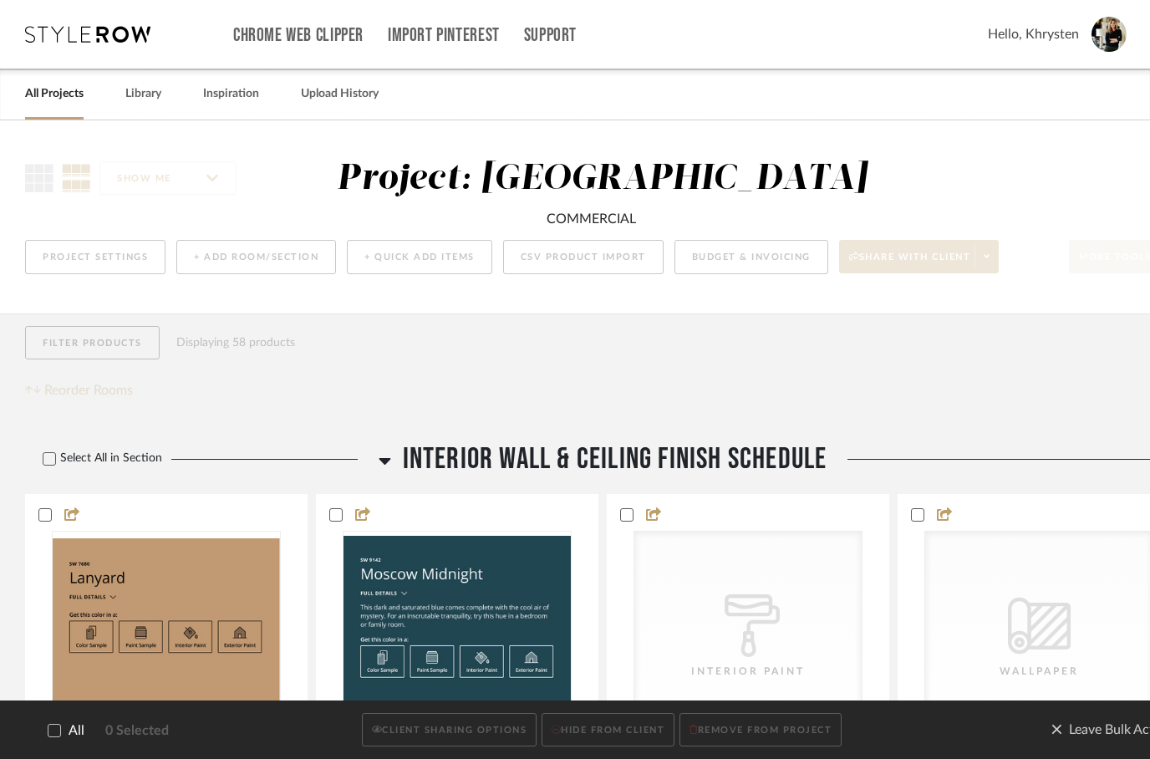
checkbox input "true"
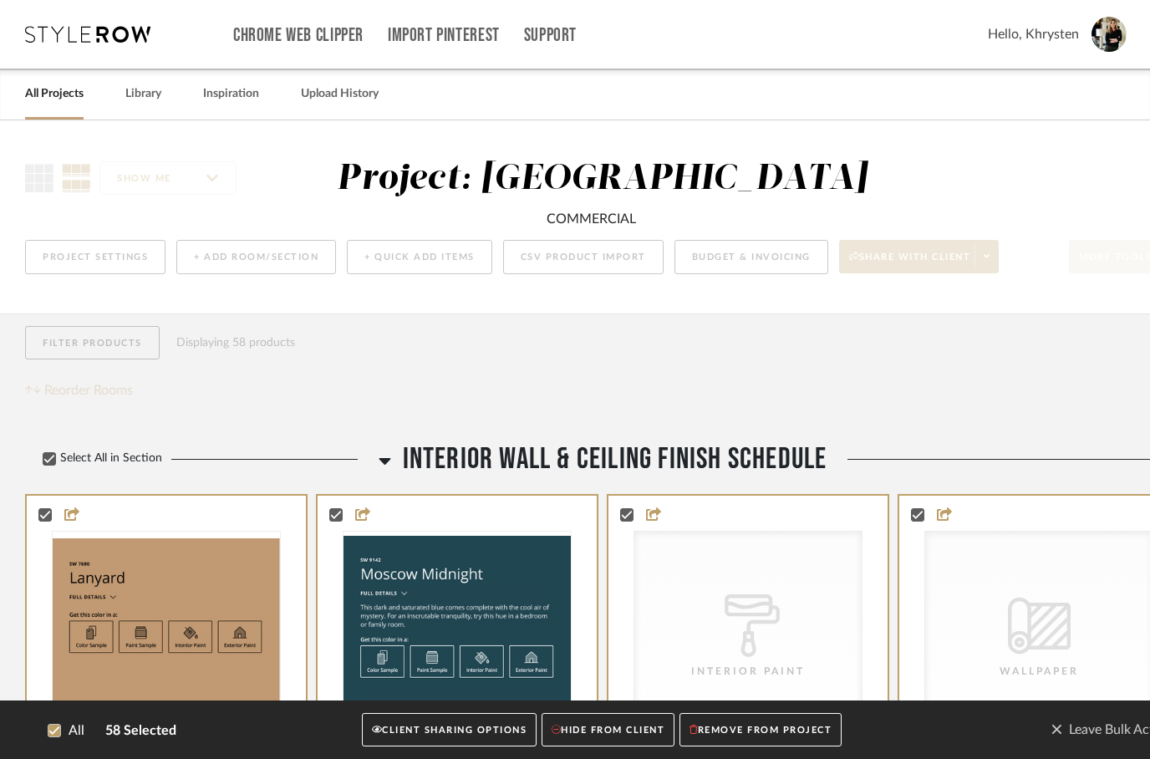
click at [452, 737] on button "CLIENT SHARING OPTIONS" at bounding box center [449, 730] width 175 height 34
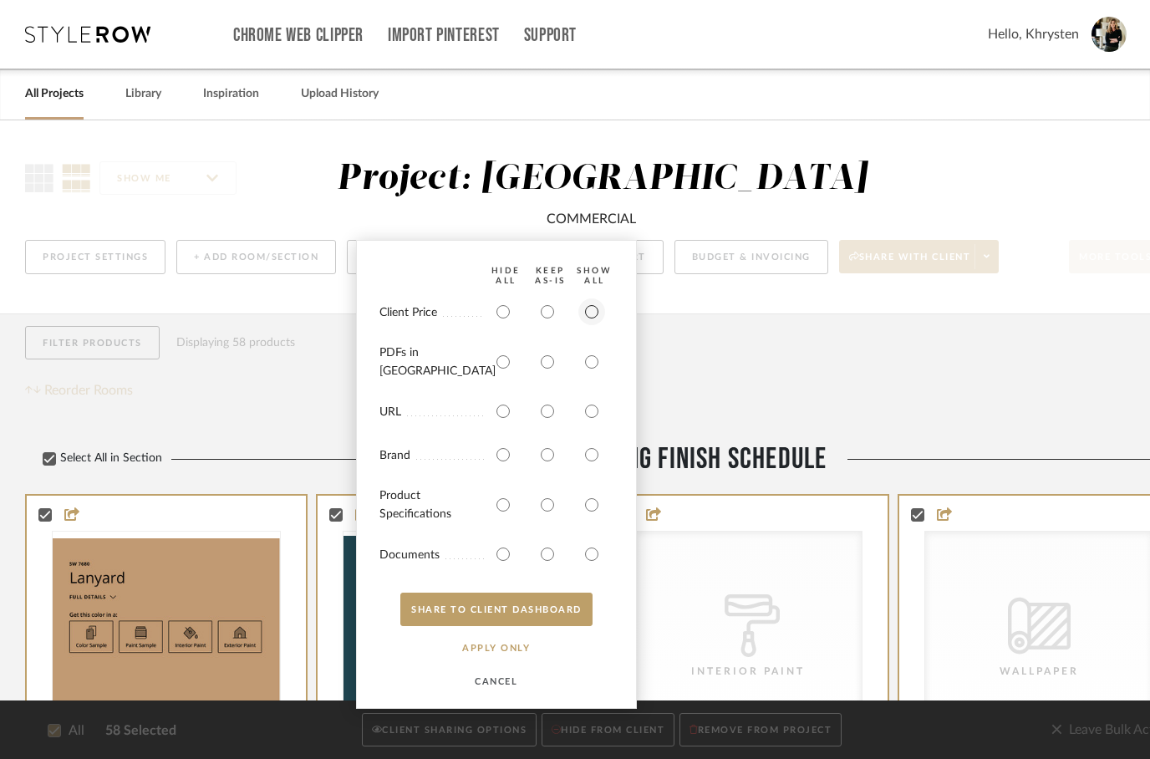
click at [592, 325] on input "radio" at bounding box center [591, 311] width 27 height 27
radio input "true"
click at [585, 373] on input "radio" at bounding box center [591, 362] width 27 height 27
radio input "true"
click at [598, 508] on input "radio" at bounding box center [591, 504] width 27 height 27
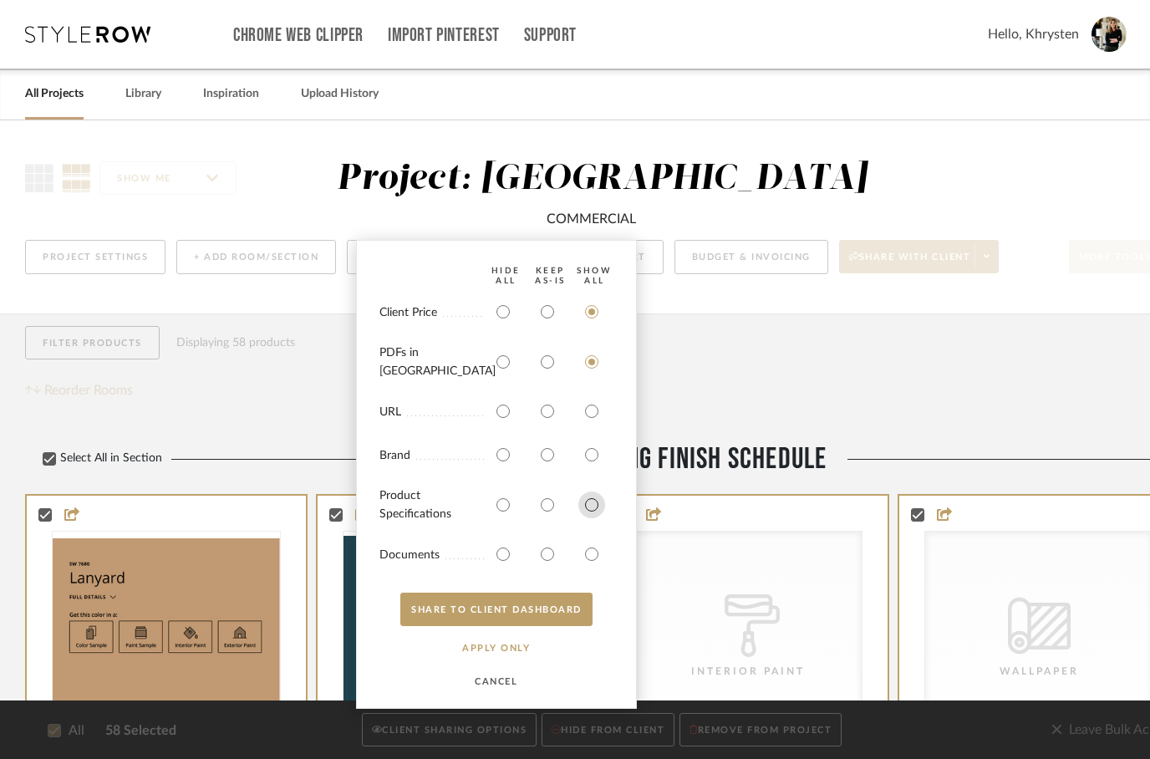
radio input "true"
click at [594, 557] on input "radio" at bounding box center [591, 554] width 27 height 27
radio input "true"
click at [516, 608] on button "SHARE TO CLIENT Dashboard" at bounding box center [496, 609] width 192 height 33
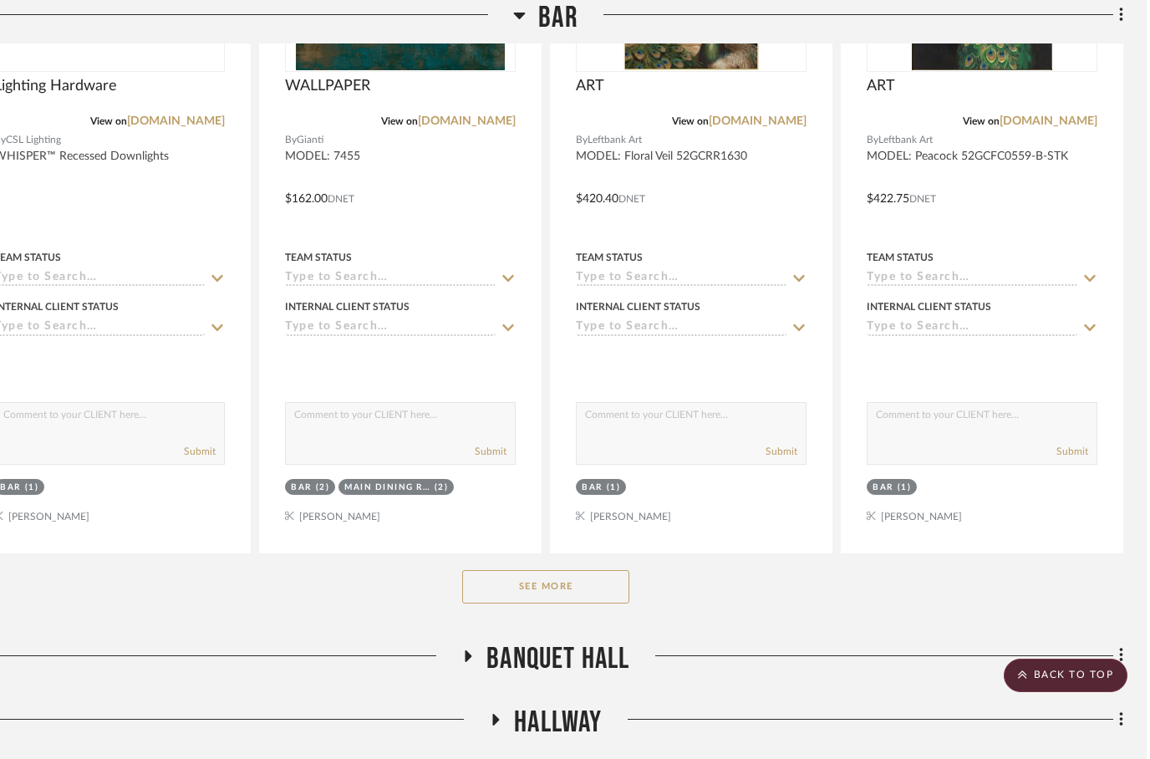
scroll to position [3929, 53]
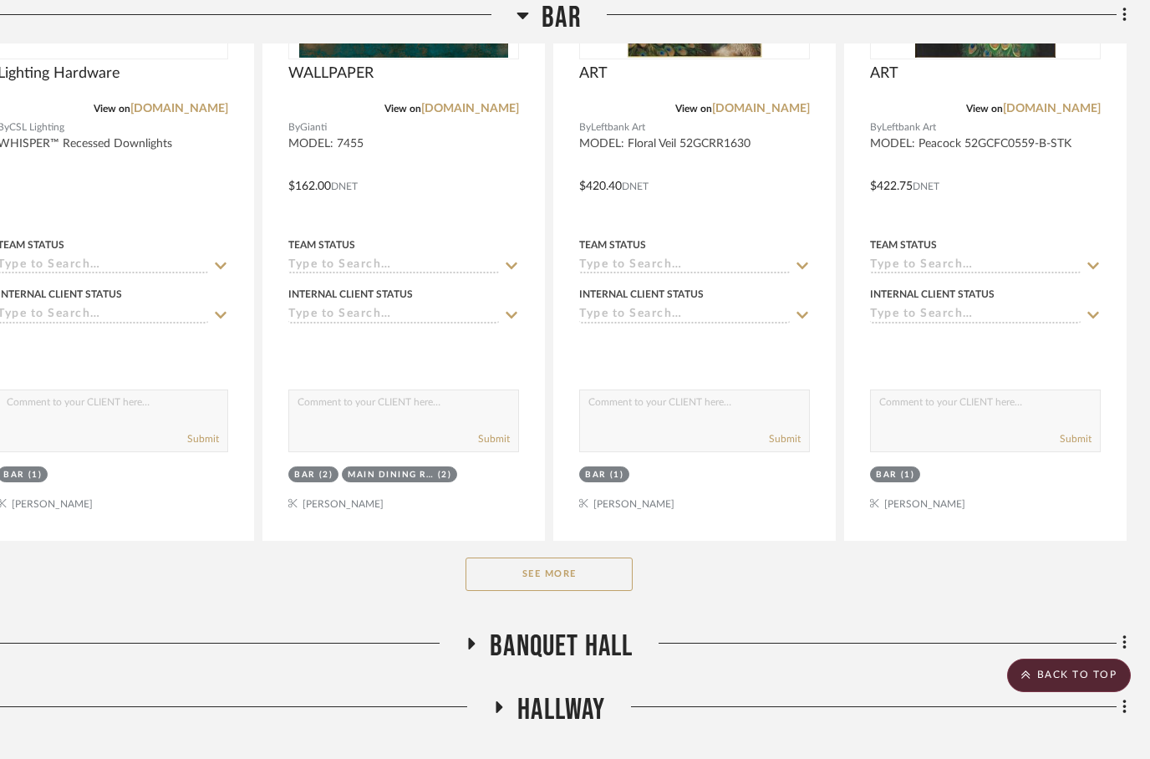
click at [548, 591] on button "See More" at bounding box center [549, 573] width 167 height 33
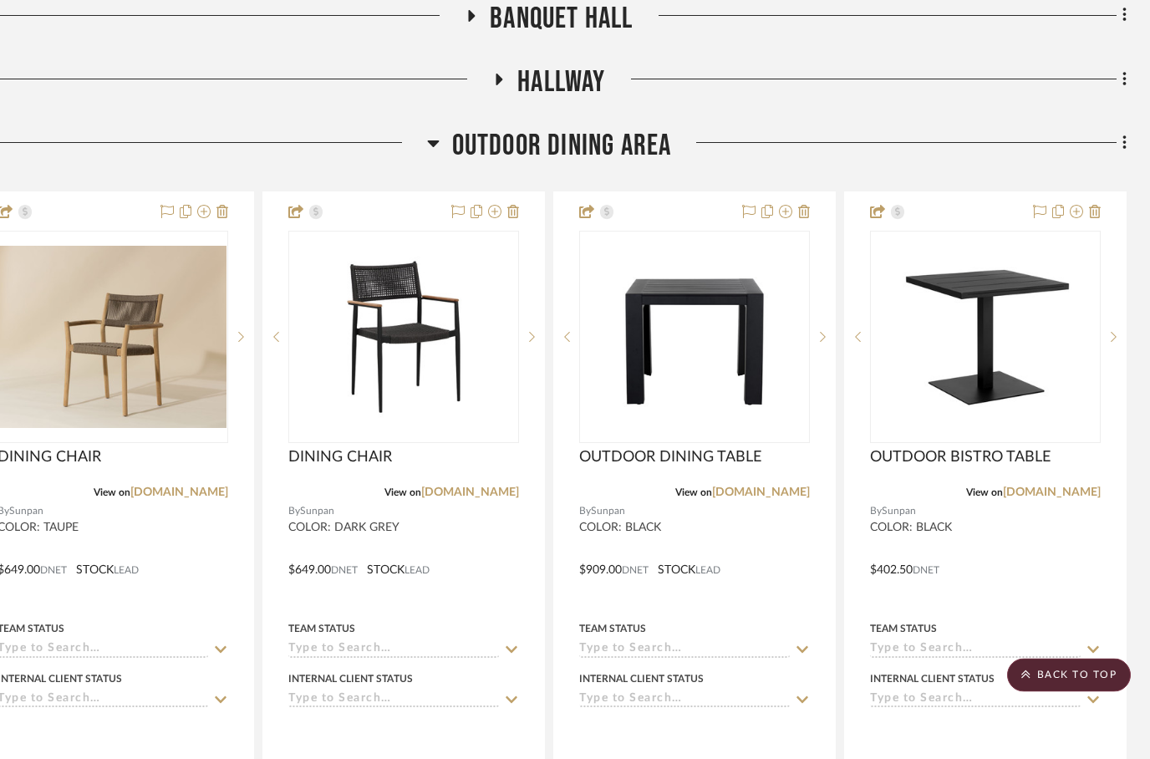
scroll to position [6780, 53]
click at [505, 100] on h3 "Hallway" at bounding box center [548, 82] width 113 height 36
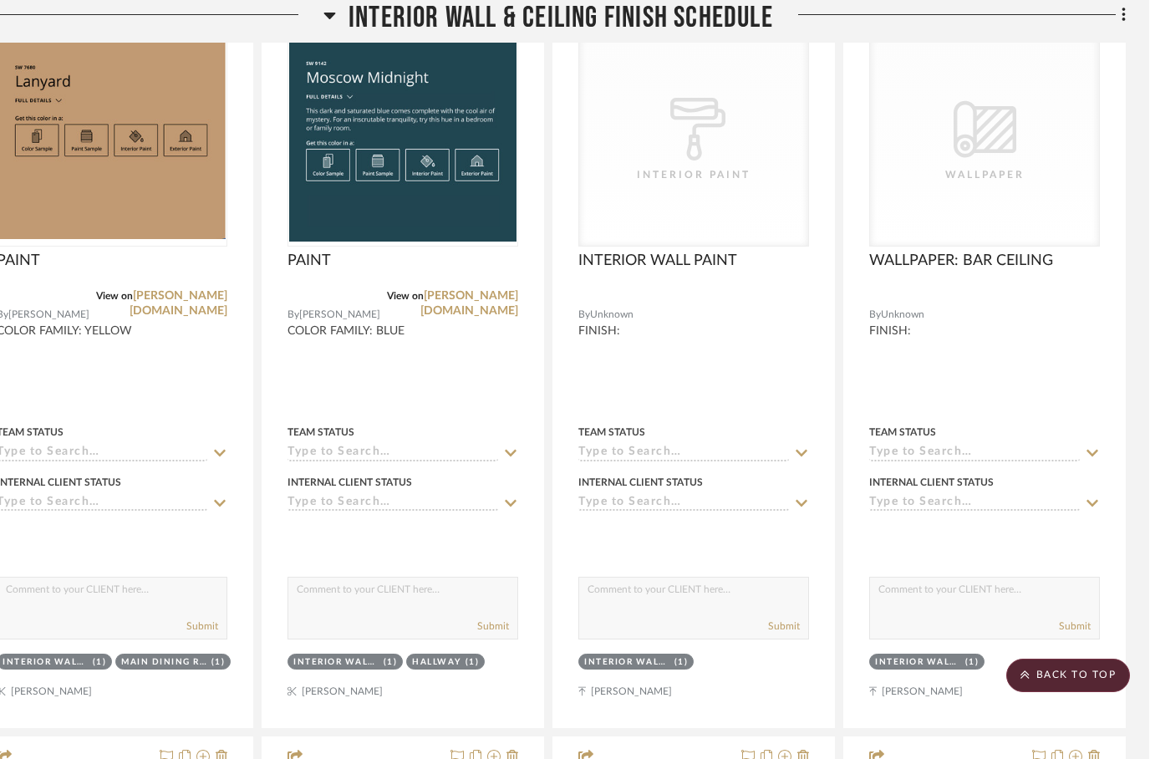
scroll to position [483, 53]
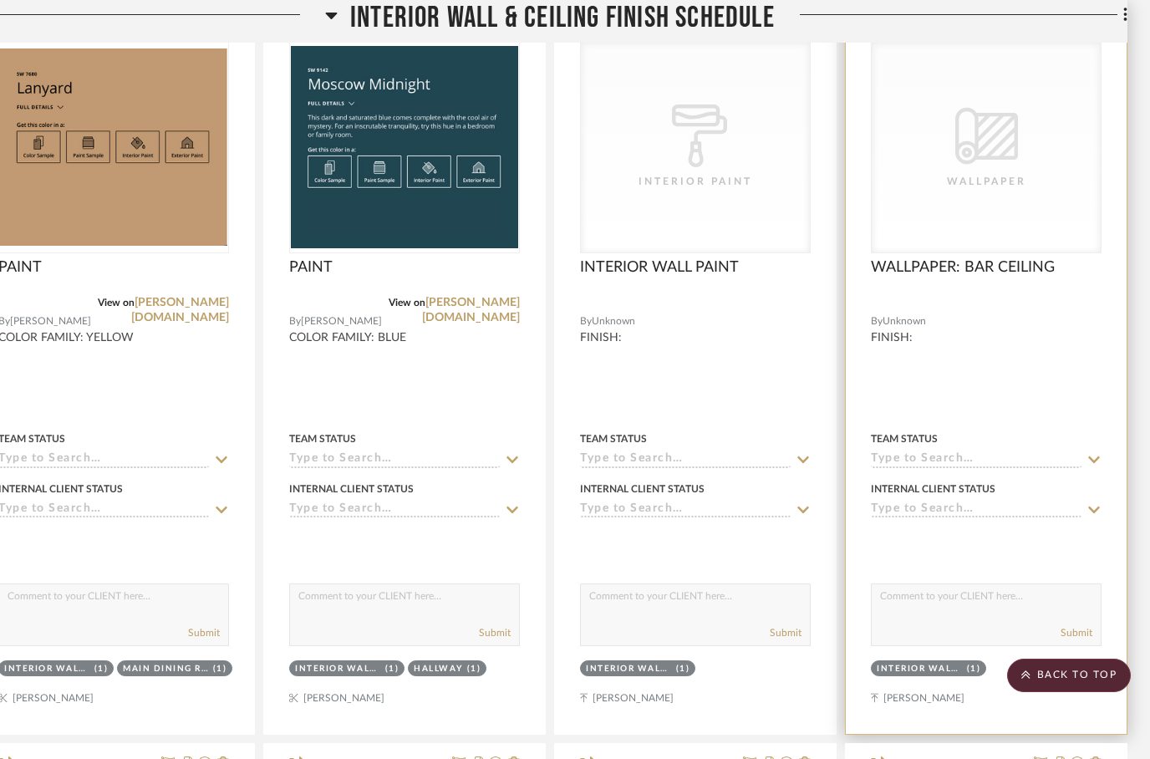
click at [1105, 68] on div at bounding box center [986, 368] width 281 height 731
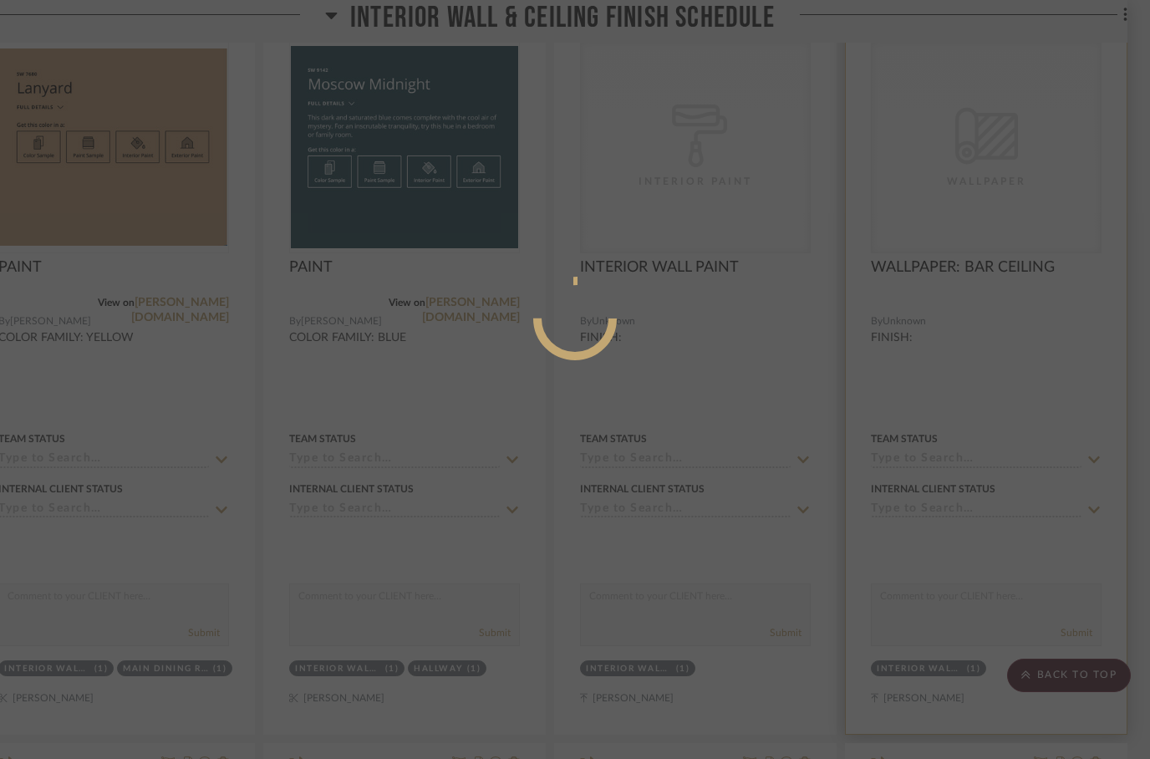
scroll to position [0, 0]
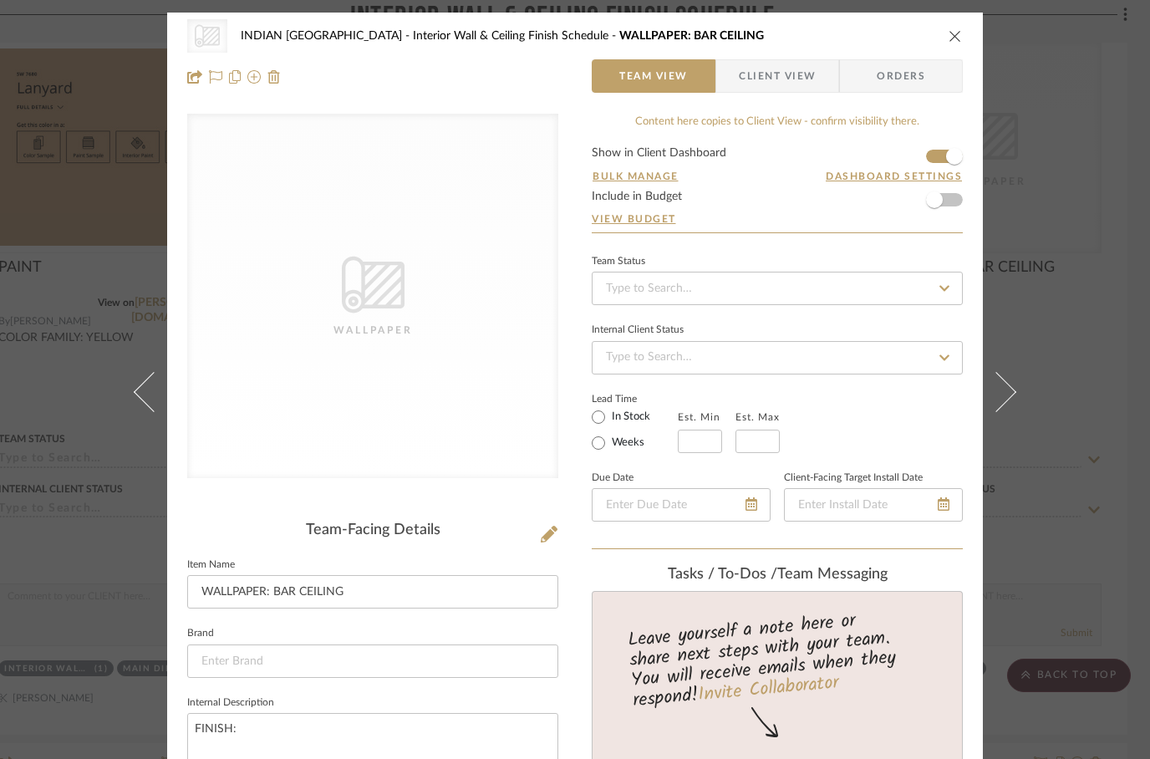
click at [959, 24] on div "CategoryIconWallcovering Created with Sketch. Wallpaper INDIAN KEBAB PALACE Int…" at bounding box center [575, 35] width 776 height 33
click at [951, 38] on icon "close" at bounding box center [955, 35] width 13 height 13
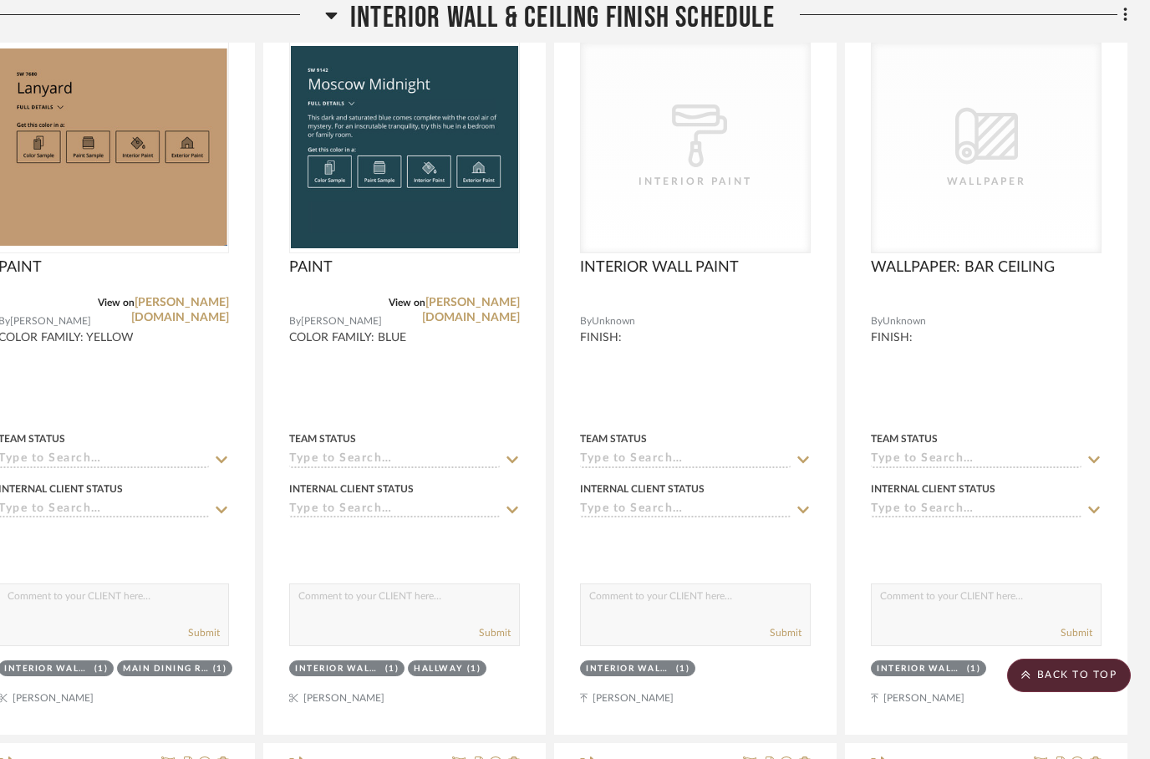
scroll to position [483, 53]
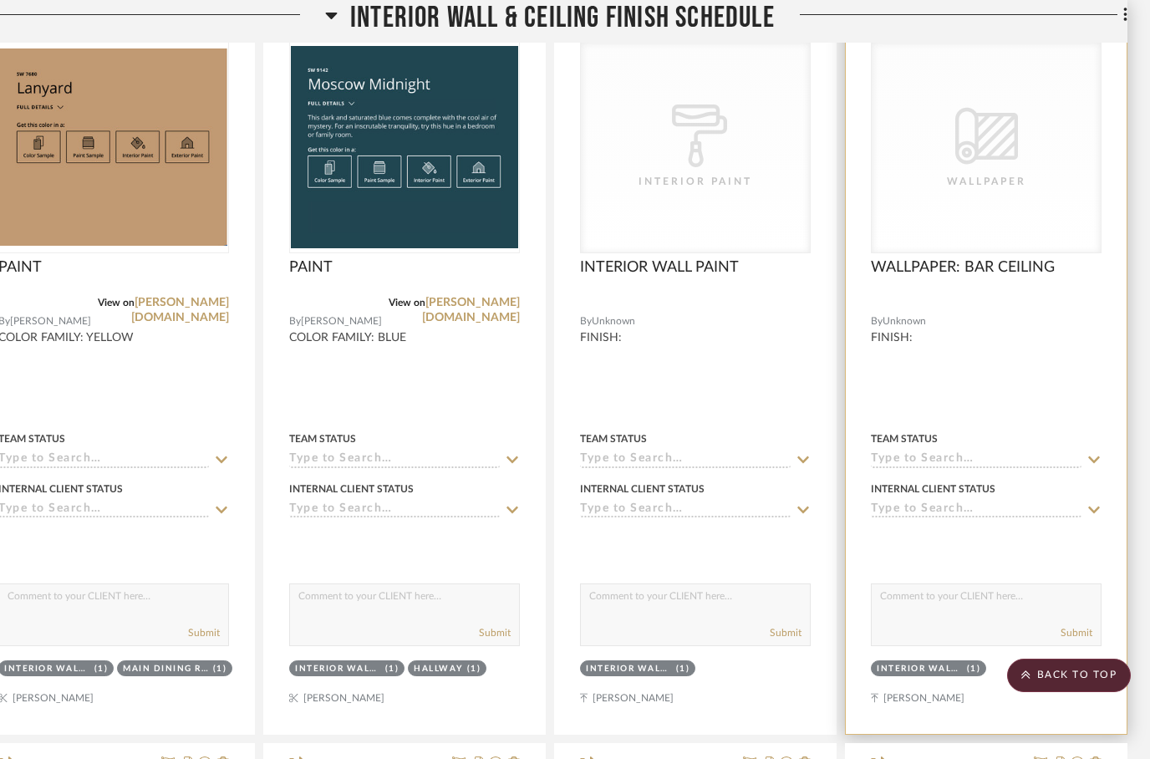
click at [1096, 28] on icon at bounding box center [1096, 21] width 12 height 13
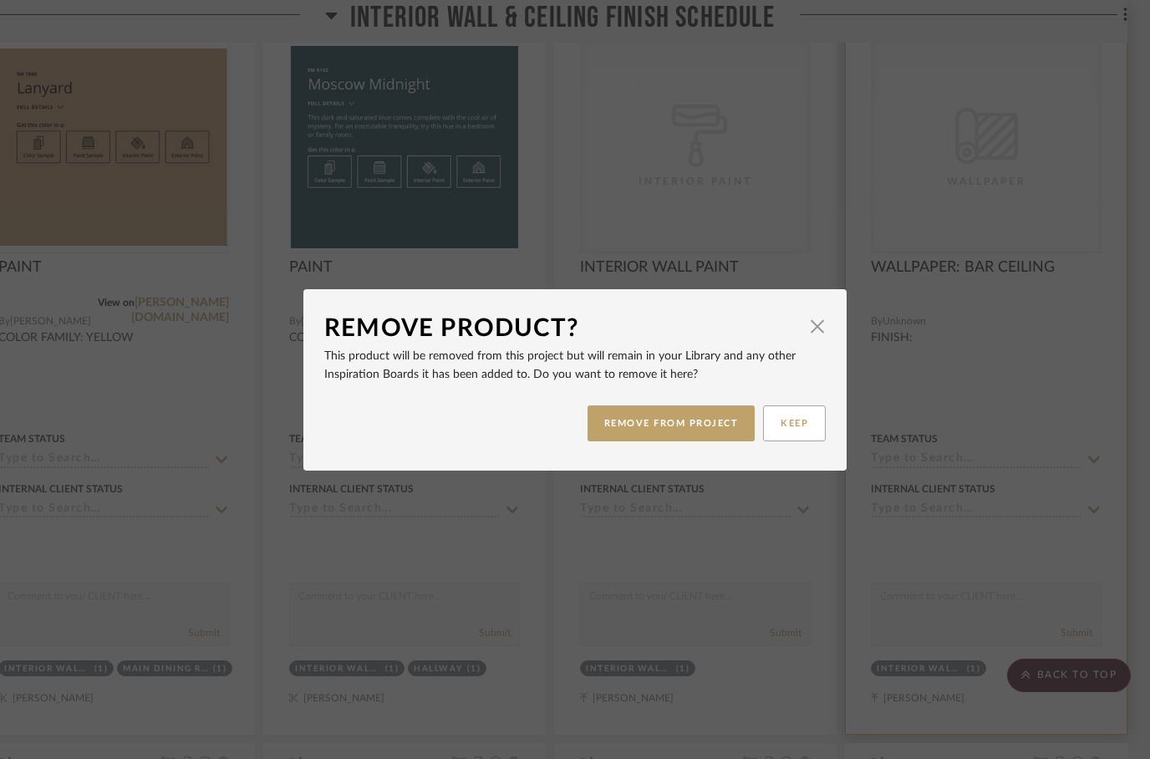
scroll to position [0, 0]
click at [692, 434] on button "REMOVE FROM PROJECT" at bounding box center [672, 423] width 168 height 36
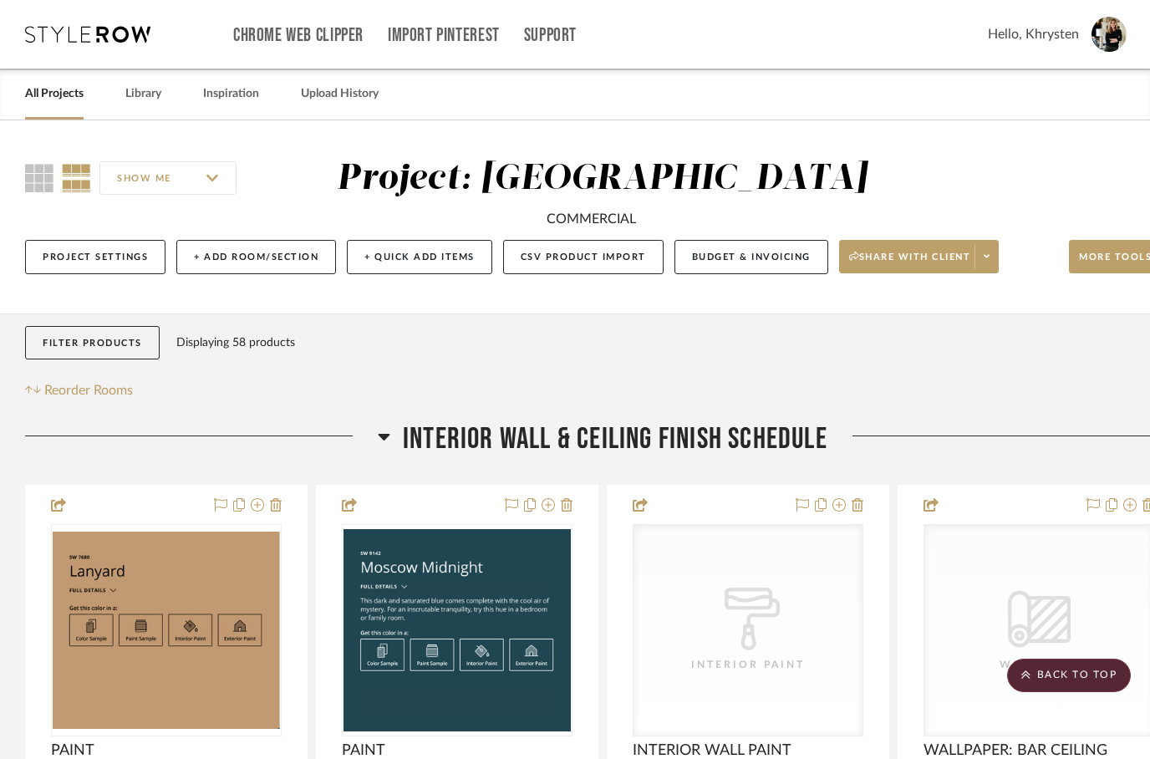
scroll to position [483, 53]
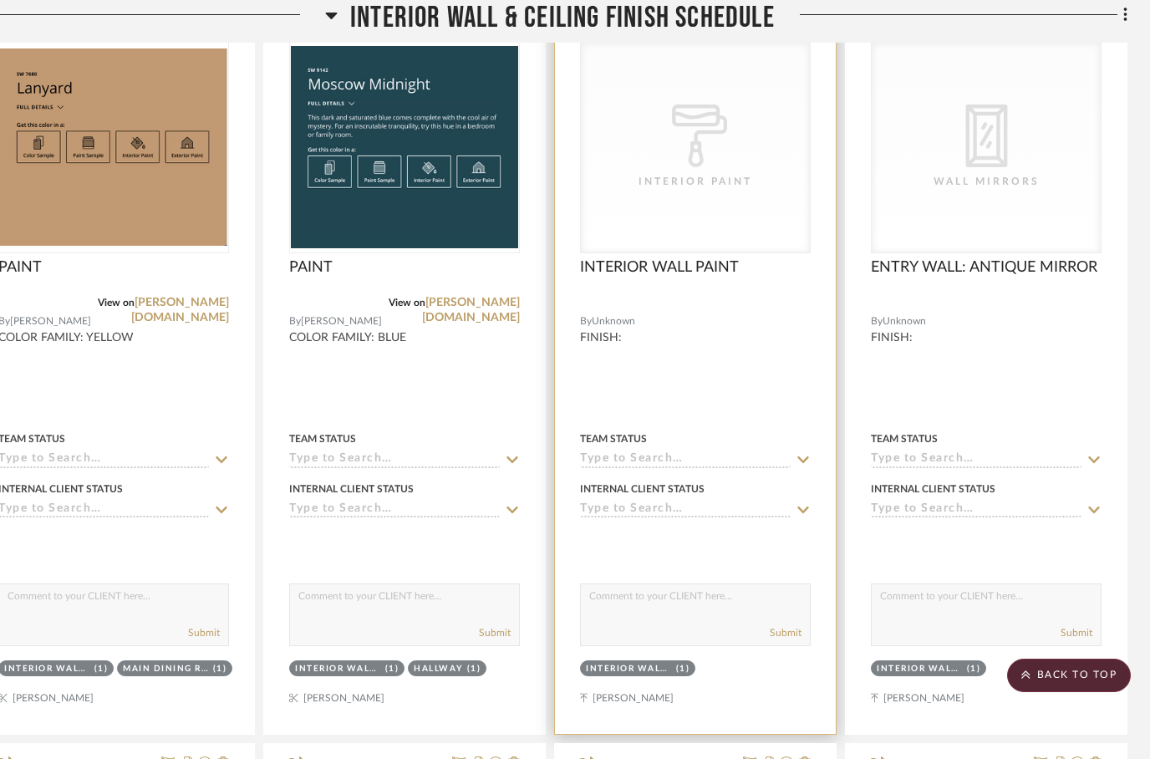
click at [812, 67] on div at bounding box center [695, 368] width 281 height 731
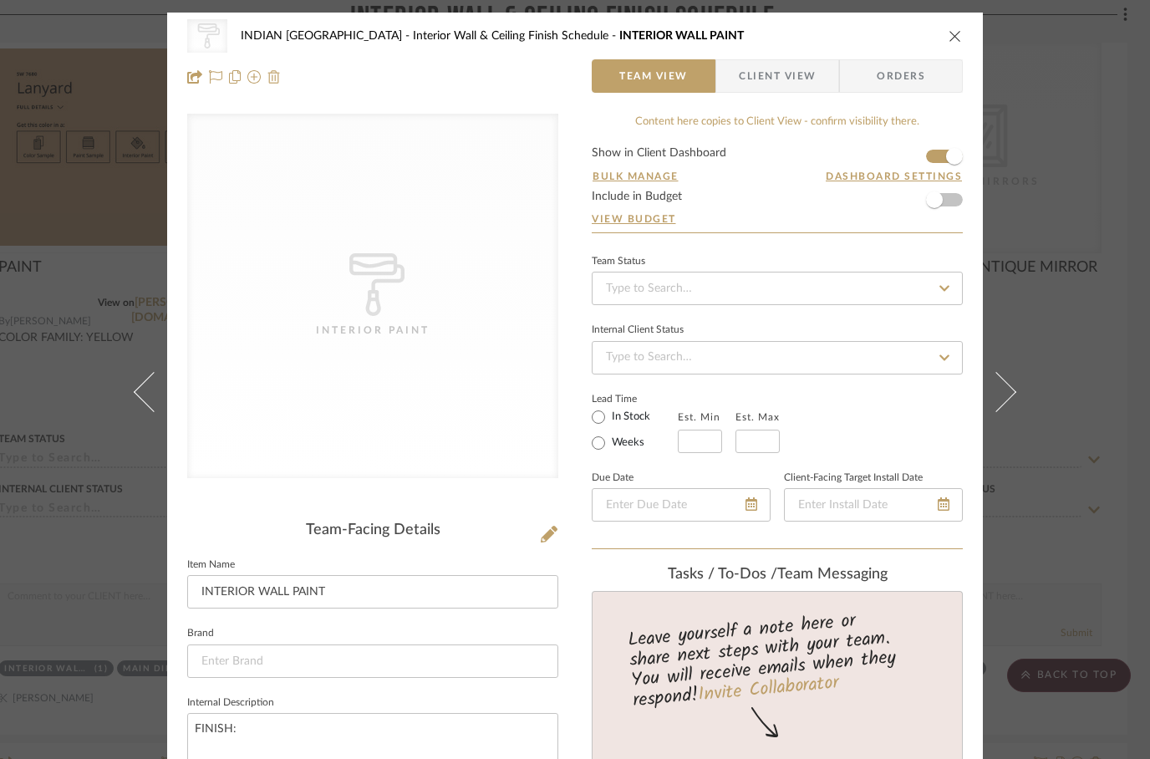
click at [280, 74] on img at bounding box center [273, 76] width 13 height 13
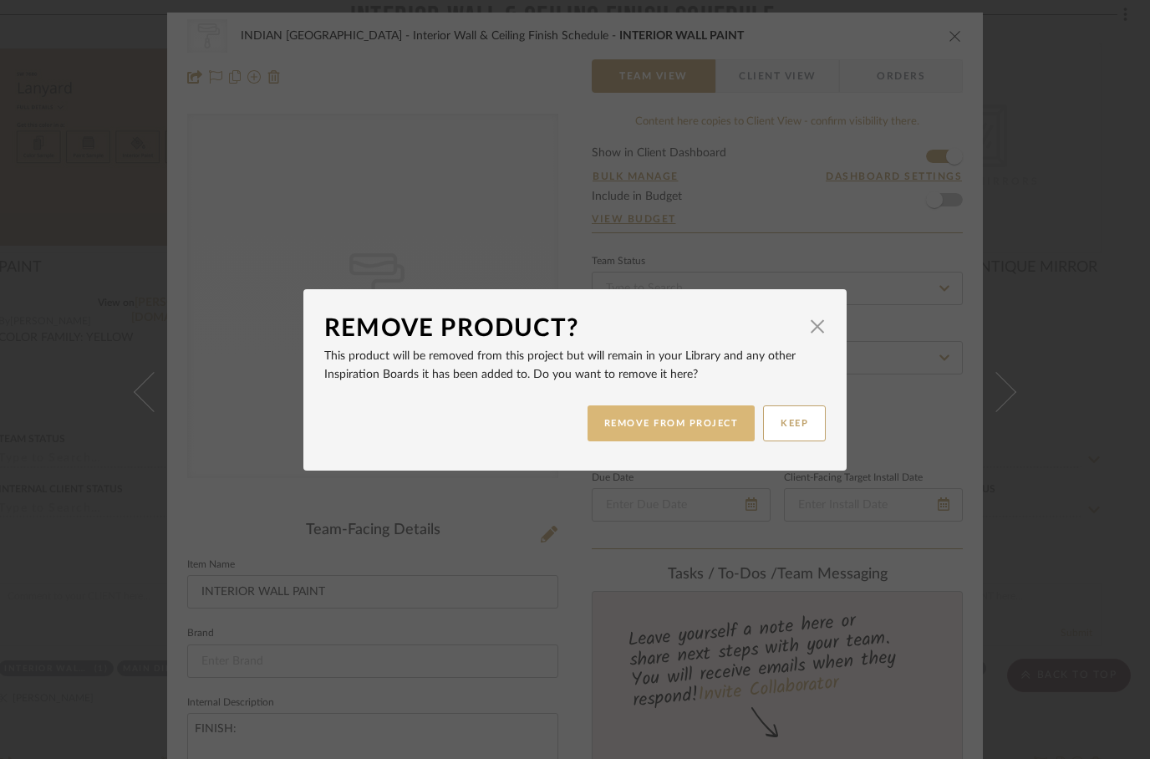
click at [651, 426] on button "REMOVE FROM PROJECT" at bounding box center [672, 423] width 168 height 36
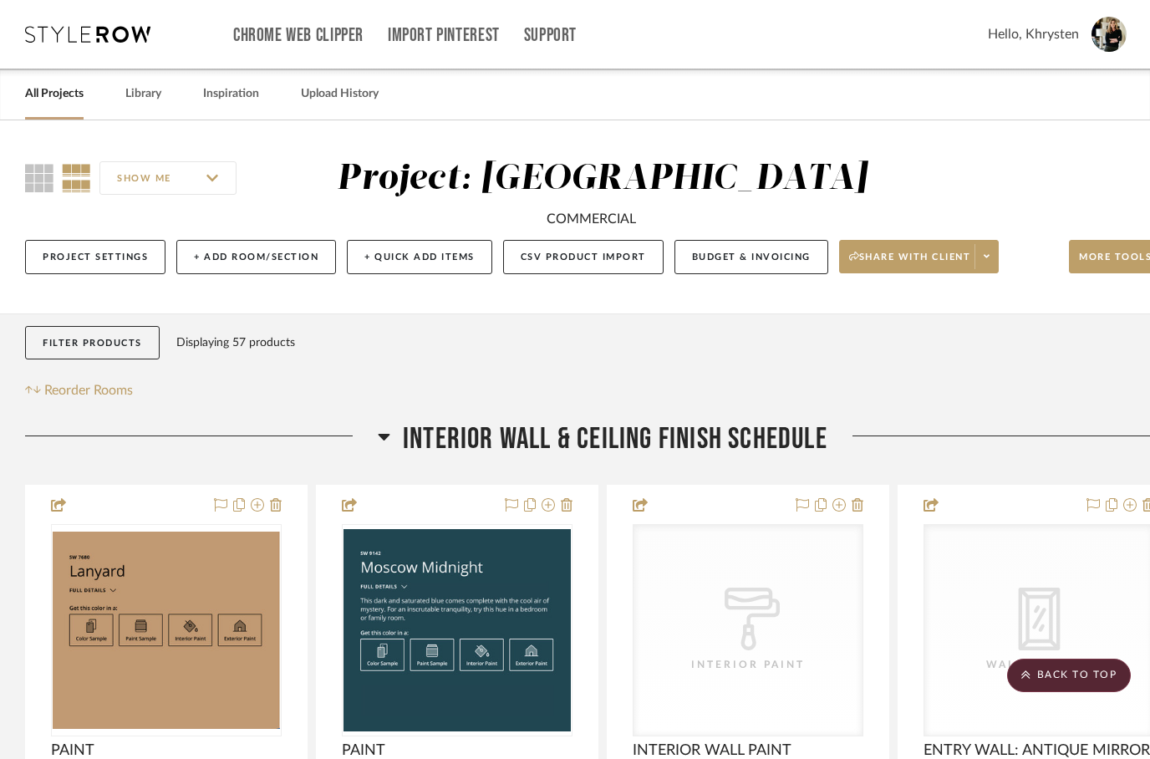
scroll to position [483, 53]
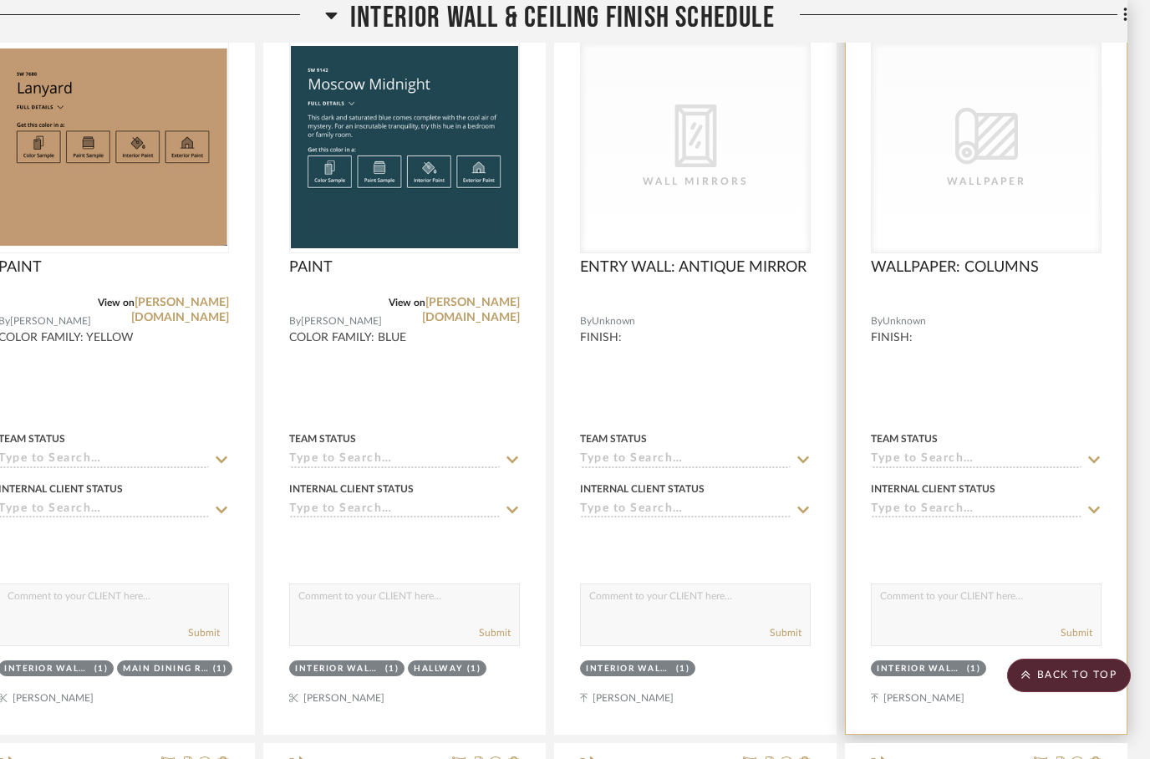
click at [1102, 68] on div at bounding box center [986, 368] width 281 height 731
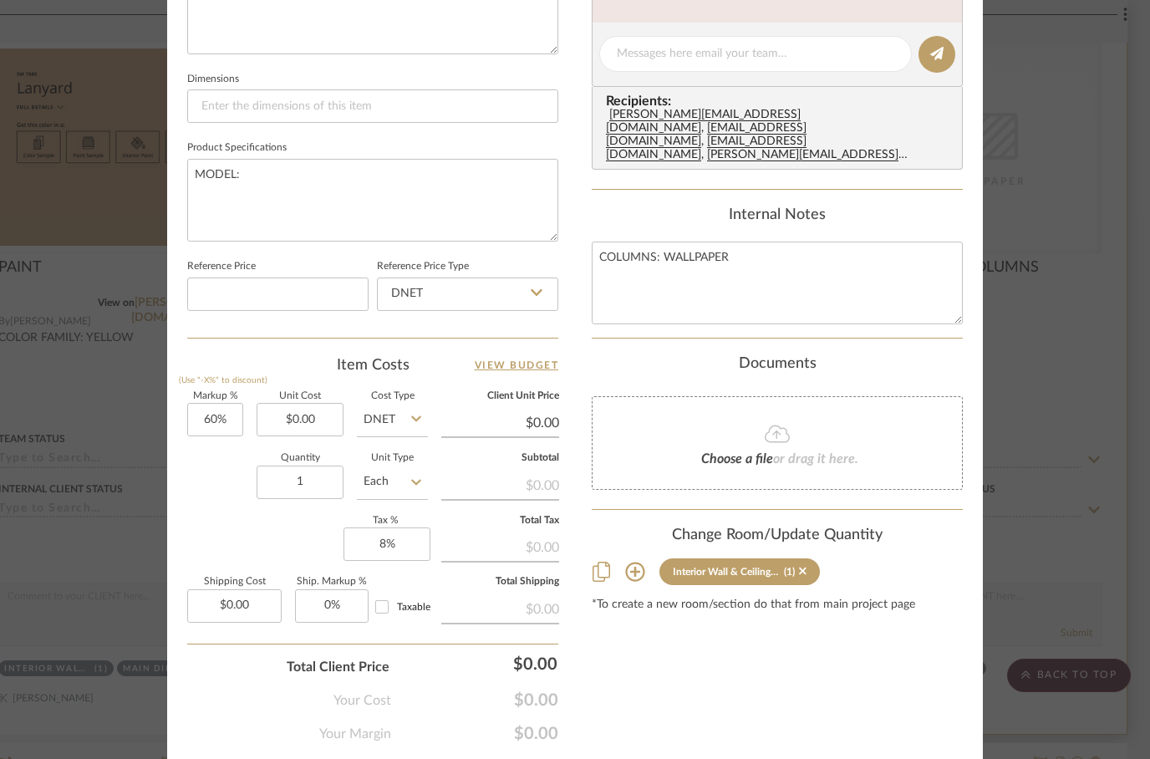
scroll to position [744, 0]
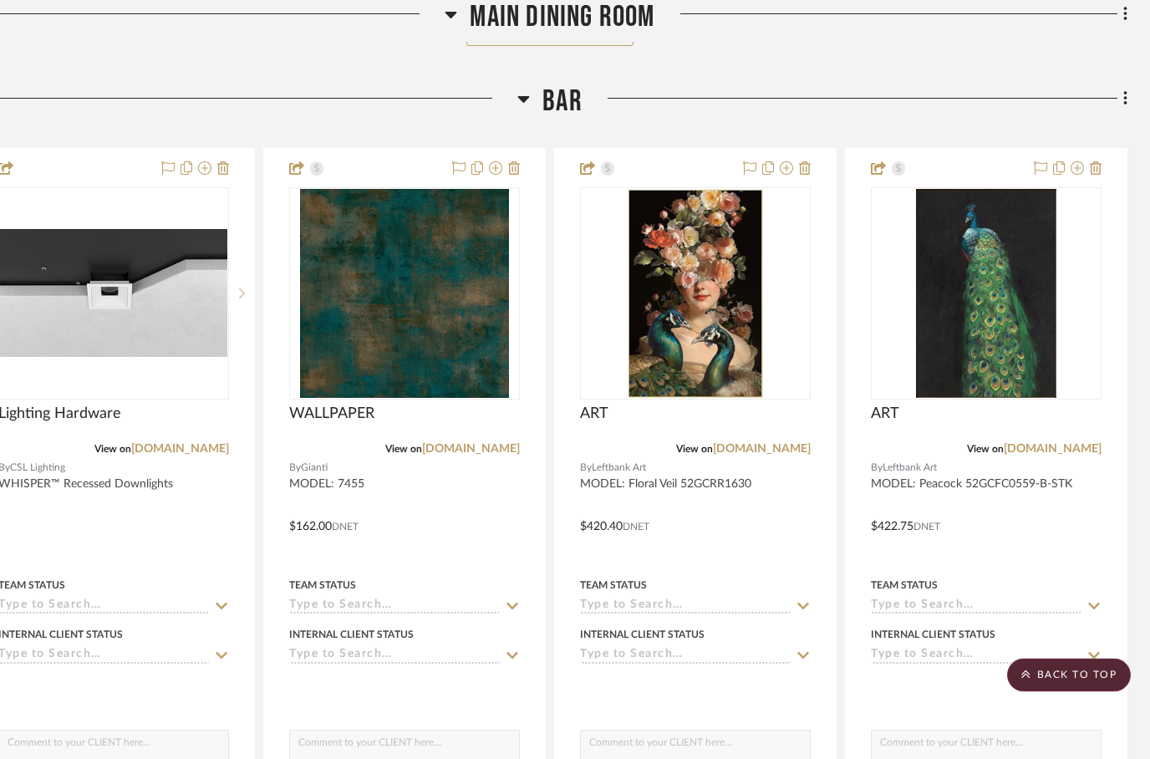
scroll to position [2851, 53]
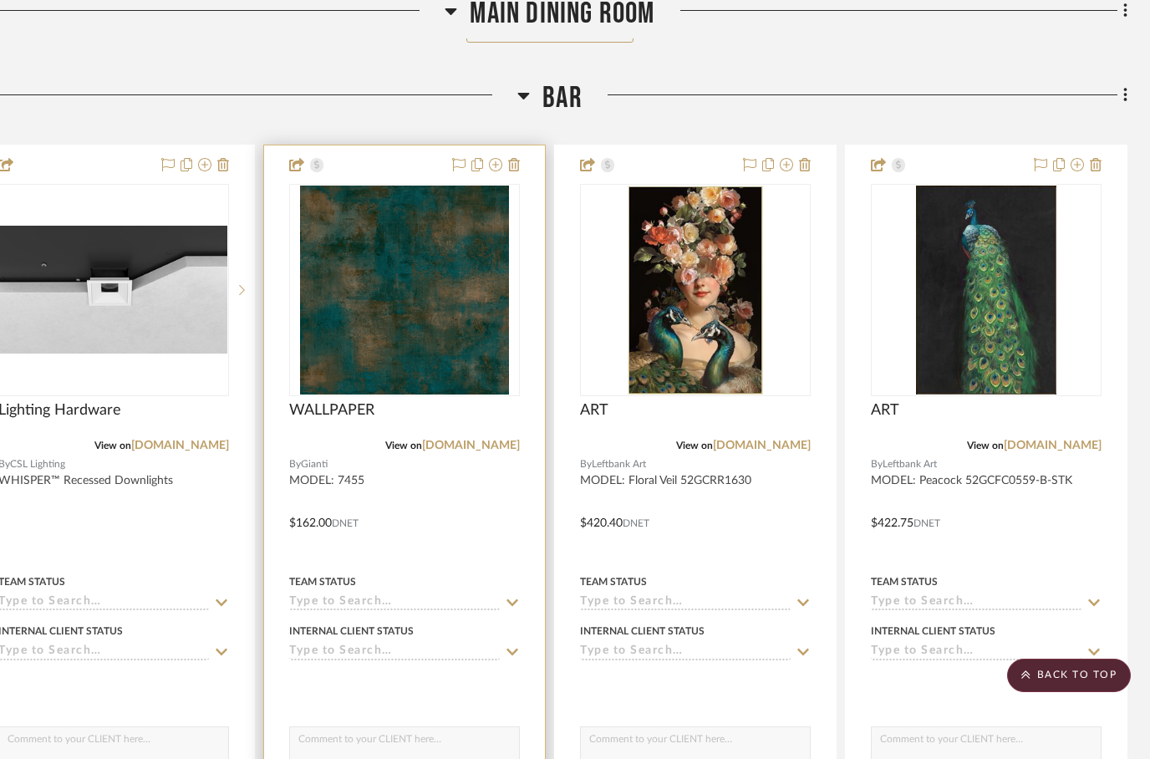
click at [466, 547] on div at bounding box center [404, 510] width 281 height 731
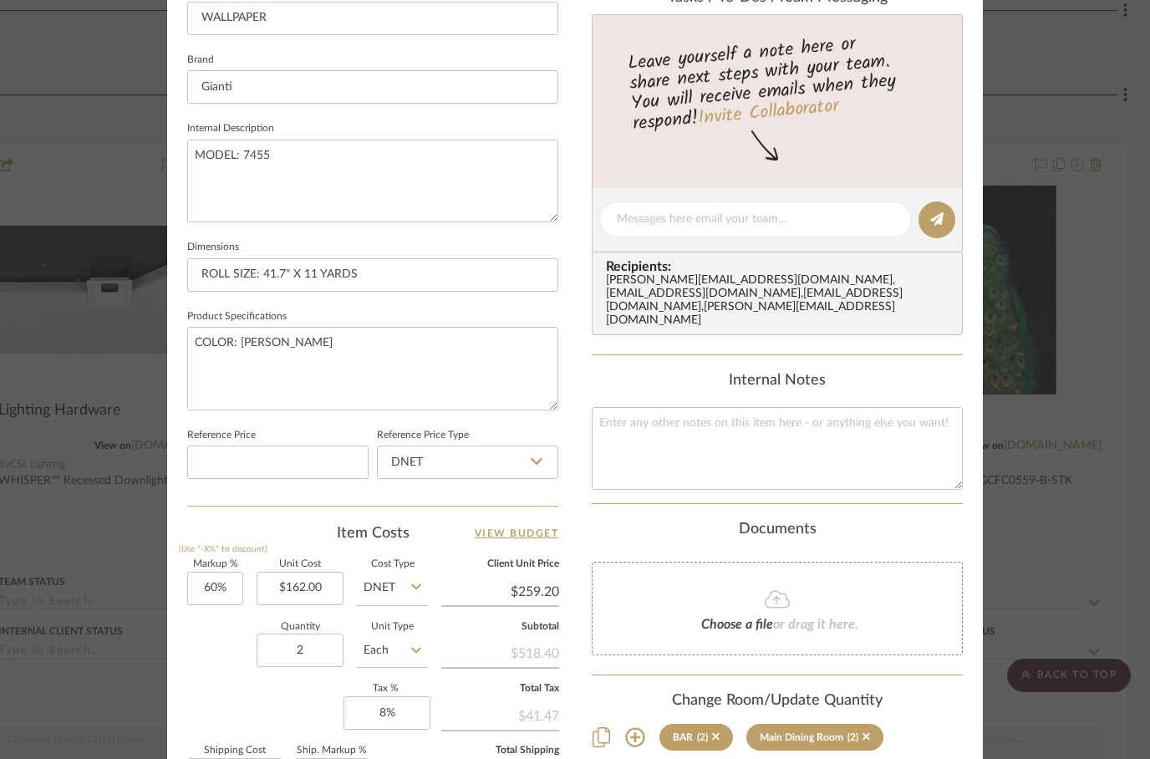
scroll to position [593, 0]
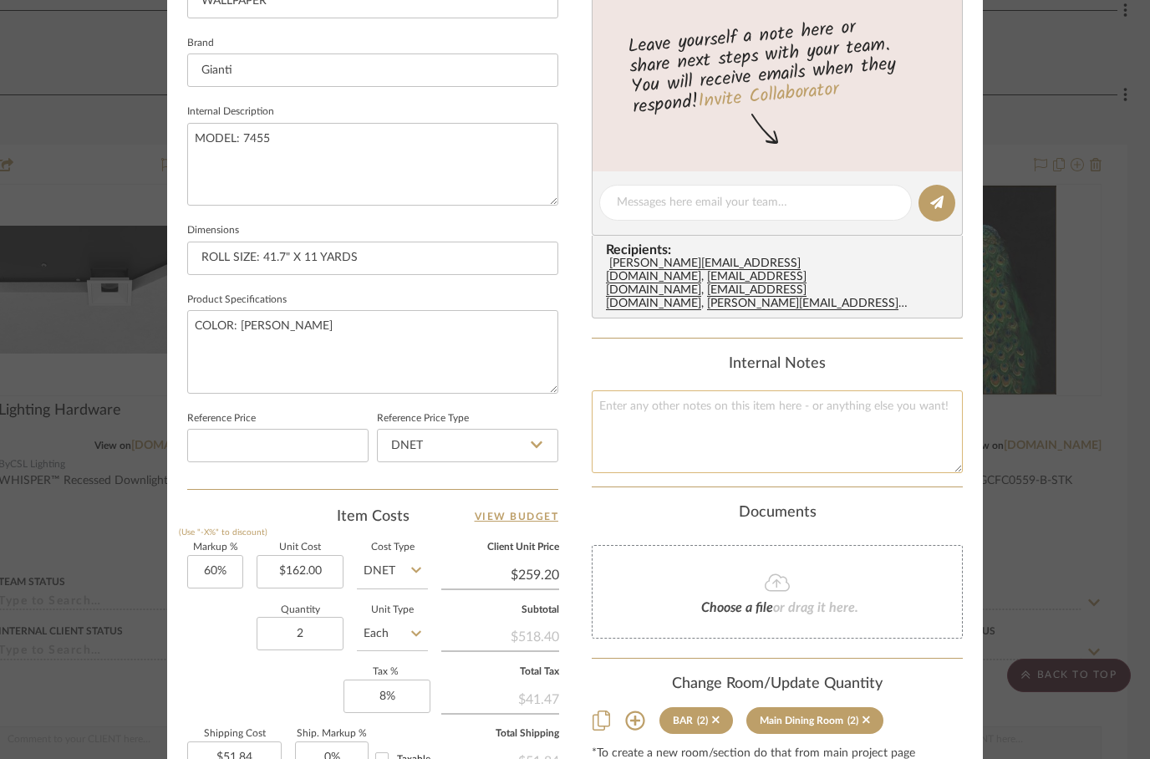
click at [643, 390] on textarea at bounding box center [777, 431] width 371 height 83
click at [602, 390] on textarea "MAIN DINING ROOM COLUMNS & FACE OF THE SOFFIT OVER THE BAR" at bounding box center [777, 431] width 371 height 83
click at [804, 390] on textarea "WALPAPER ON MAIN DINING ROOM COLUMNS & FACE OF THE SOFFIT OVER THE BAR" at bounding box center [777, 431] width 371 height 83
type textarea "WALPAPER ON MAIN DINING ROOM COLUMNS & FACE OF THE SOFFIT OVER THE BAR"
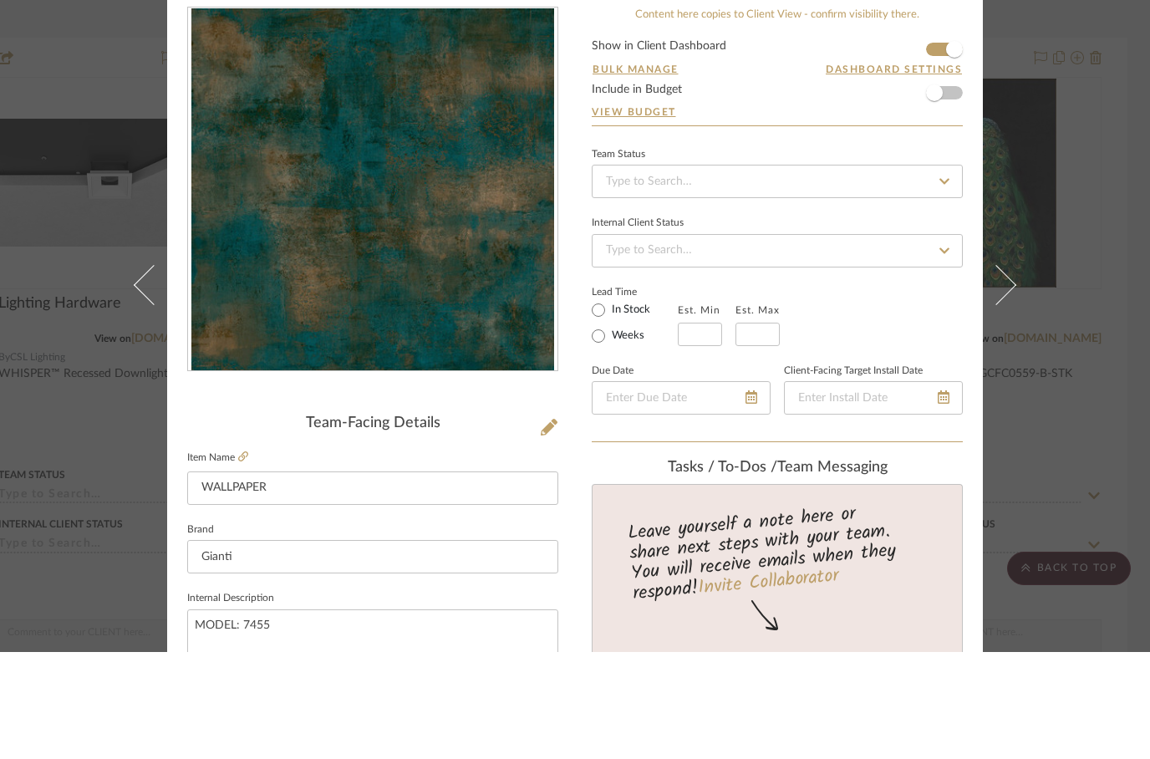
scroll to position [0, 0]
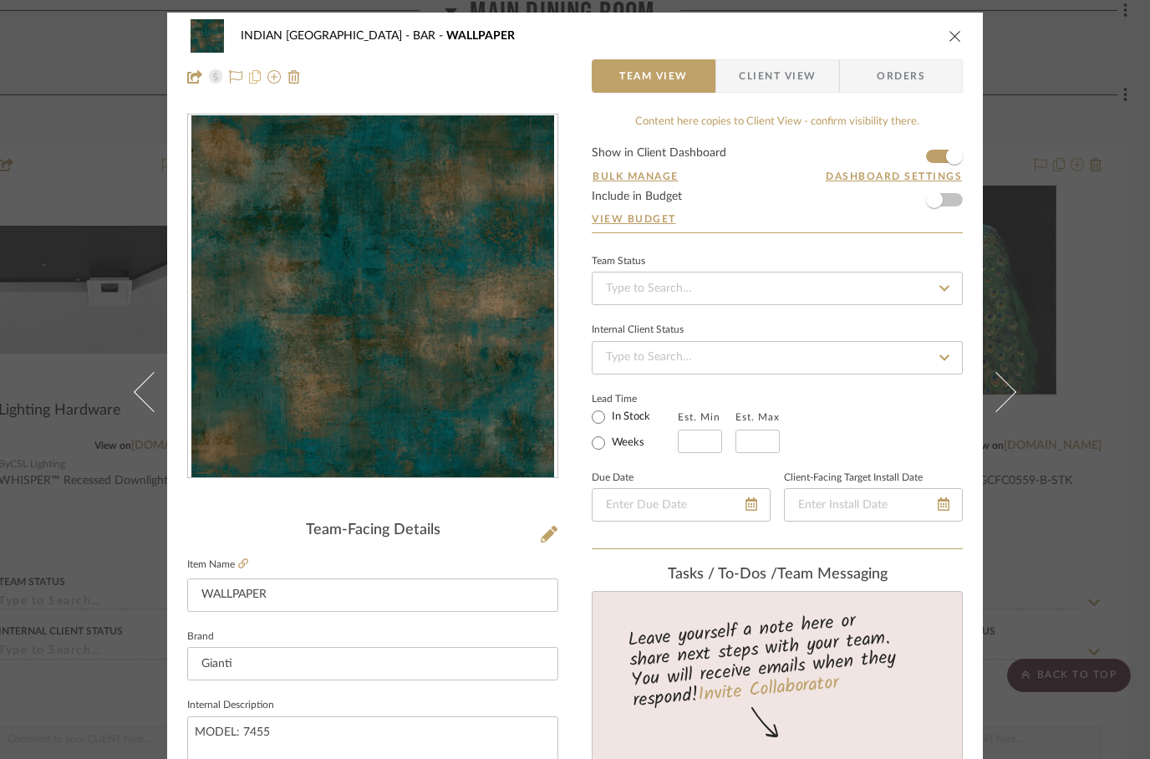
click at [260, 74] on icon at bounding box center [255, 76] width 12 height 13
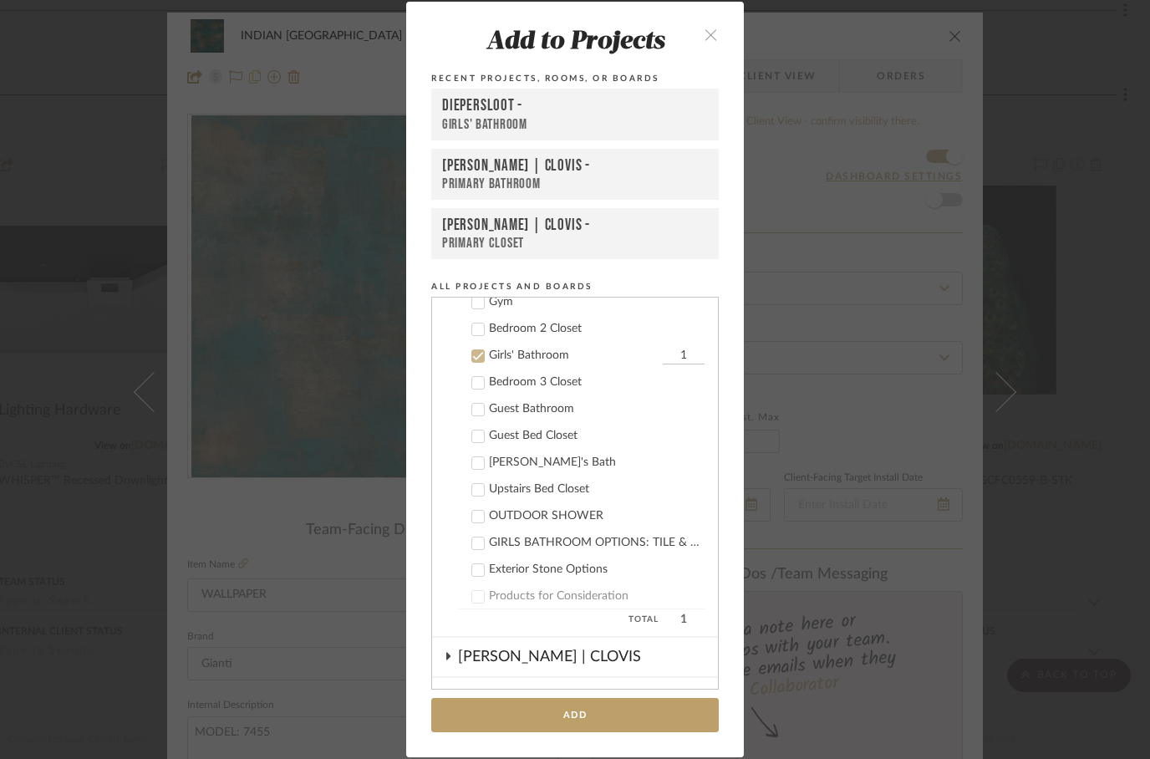
scroll to position [803, 0]
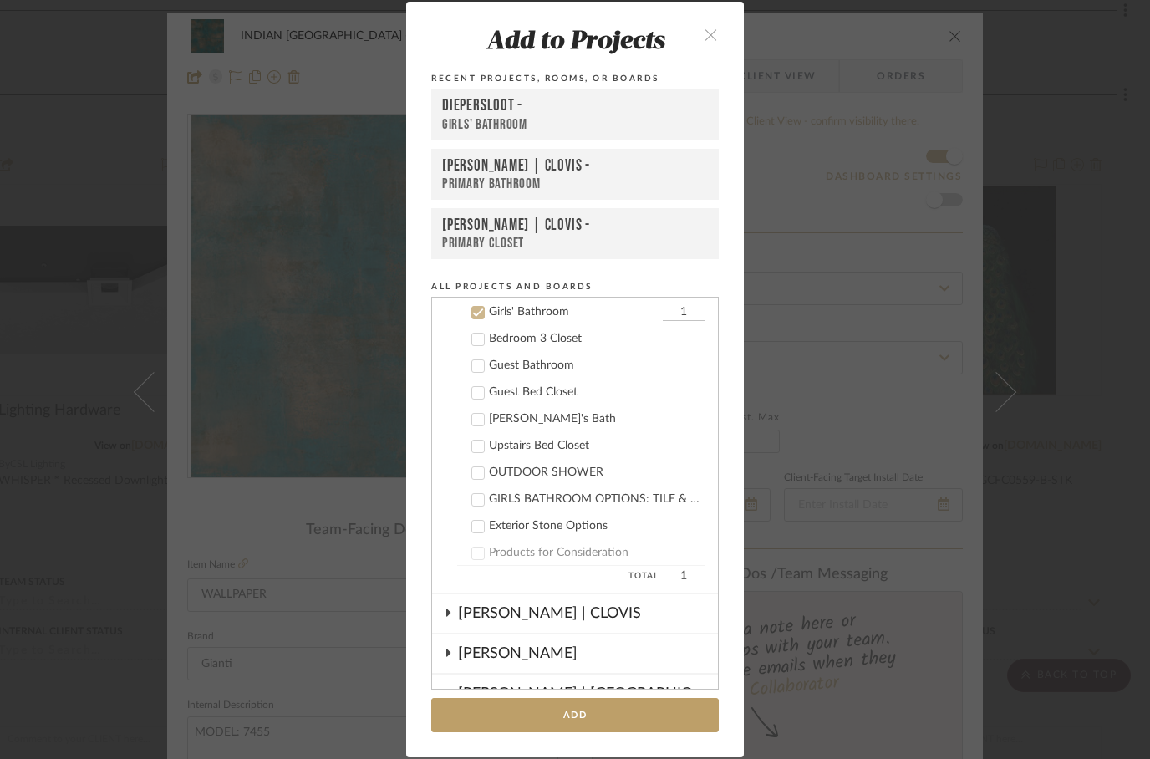
click at [475, 318] on icon at bounding box center [478, 313] width 12 height 12
checkbox input "false"
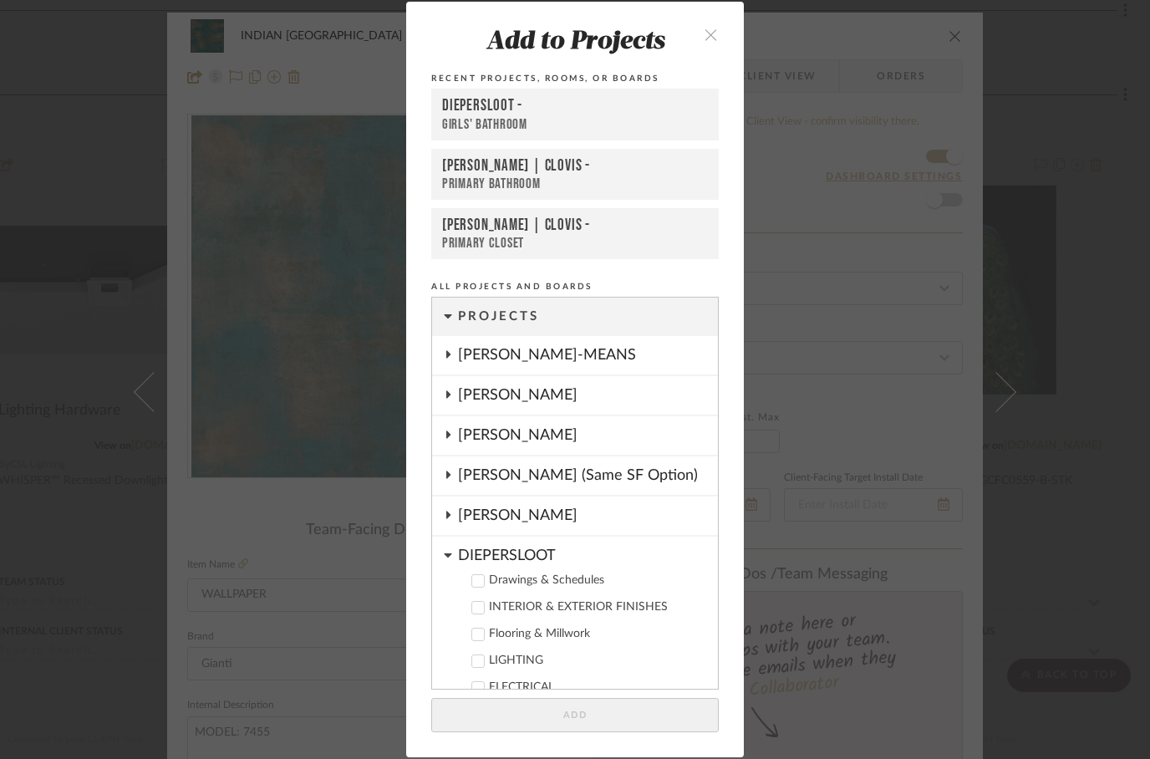
scroll to position [0, 0]
click at [716, 31] on icon "close" at bounding box center [711, 35] width 14 height 14
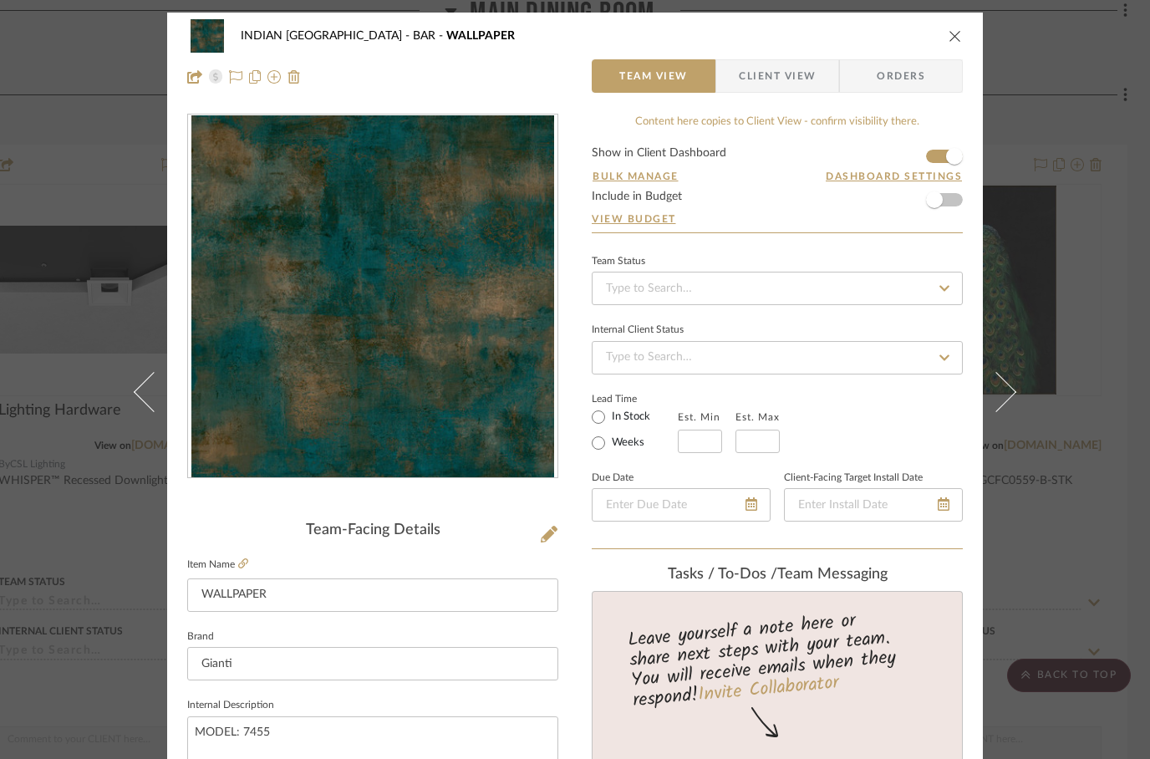
click at [954, 30] on icon "close" at bounding box center [955, 35] width 13 height 13
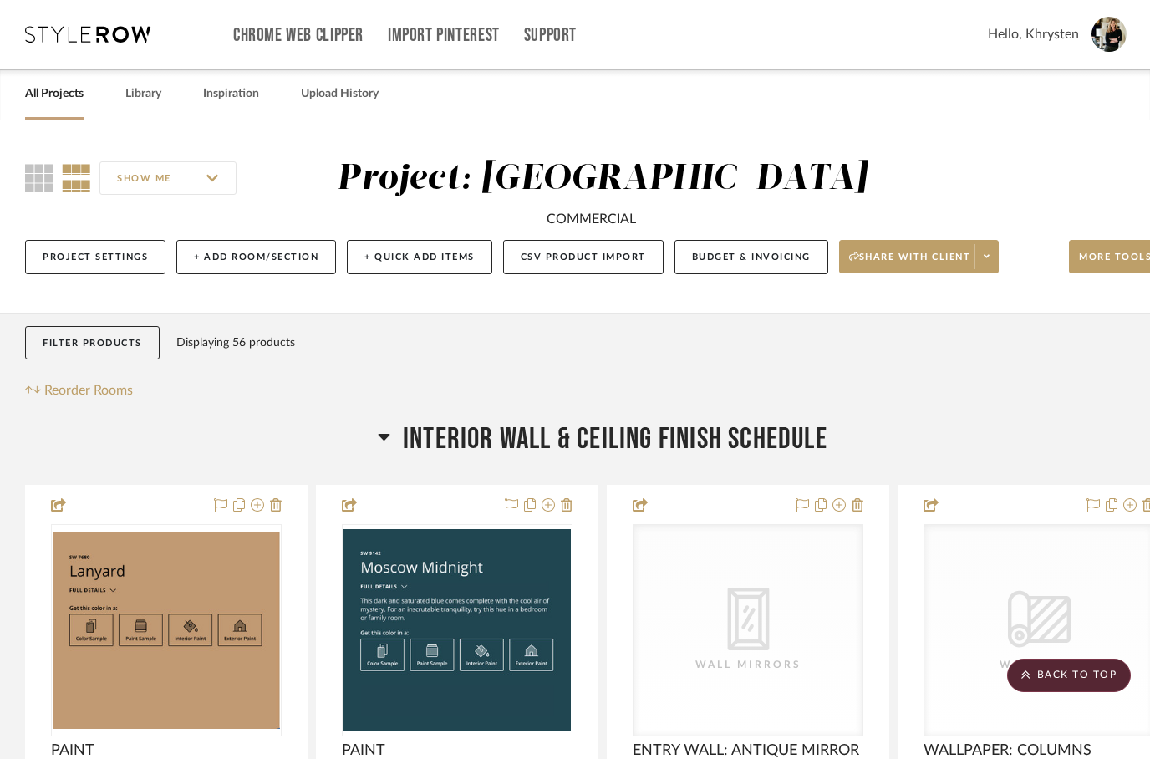
scroll to position [2851, 53]
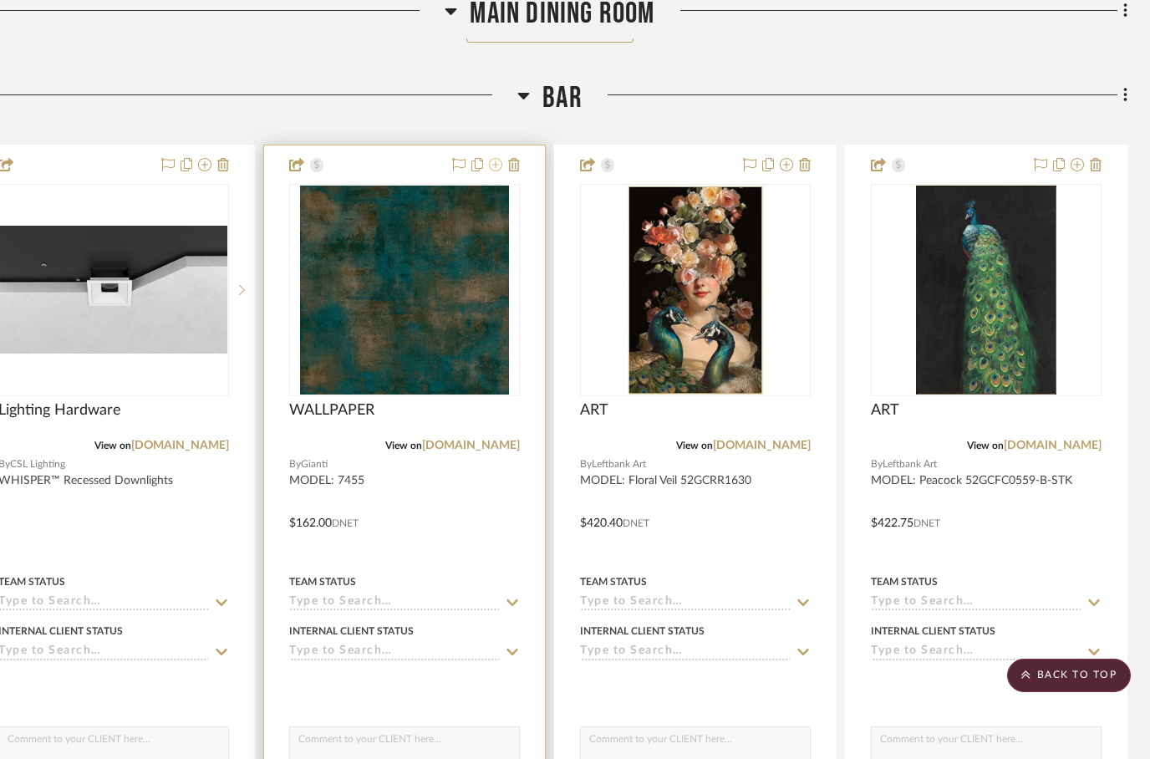
click at [493, 171] on icon at bounding box center [495, 164] width 13 height 13
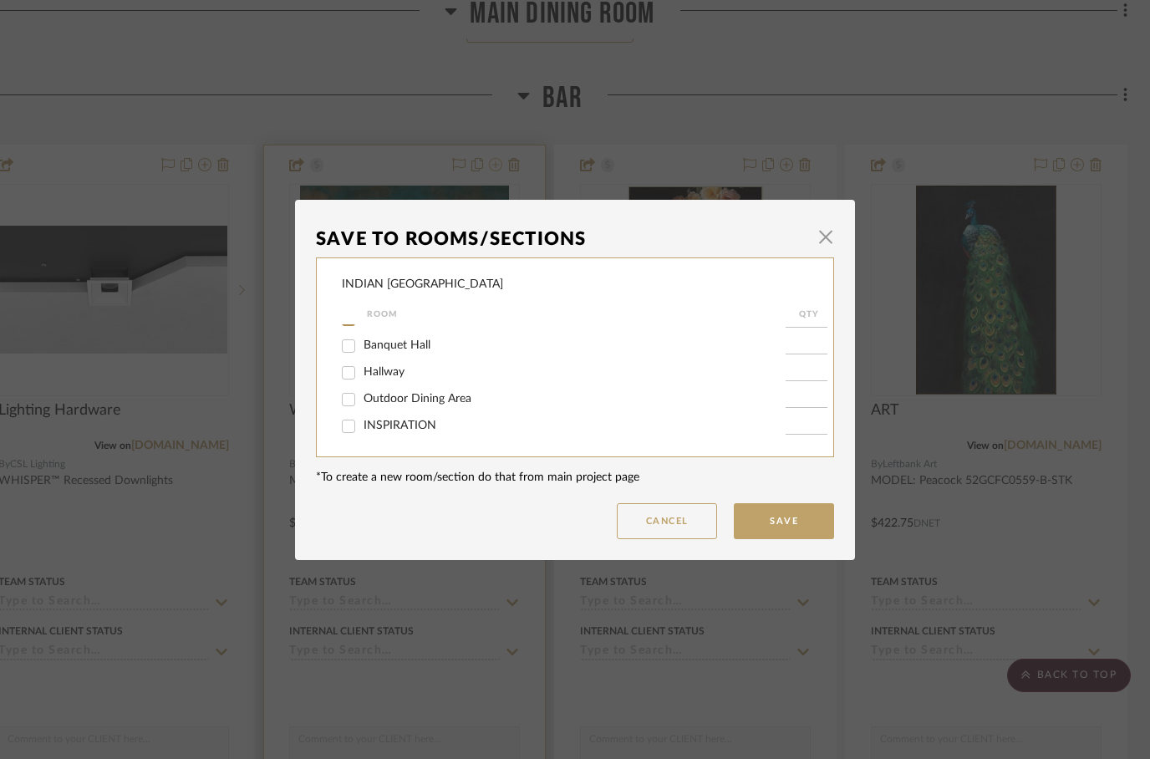
scroll to position [74, 0]
click at [658, 512] on button "Cancel" at bounding box center [667, 521] width 100 height 36
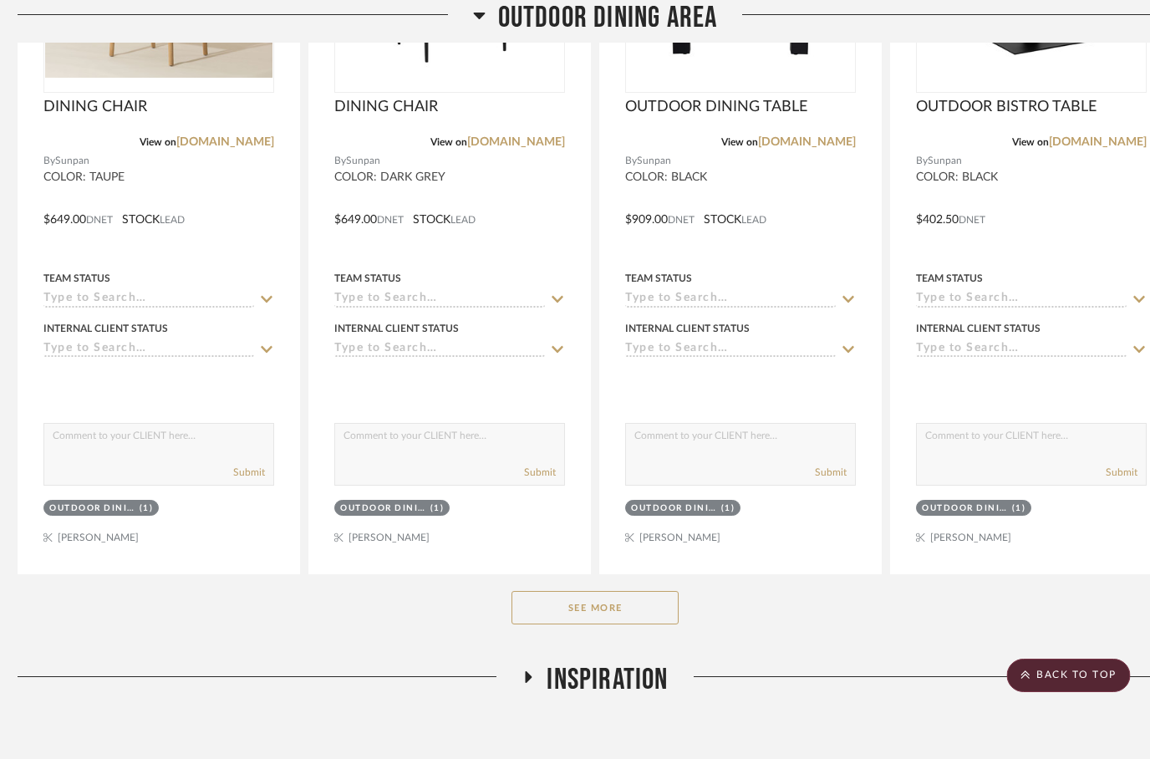
scroll to position [7188, 7]
click at [581, 610] on button "See More" at bounding box center [595, 607] width 167 height 33
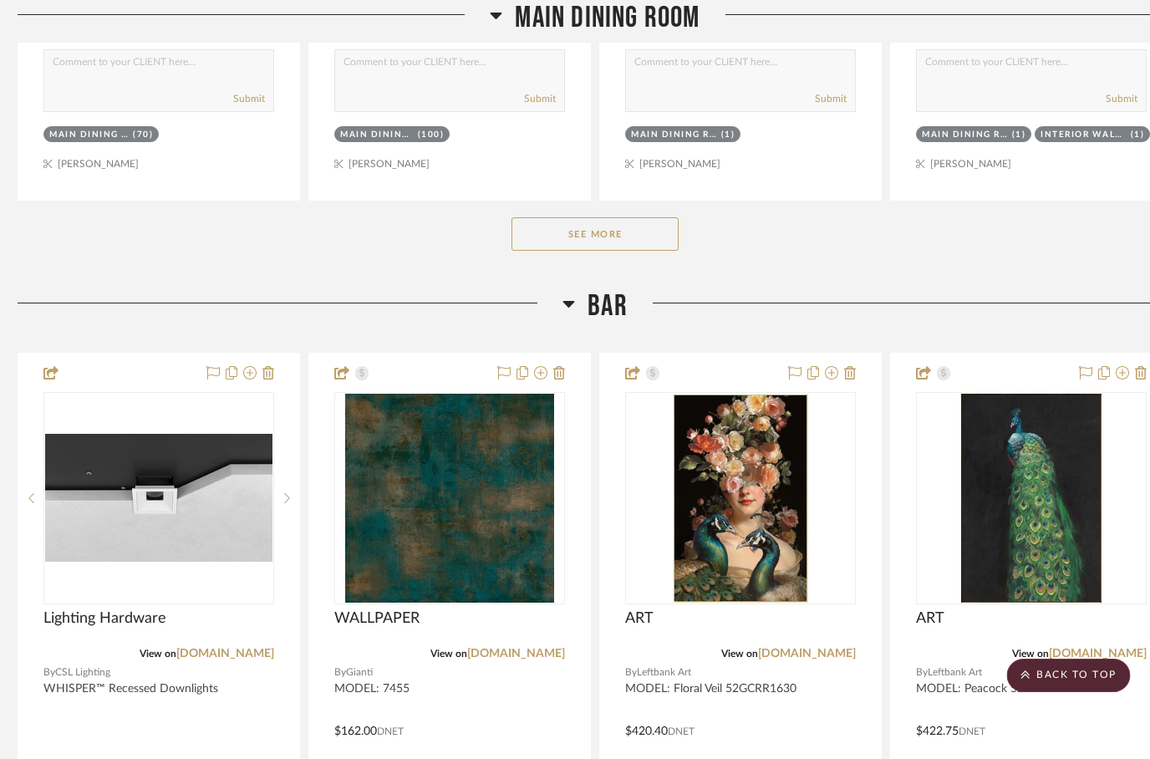
scroll to position [2643, 8]
click at [628, 251] on button "See More" at bounding box center [594, 233] width 167 height 33
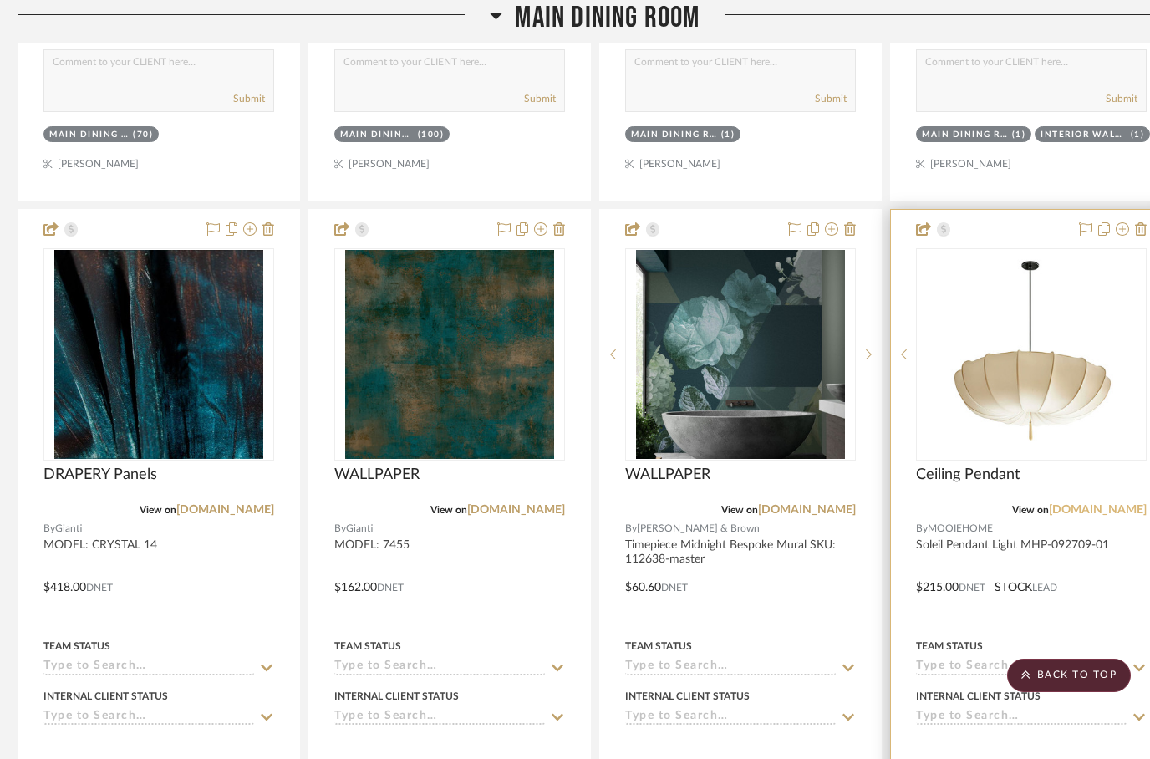
click at [1081, 516] on link "[DOMAIN_NAME]" at bounding box center [1098, 510] width 98 height 12
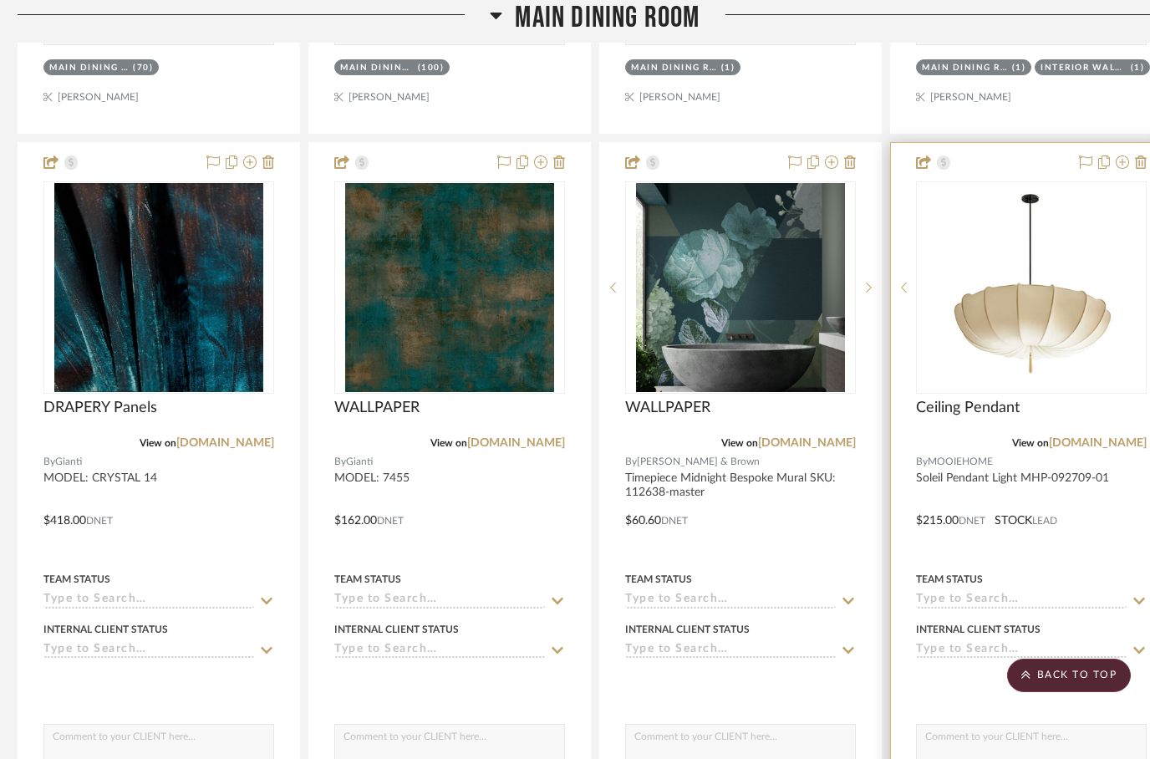
click at [1089, 549] on div at bounding box center [1031, 508] width 281 height 731
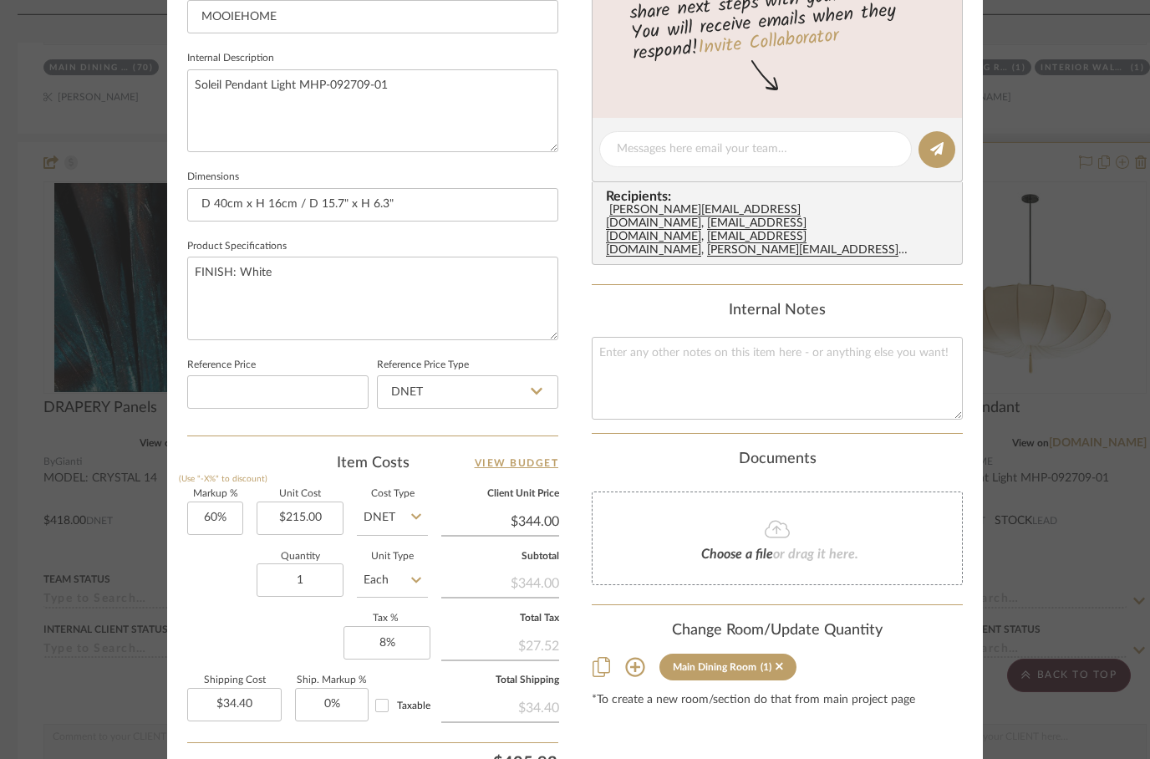
scroll to position [649, 0]
type input "$631.00"
type input "344.00"
type input "$100.96"
type input "$344.00"
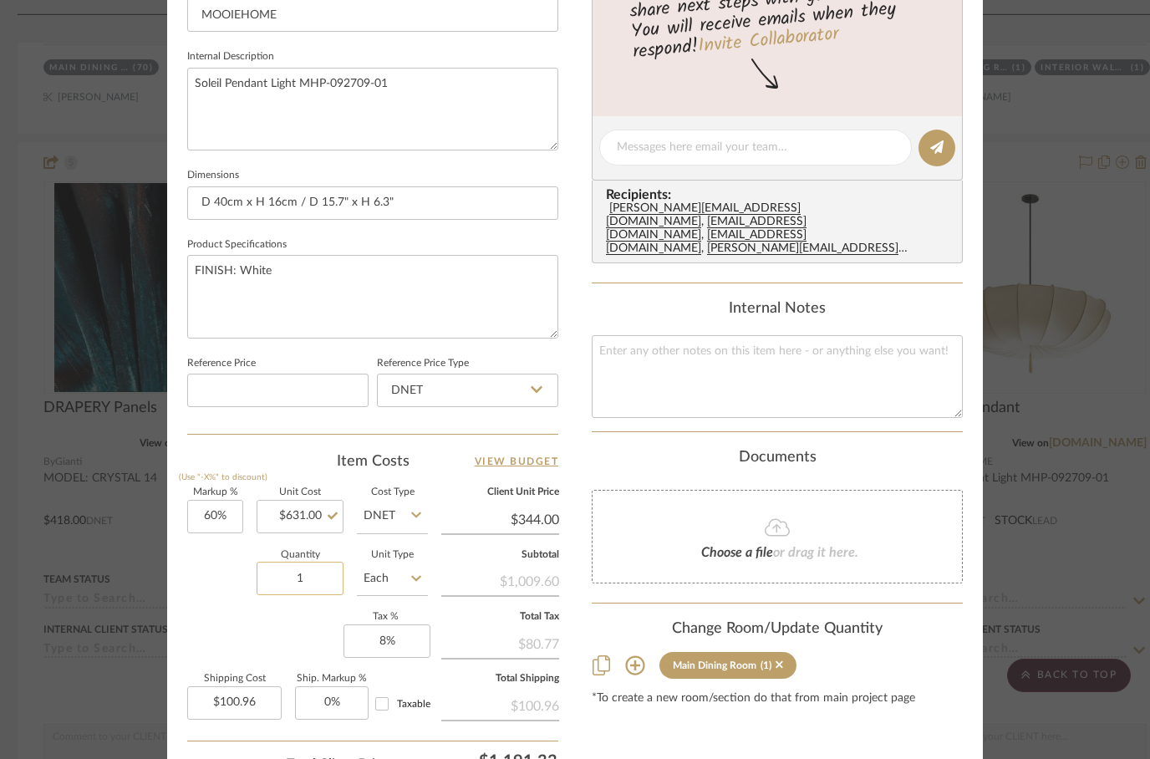
type input "5"
type input "631.00"
type input "5"
type input "$1,009.60"
type input "$504.80"
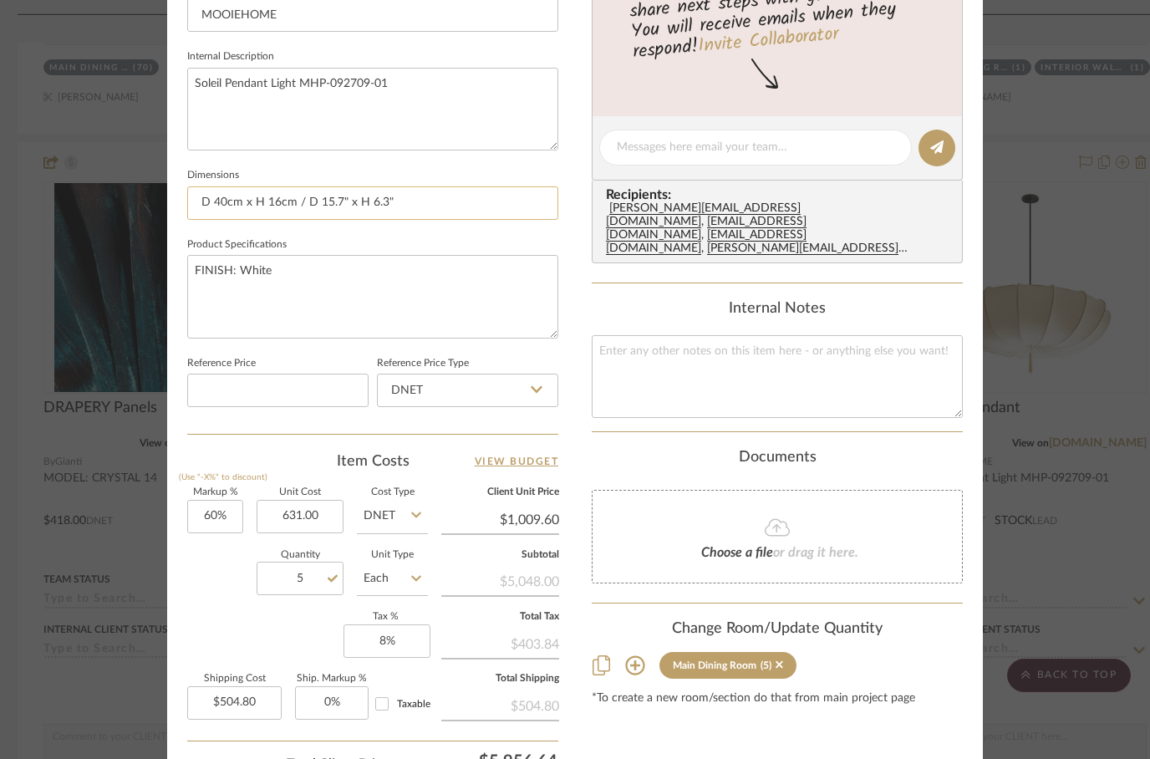
click at [253, 213] on input "D 40cm x H 16cm / D 15.7" x H 6.3"" at bounding box center [372, 202] width 371 height 33
type input "$631.00"
click at [242, 203] on input "D 40cm x H 16cm / D 15.7" x H 6.3"" at bounding box center [372, 202] width 371 height 33
click at [237, 201] on input "D 40cm x H 16cm / D 15.7" x H 6.3"" at bounding box center [372, 202] width 371 height 33
paste input "D 23.6“ x H 9.1“"
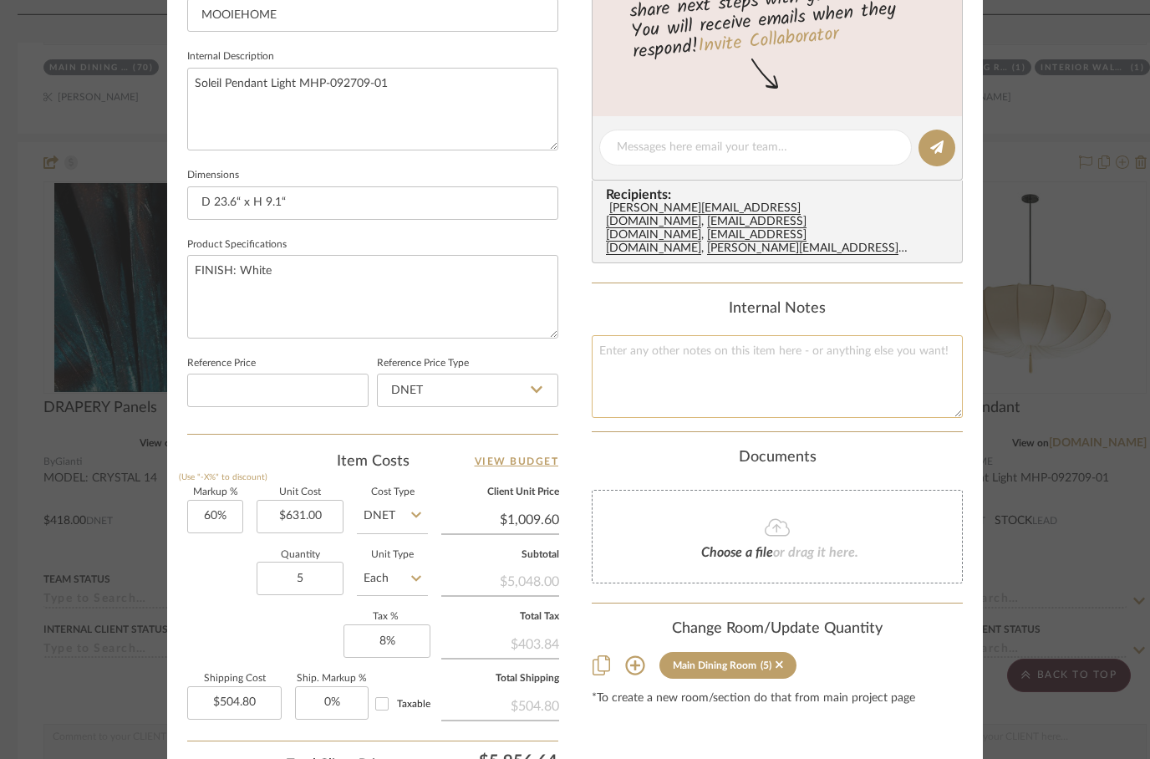
click at [597, 350] on textarea at bounding box center [777, 376] width 371 height 83
type input "D 23.6“ x H 9.1“"
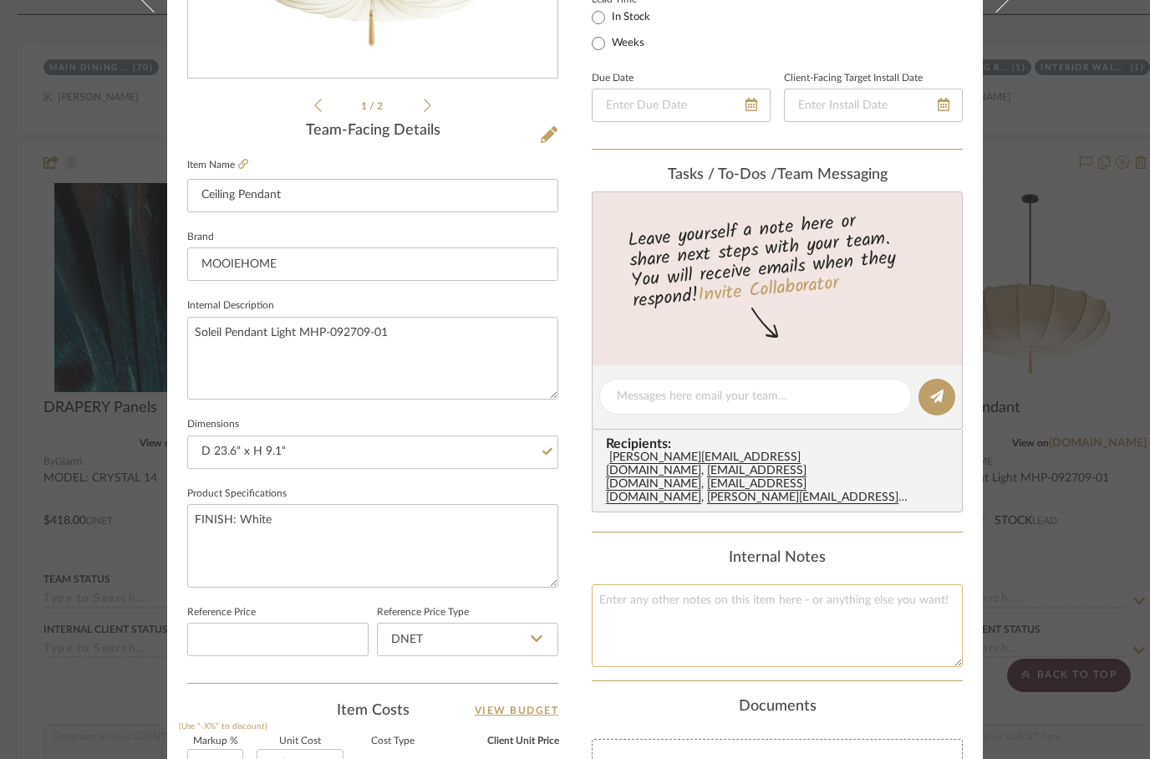
scroll to position [392, 0]
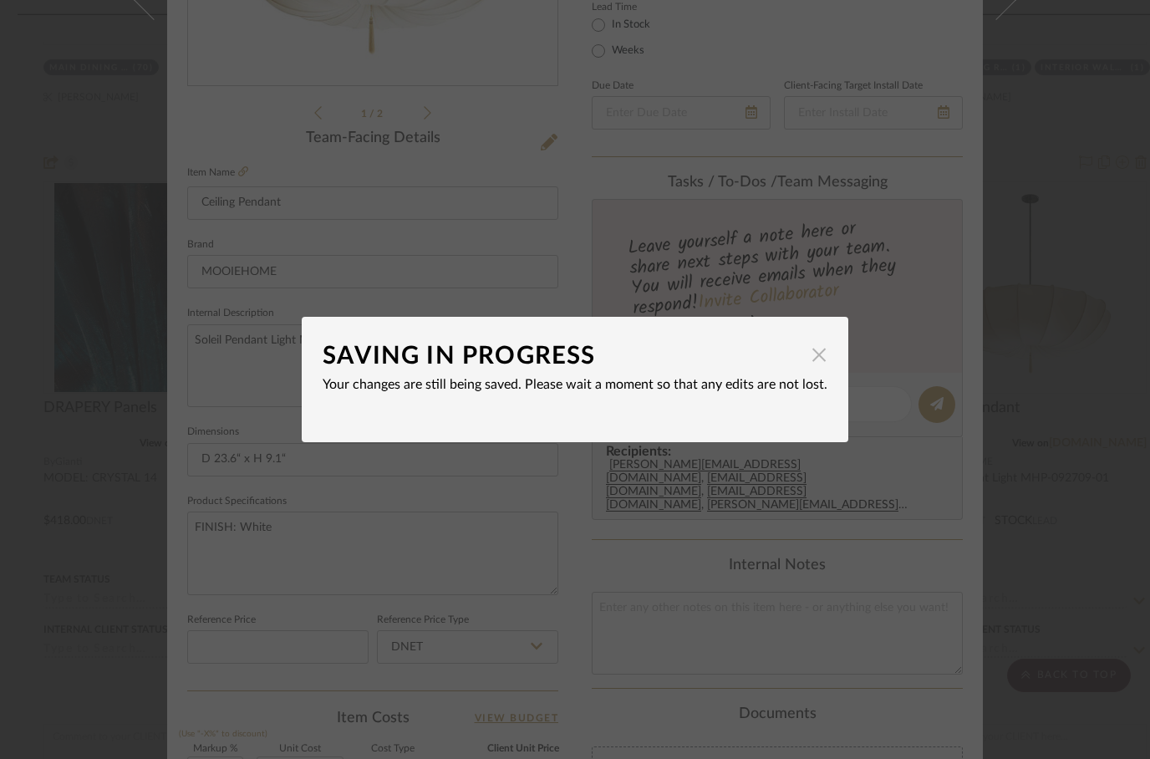
click at [817, 357] on span "button" at bounding box center [818, 354] width 33 height 33
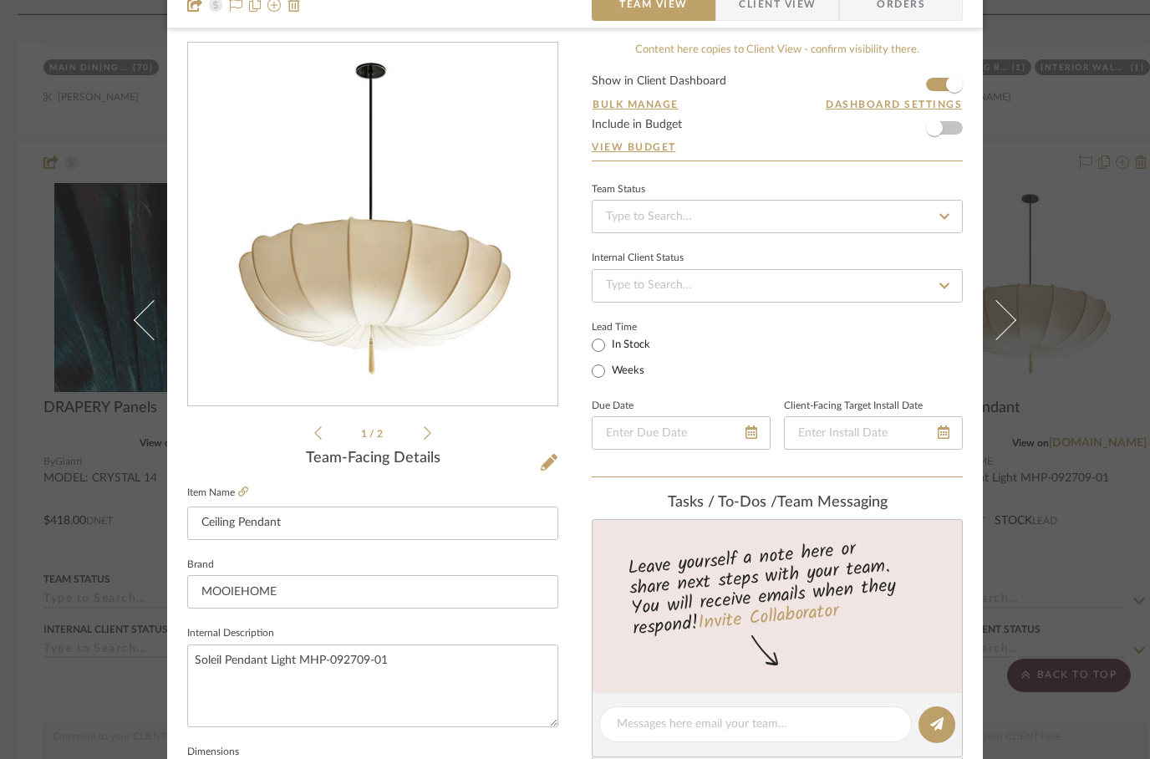
scroll to position [0, 0]
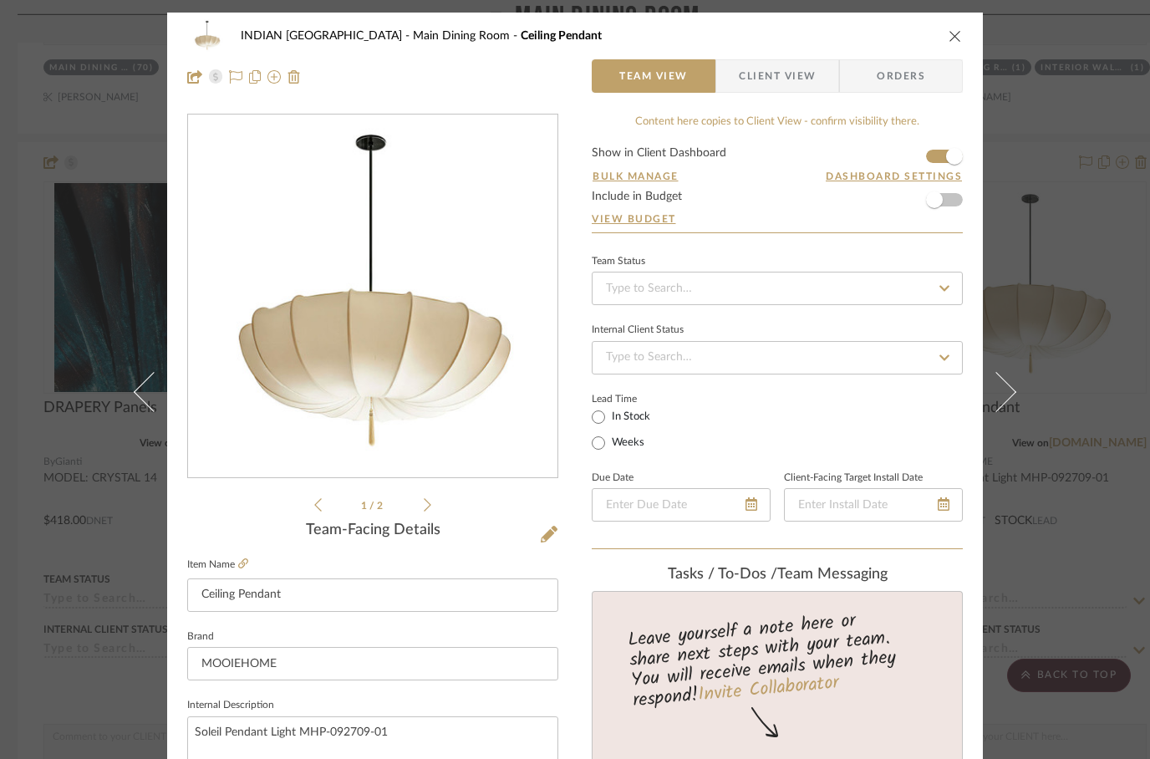
click at [952, 29] on icon "close" at bounding box center [955, 35] width 13 height 13
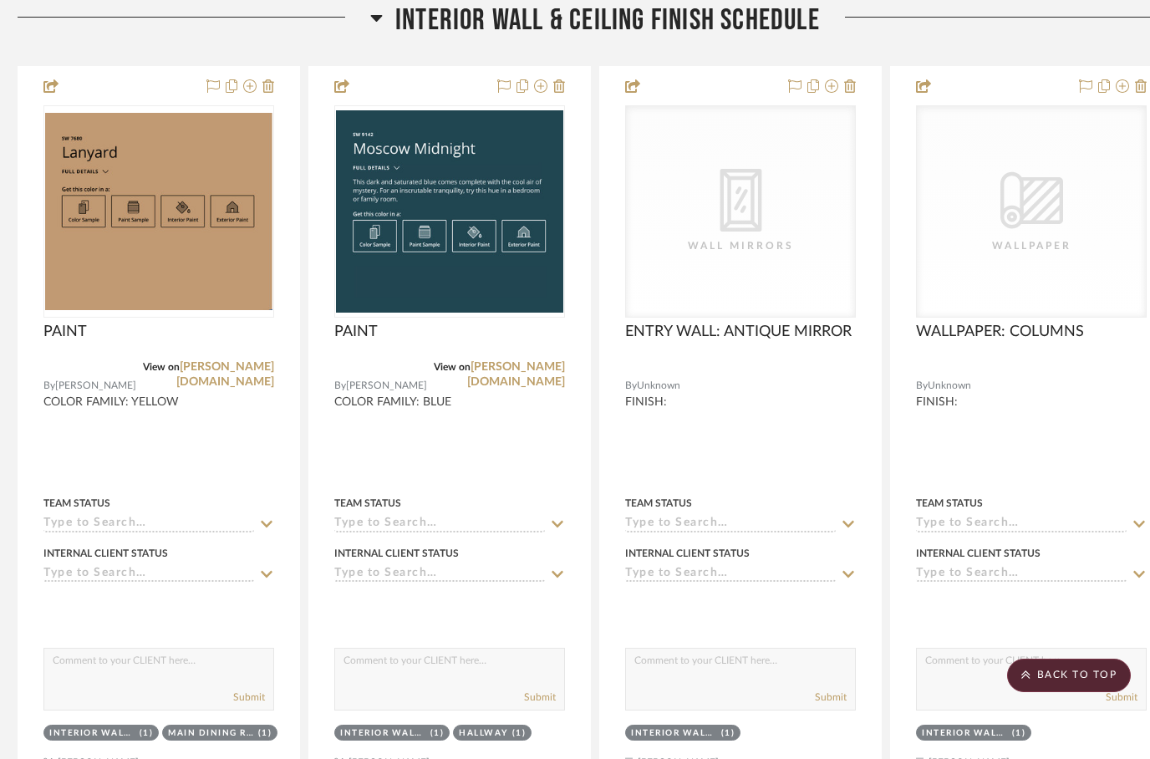
scroll to position [0, 8]
